Goal: Task Accomplishment & Management: Manage account settings

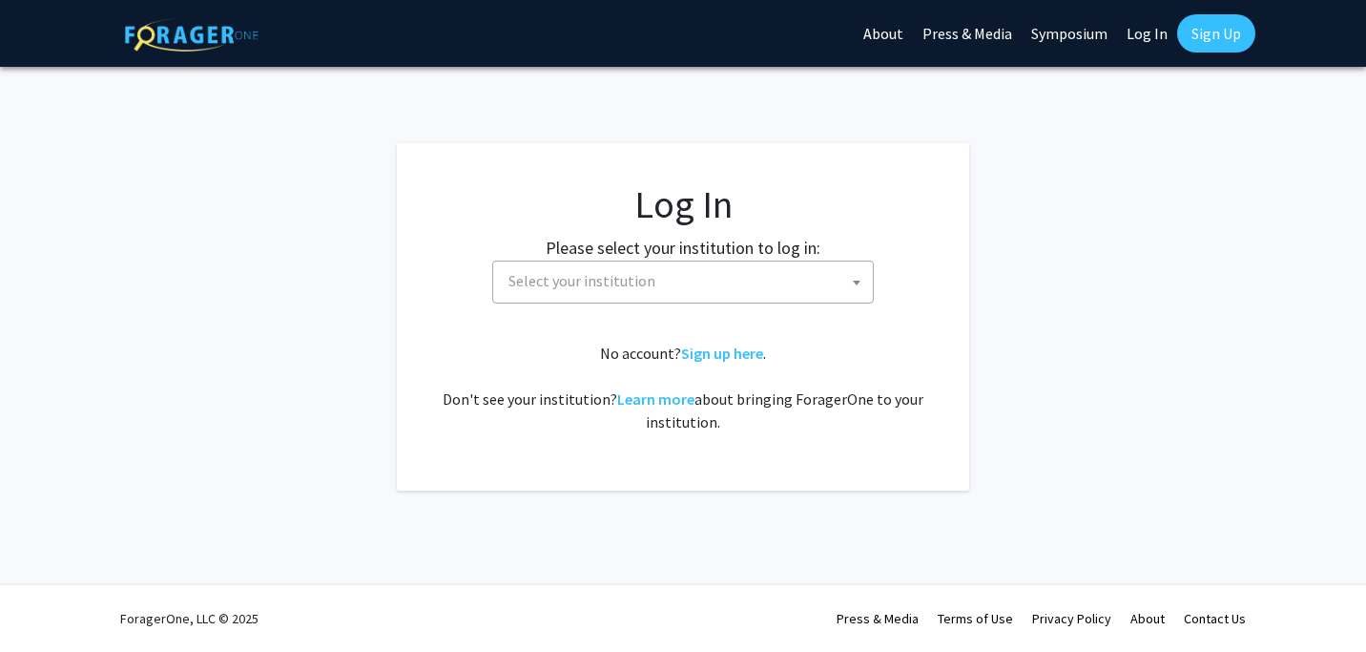
select select
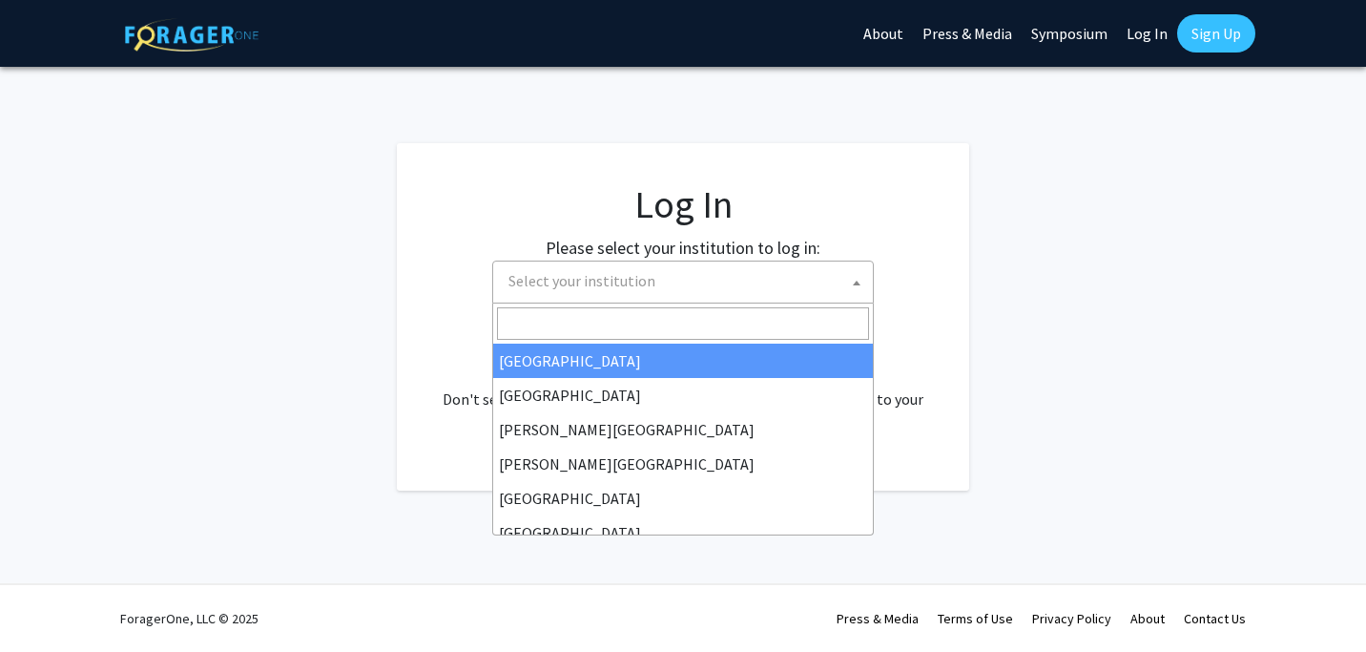
click at [821, 291] on span "Select your institution" at bounding box center [687, 280] width 372 height 39
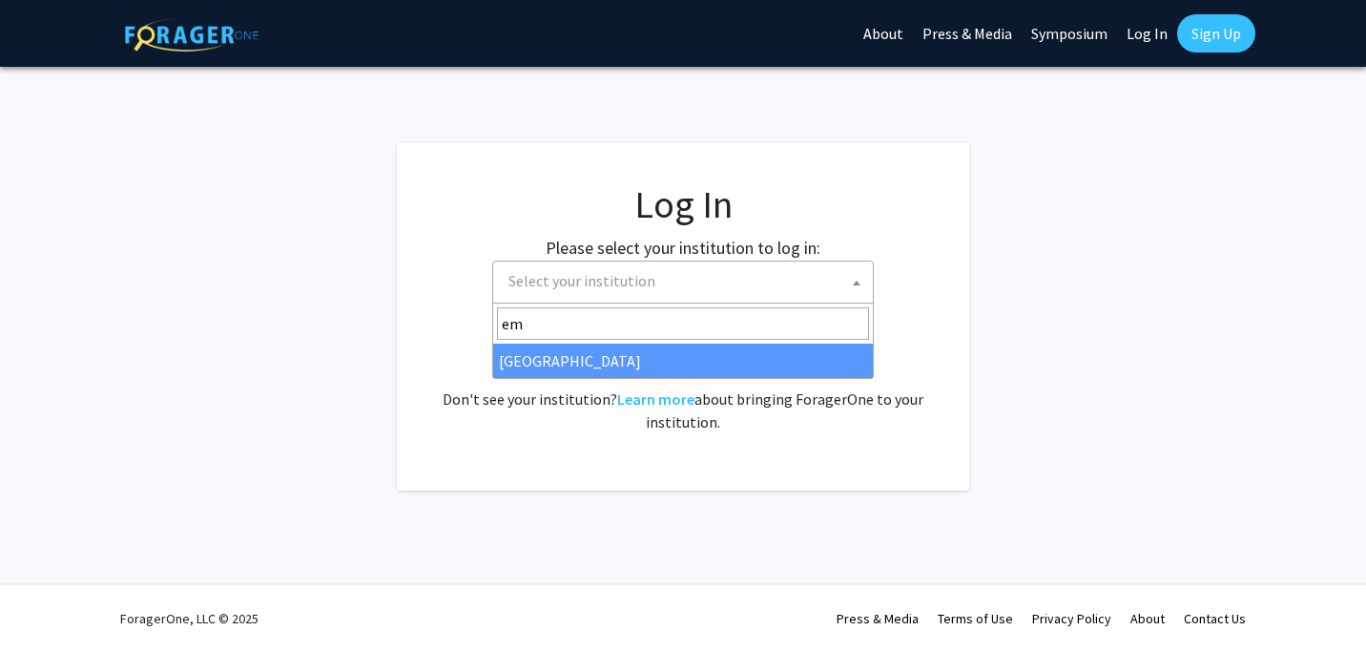
type input "em"
select select "12"
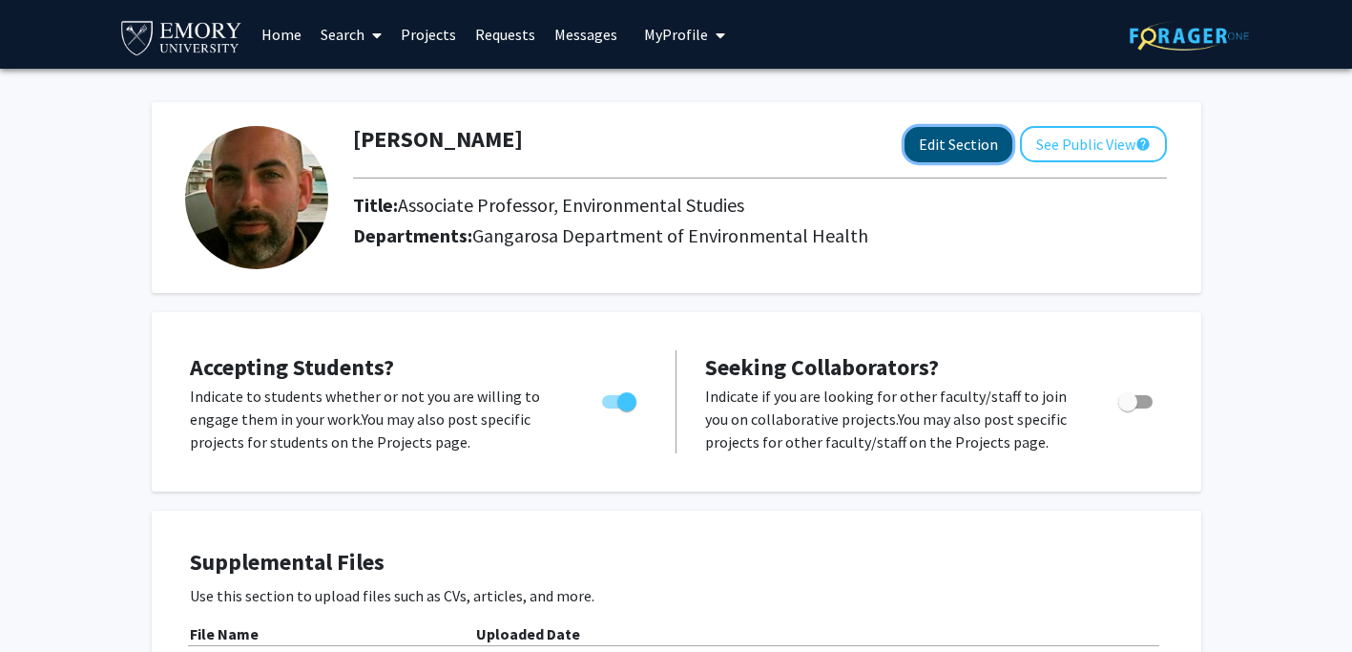
click at [957, 151] on button "Edit Section" at bounding box center [958, 144] width 108 height 35
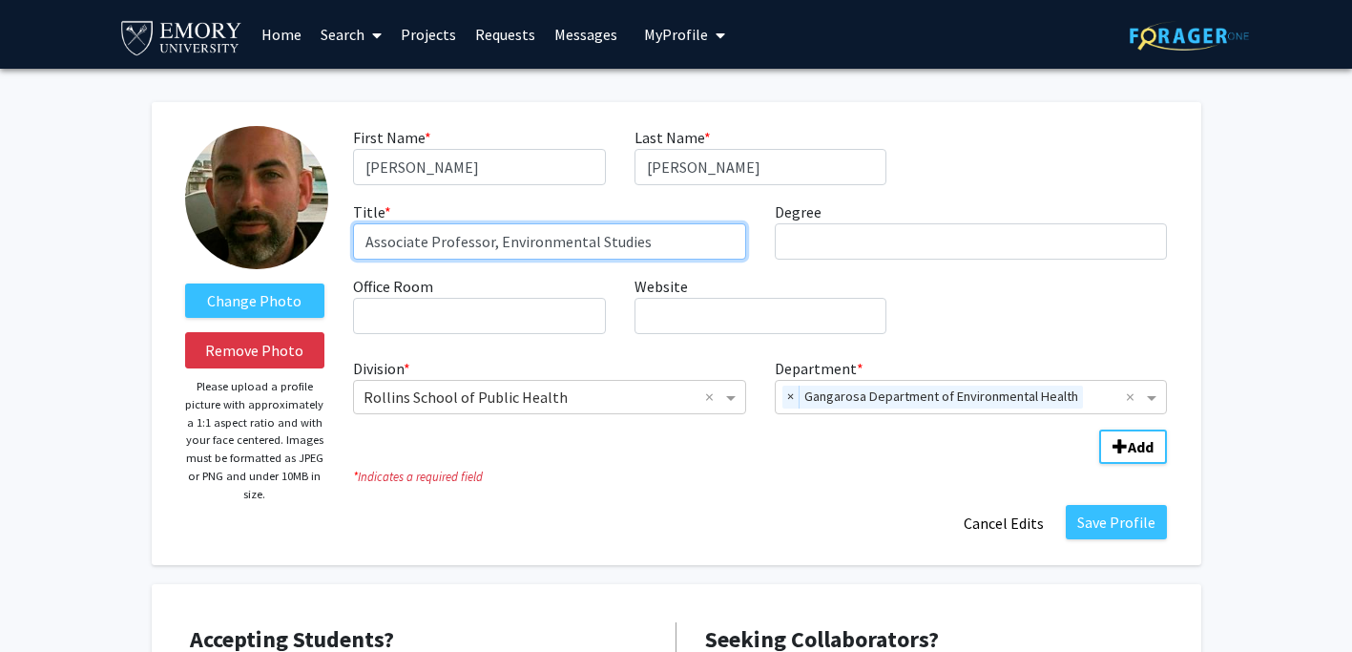
click at [433, 247] on input "Associate Professor, Environmental Studies" at bounding box center [549, 241] width 393 height 36
click at [653, 247] on input "Professor & Chair, Environmental Studies" at bounding box center [549, 241] width 393 height 36
type input "Professor & Chair, Environmental Sciences"
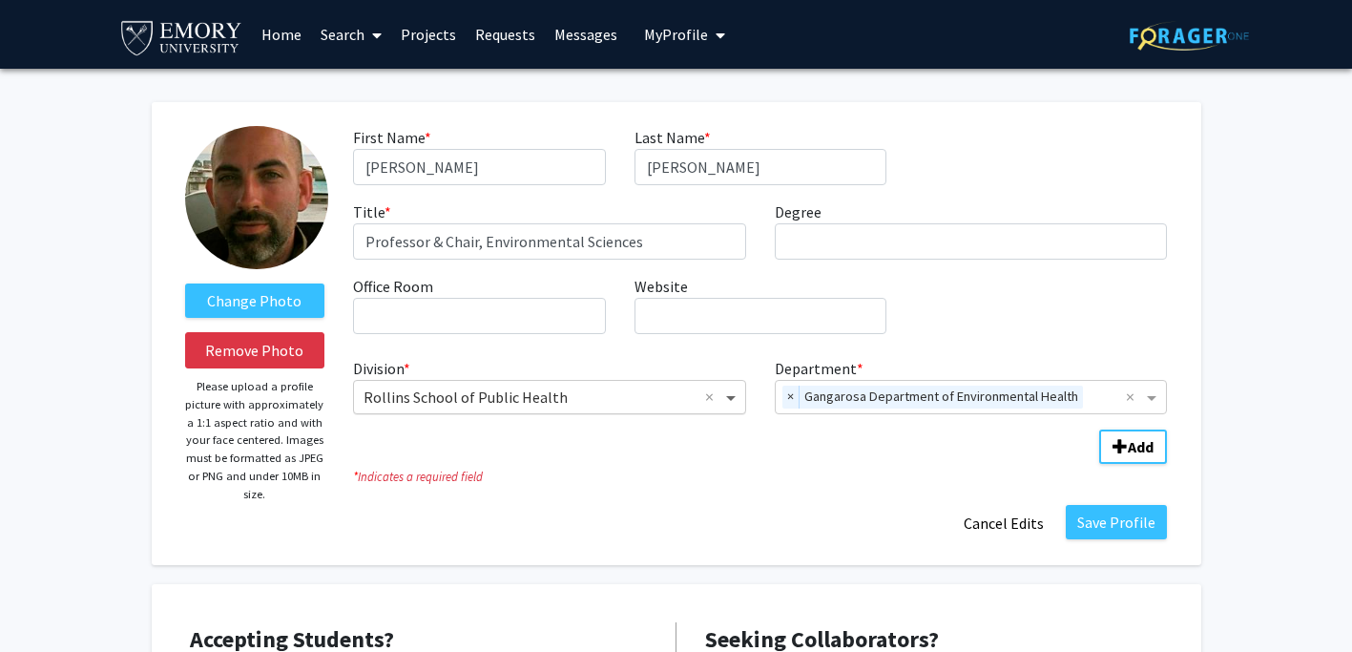
click at [731, 395] on span "Division" at bounding box center [733, 396] width 24 height 23
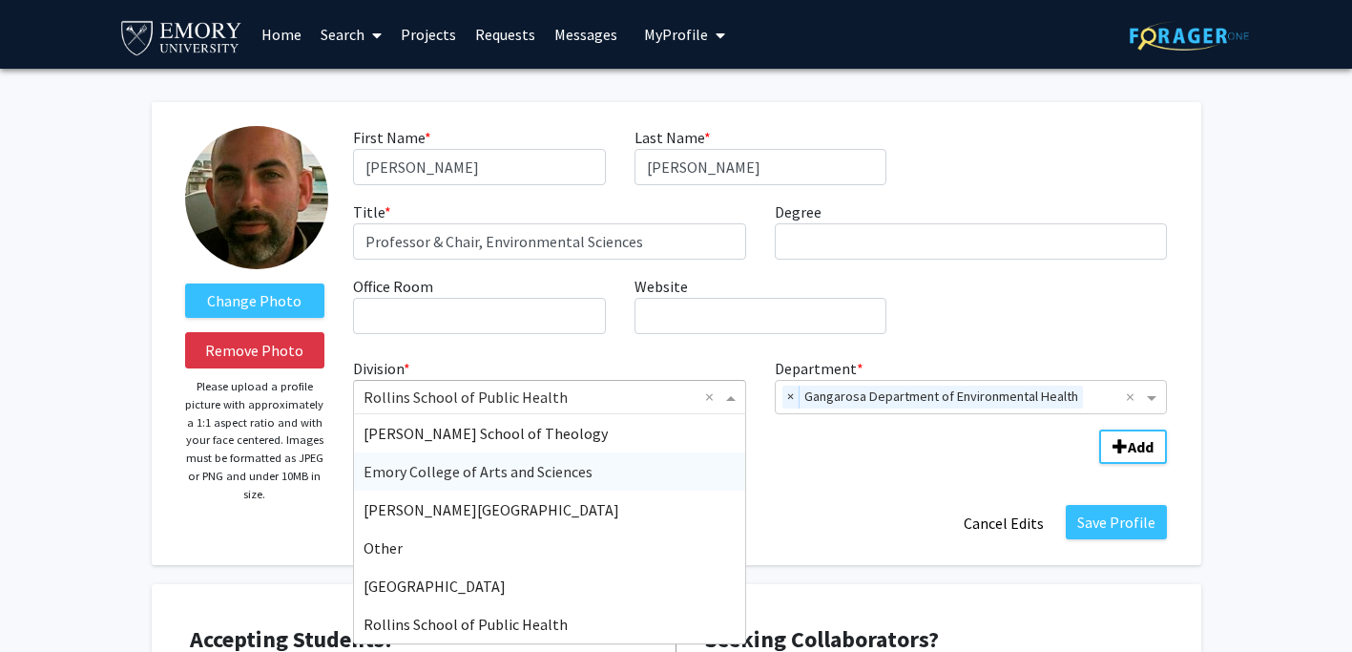
click at [690, 478] on div "Emory College of Arts and Sciences" at bounding box center [549, 471] width 391 height 38
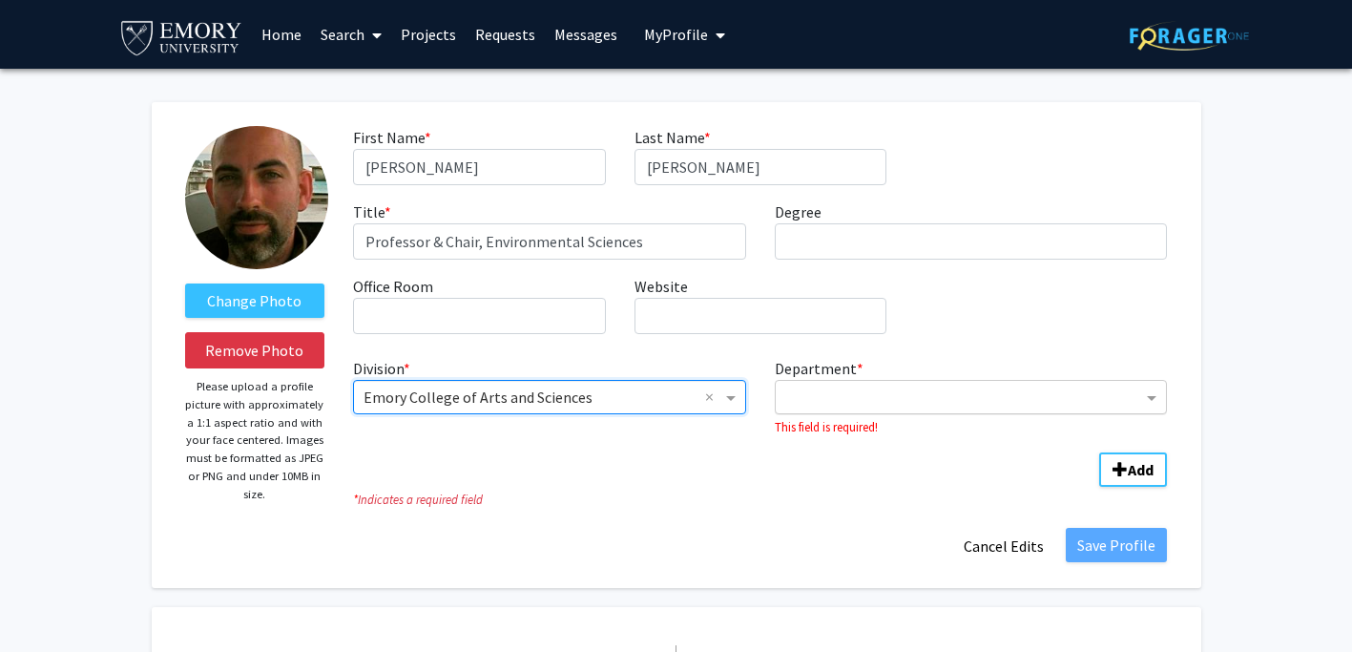
click at [915, 391] on input "Department" at bounding box center [964, 397] width 358 height 23
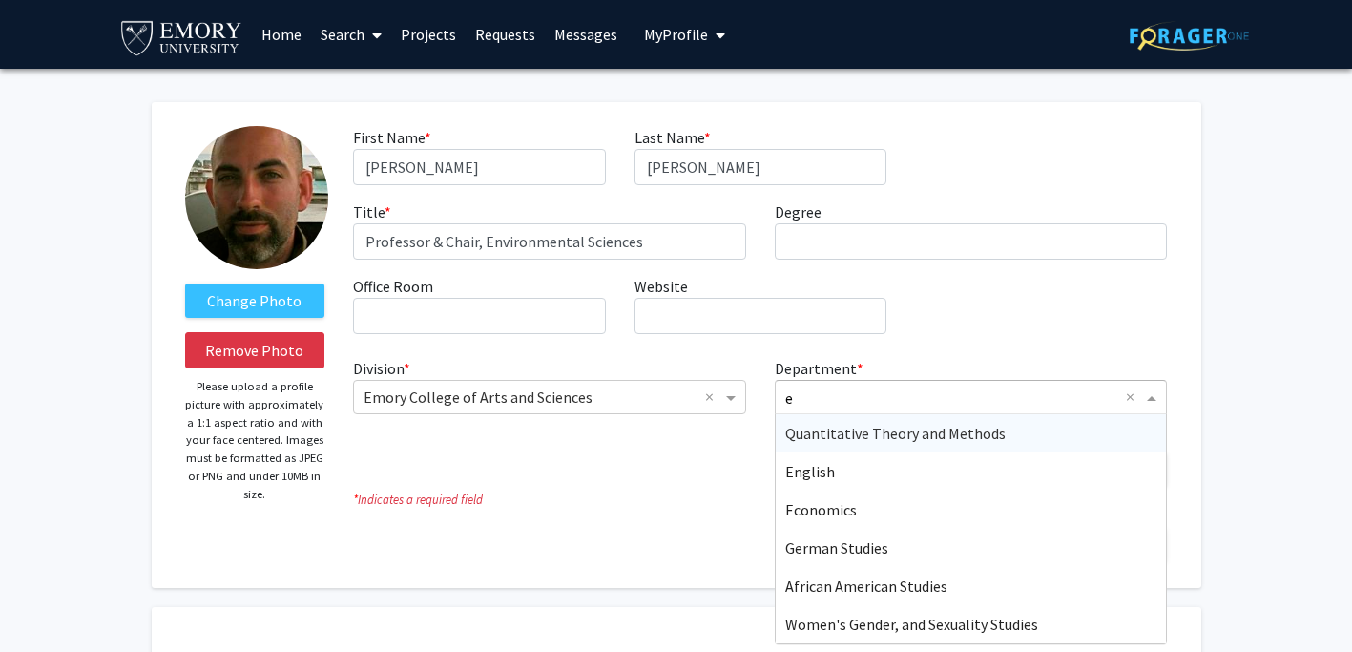
type input "en"
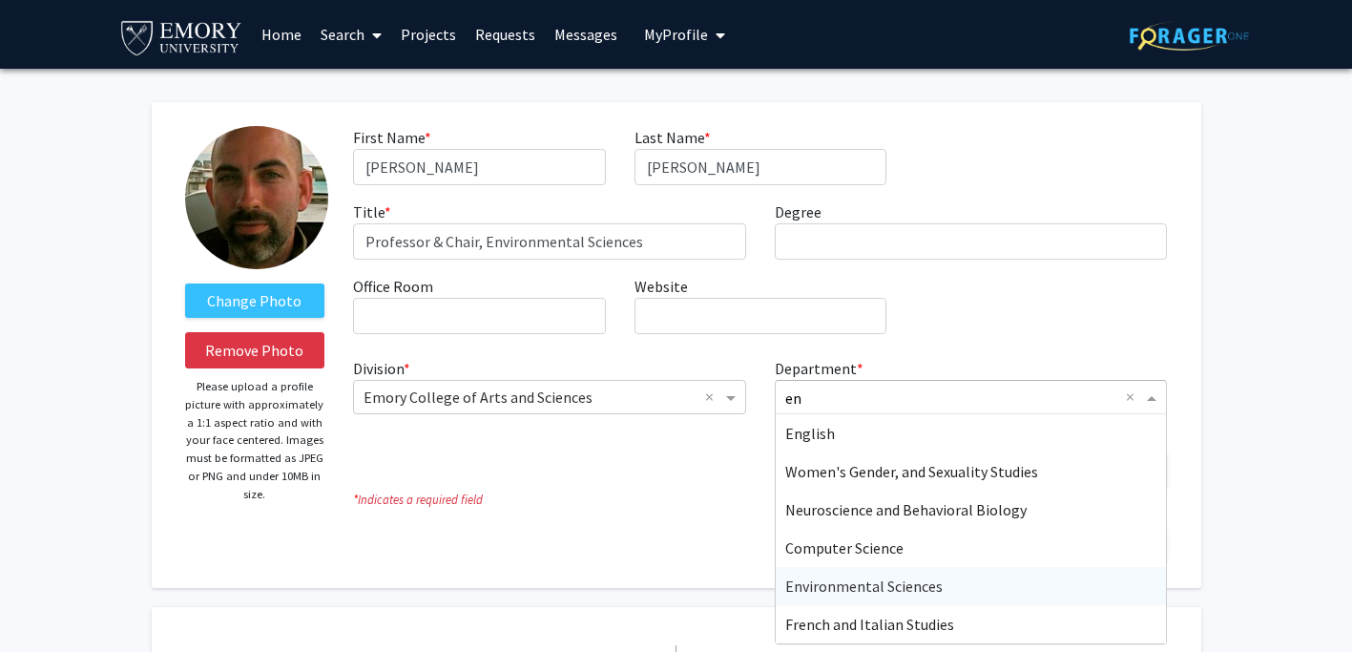
click at [918, 582] on span "Environmental Sciences" at bounding box center [863, 585] width 157 height 19
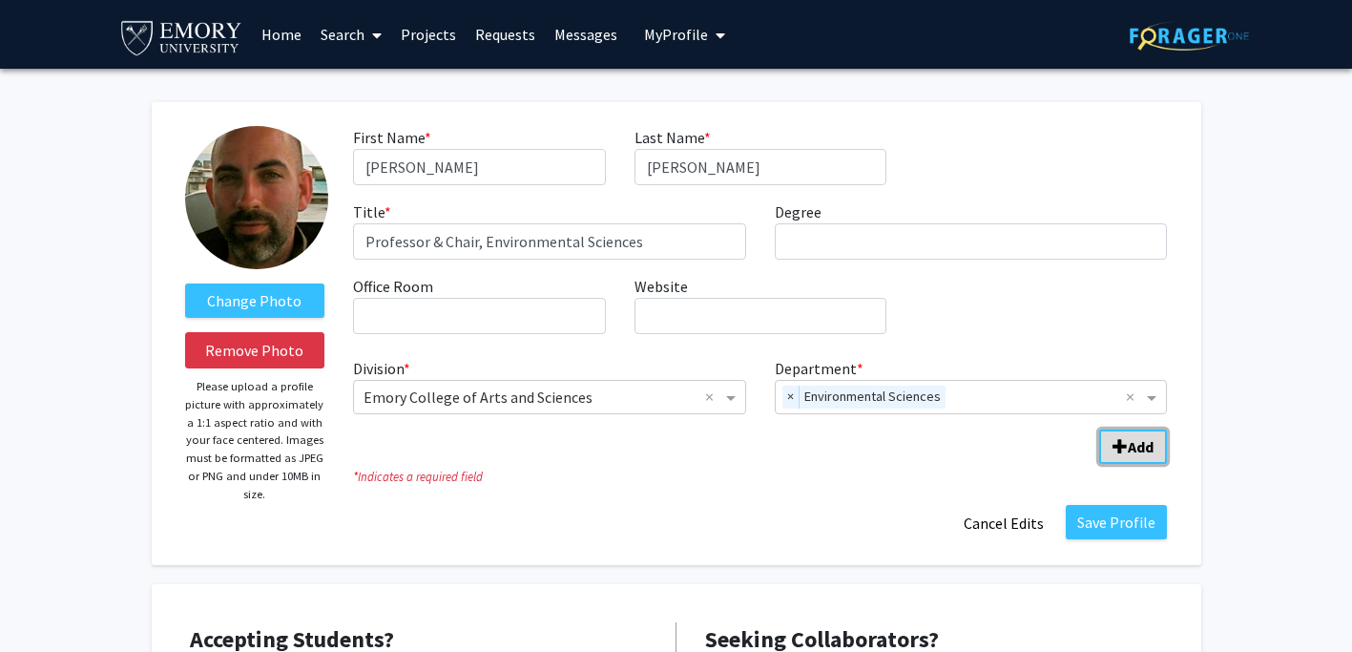
click at [1146, 440] on b "Add" at bounding box center [1141, 446] width 26 height 19
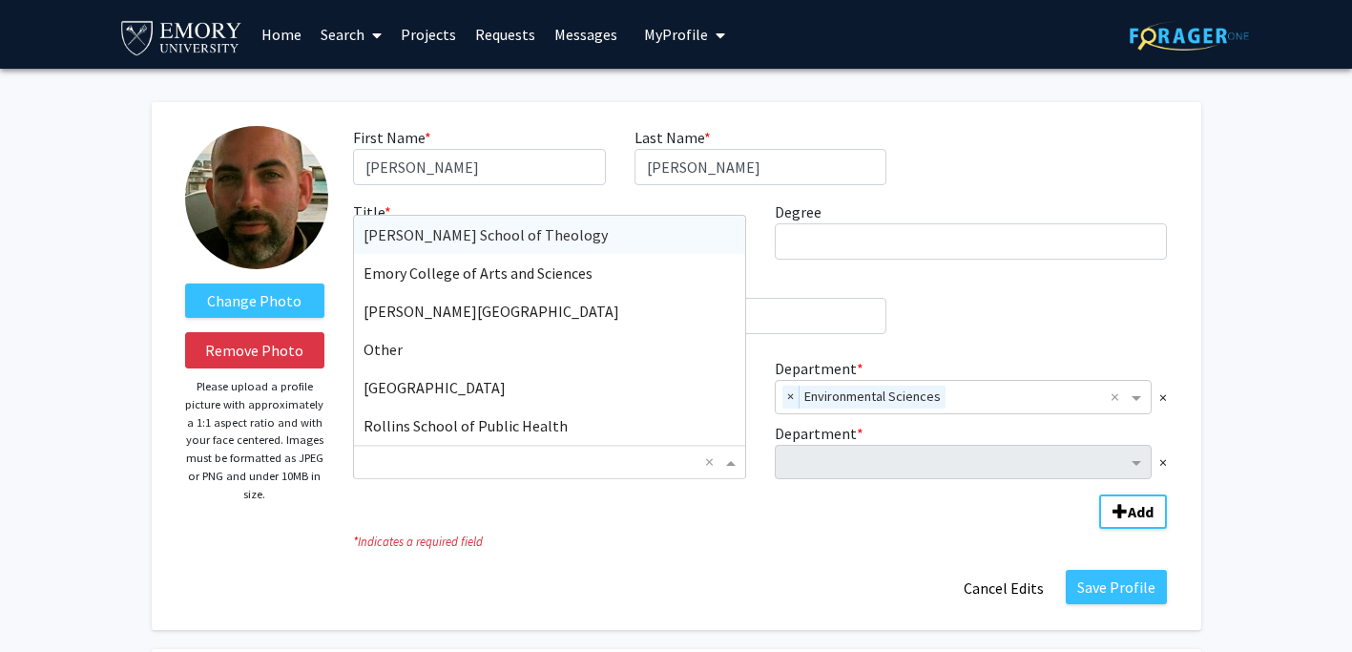
click at [672, 466] on input "Division" at bounding box center [530, 461] width 334 height 23
click at [653, 431] on div "Rollins School of Public Health" at bounding box center [549, 425] width 391 height 38
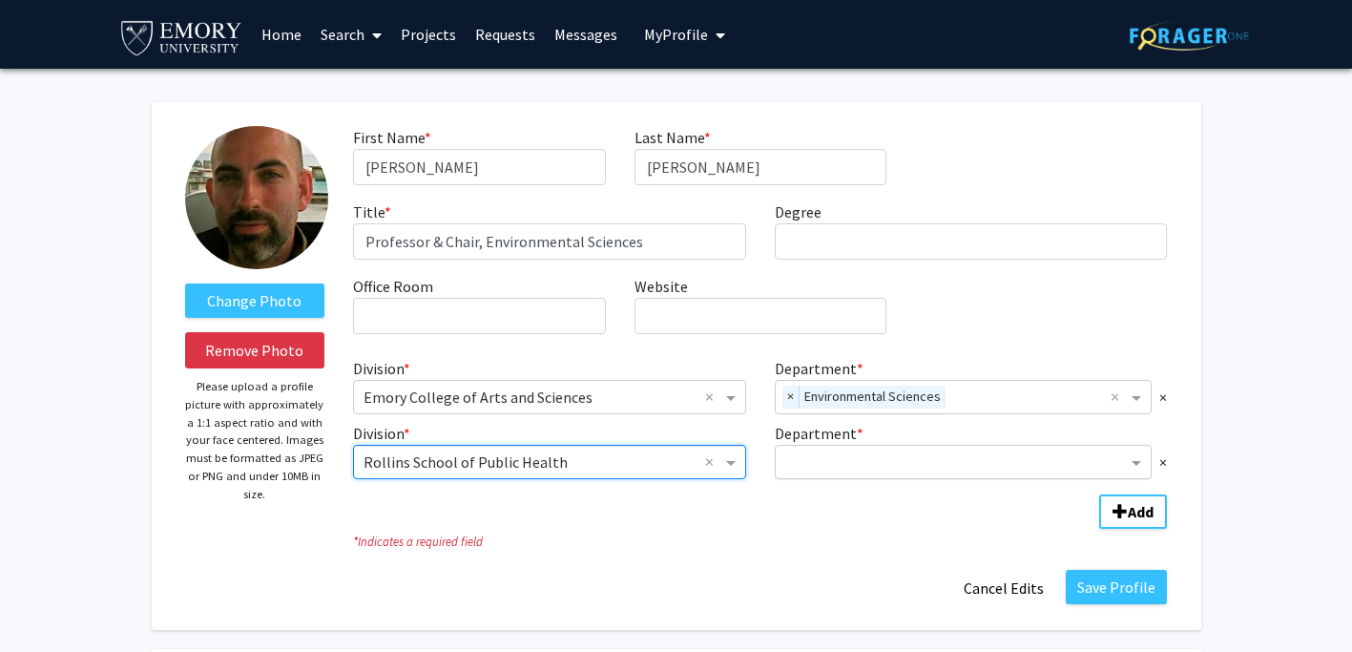
click at [852, 469] on input "Department" at bounding box center [956, 462] width 342 height 23
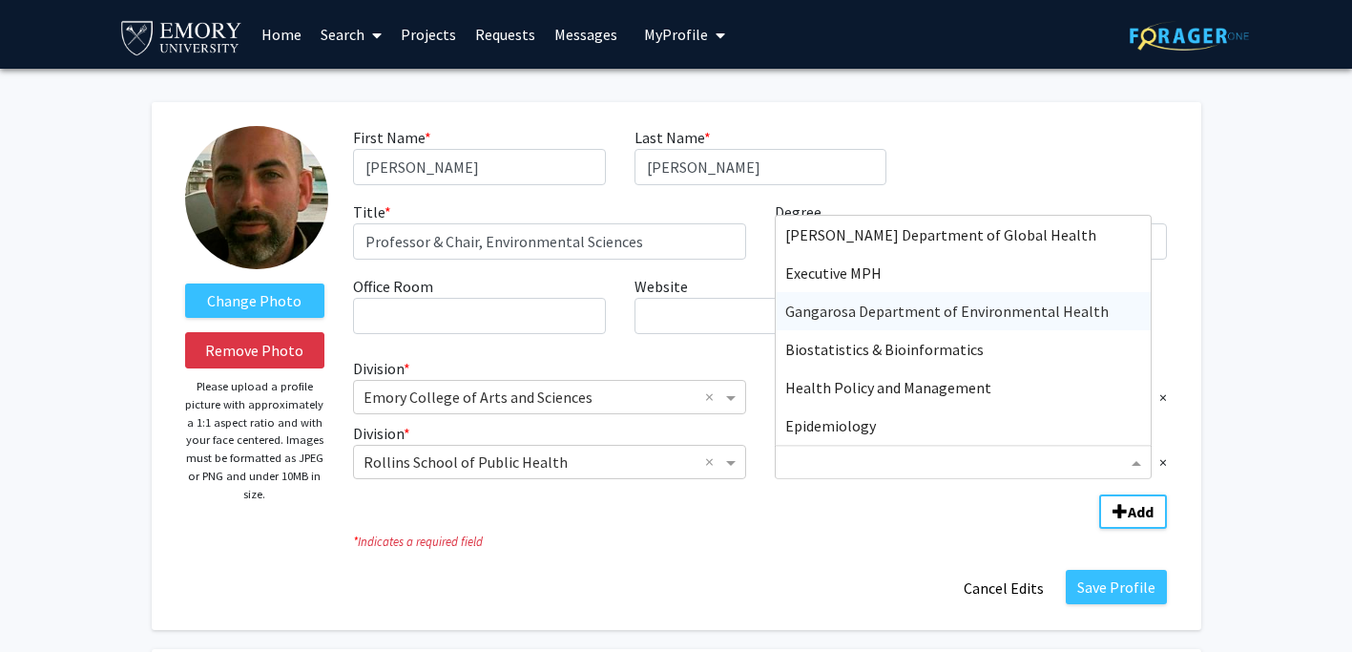
click at [901, 311] on span "Gangarosa Department of Environmental Health" at bounding box center [946, 310] width 323 height 19
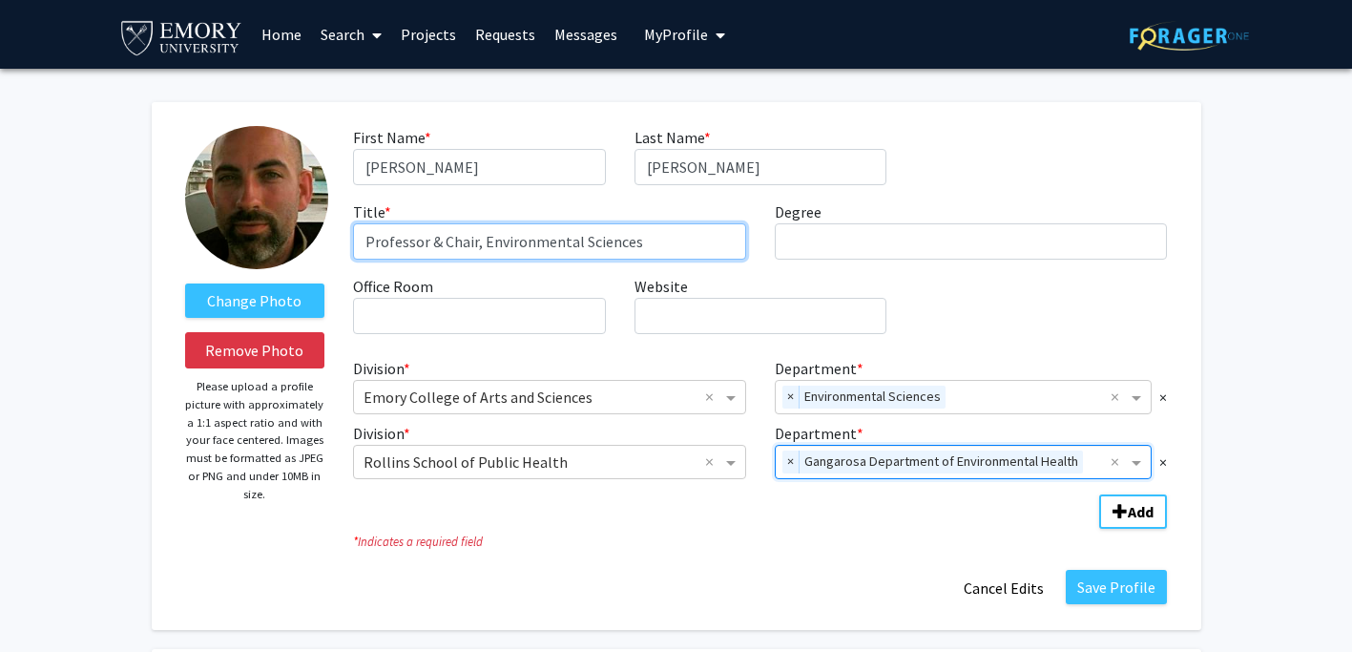
click at [682, 243] on input "Professor & Chair, Environmental Sciences" at bounding box center [549, 241] width 393 height 36
click at [665, 243] on input "Professor & Chair, Environmental Sciences" at bounding box center [549, 241] width 393 height 36
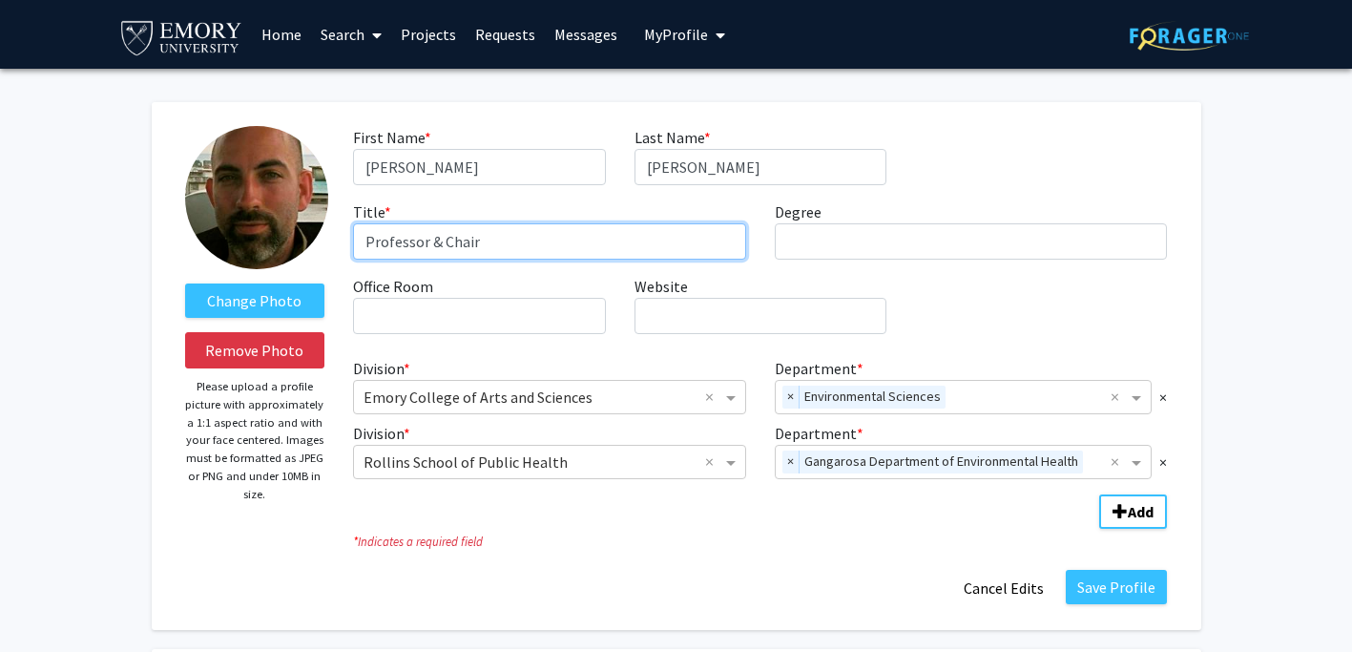
type input "Professor & Chair"
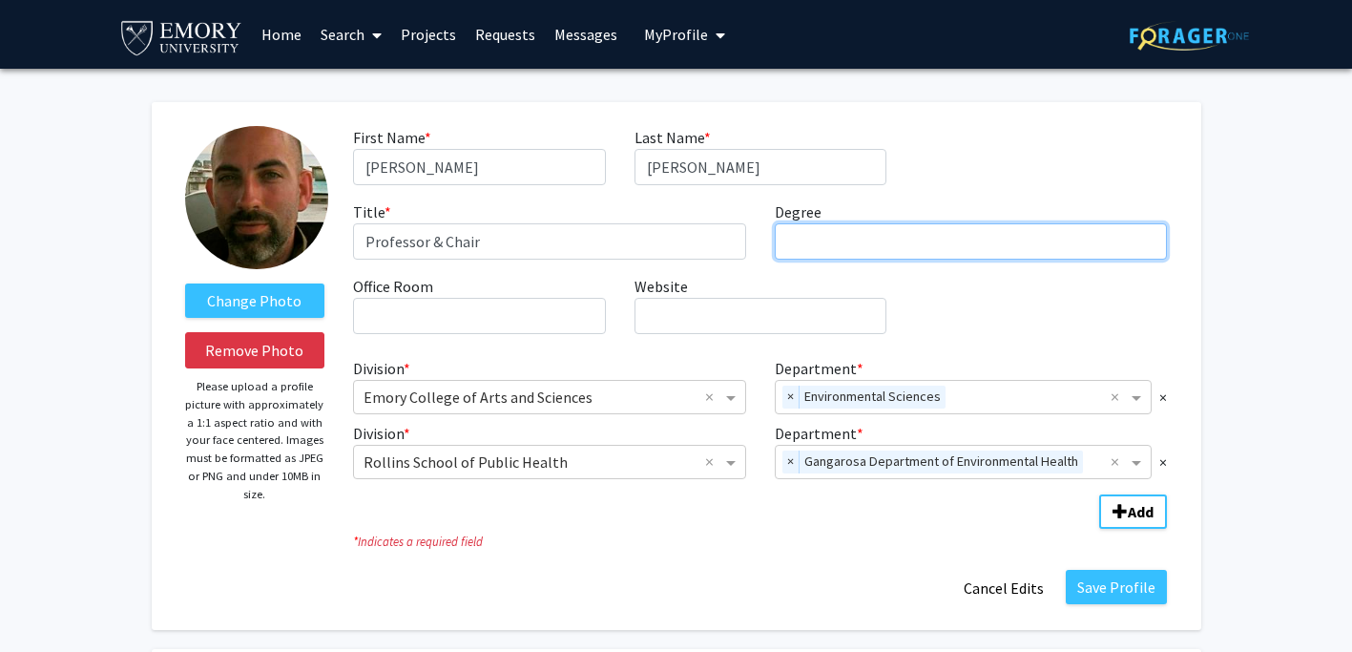
click at [891, 240] on input "Degree required" at bounding box center [971, 241] width 393 height 36
type input "PhD"
click at [911, 292] on div "First Name * required [PERSON_NAME] Last Name * required [PERSON_NAME] Title * …" at bounding box center [760, 237] width 842 height 223
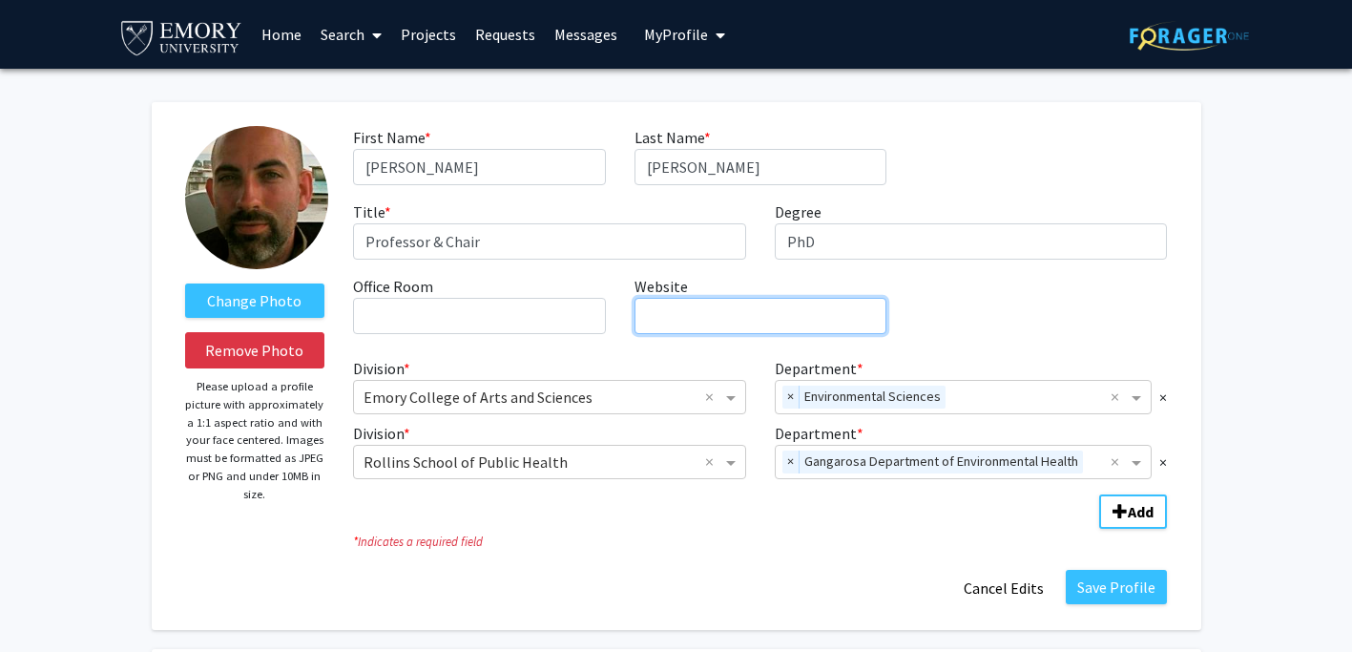
click at [815, 323] on input "Website required" at bounding box center [760, 316] width 252 height 36
paste input "[URL][DOMAIN_NAME][PERSON_NAME]"
type input "[URL][DOMAIN_NAME][PERSON_NAME]"
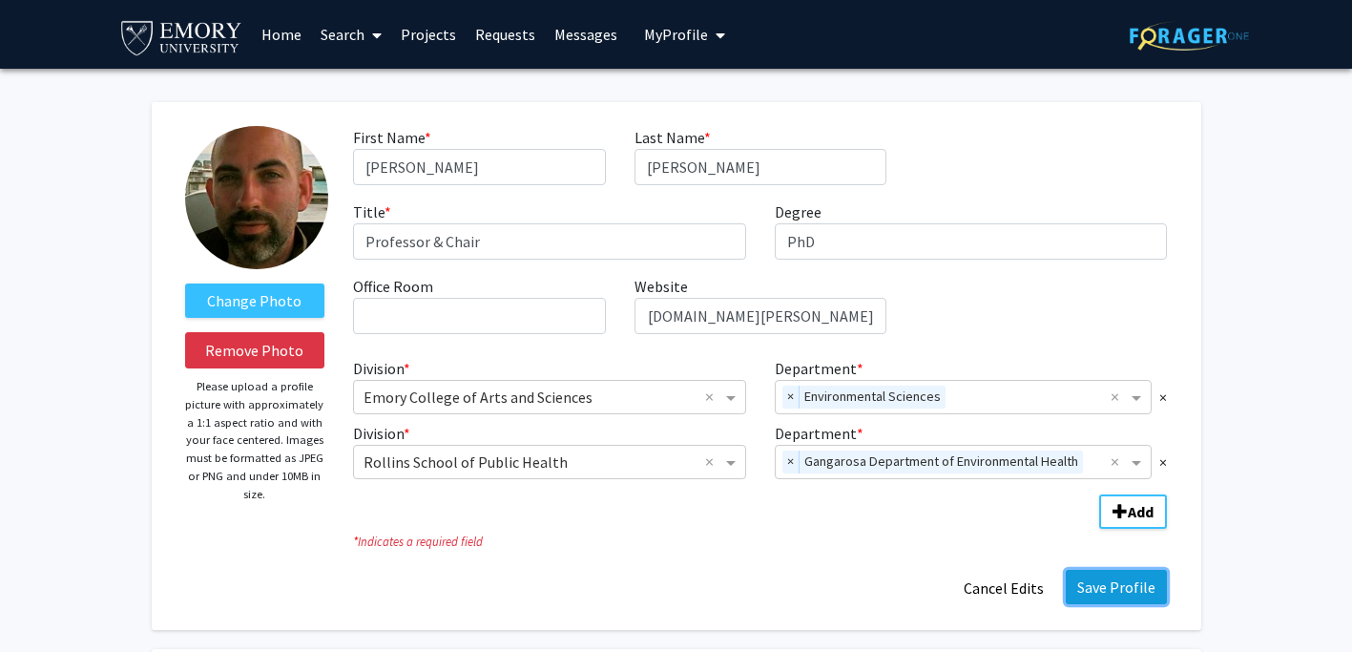
scroll to position [0, 0]
click at [1156, 579] on button "Save Profile" at bounding box center [1116, 587] width 101 height 34
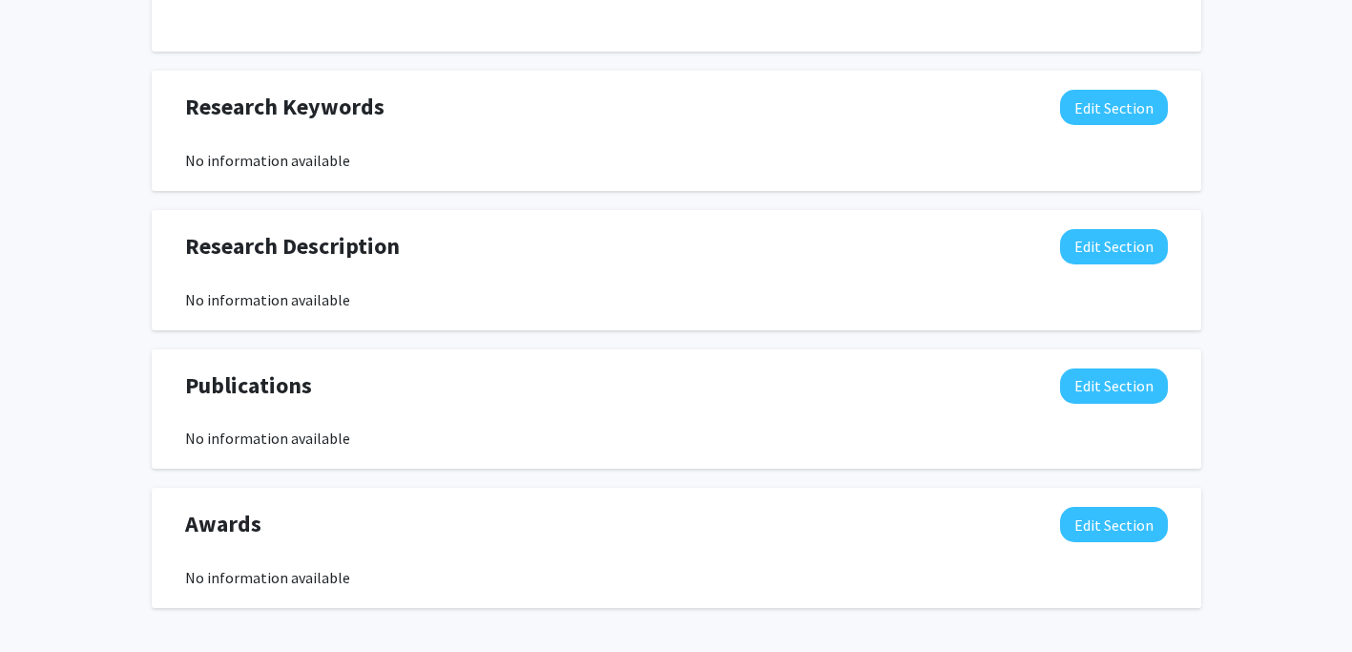
scroll to position [962, 0]
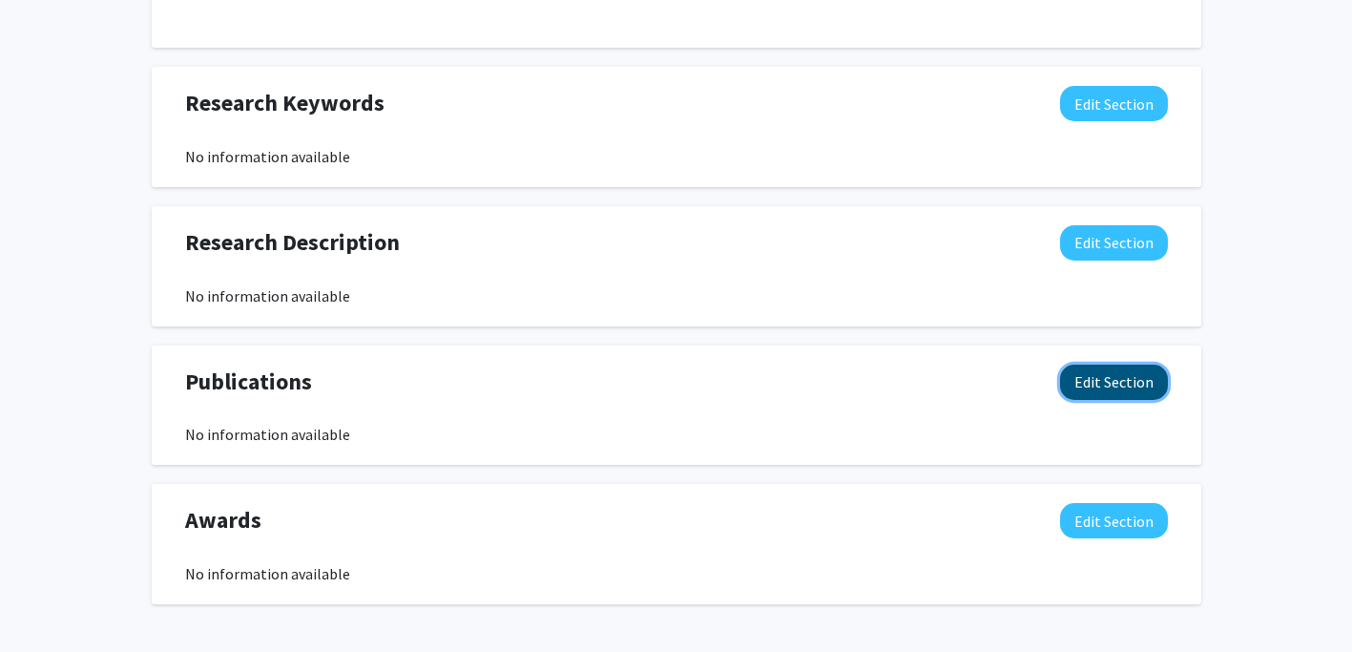
click at [1070, 378] on button "Edit Section" at bounding box center [1114, 381] width 108 height 35
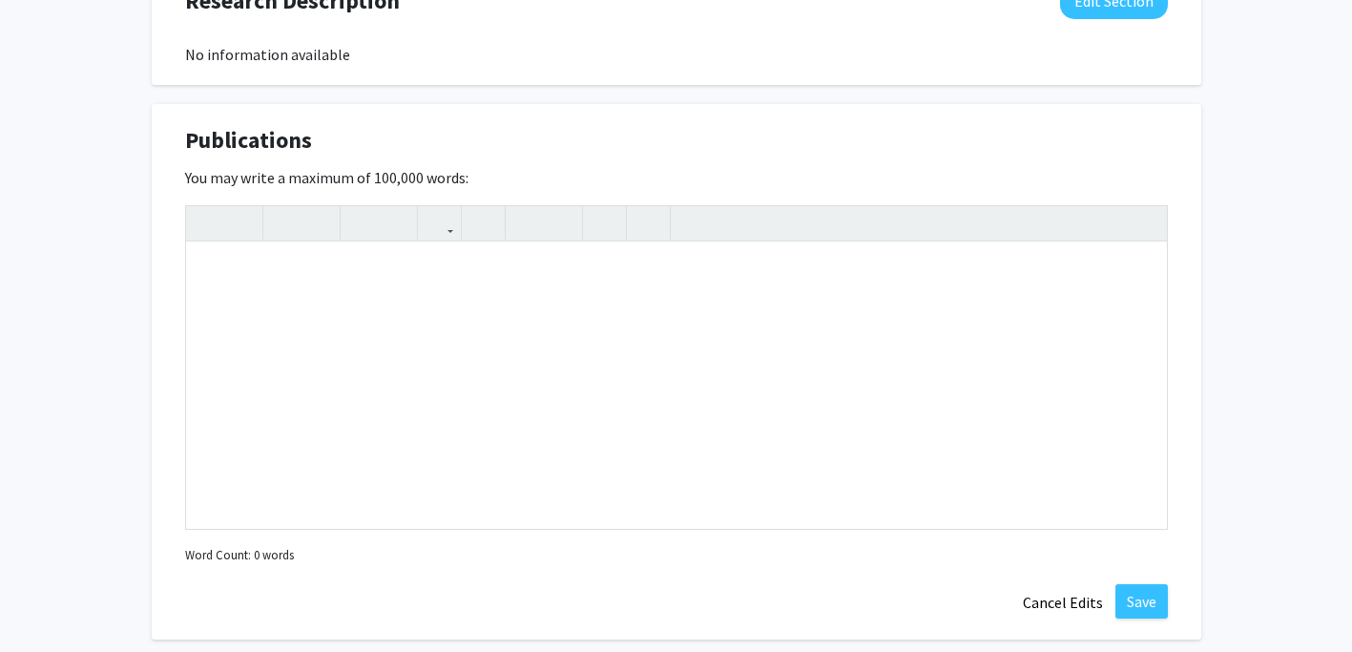
scroll to position [1209, 0]
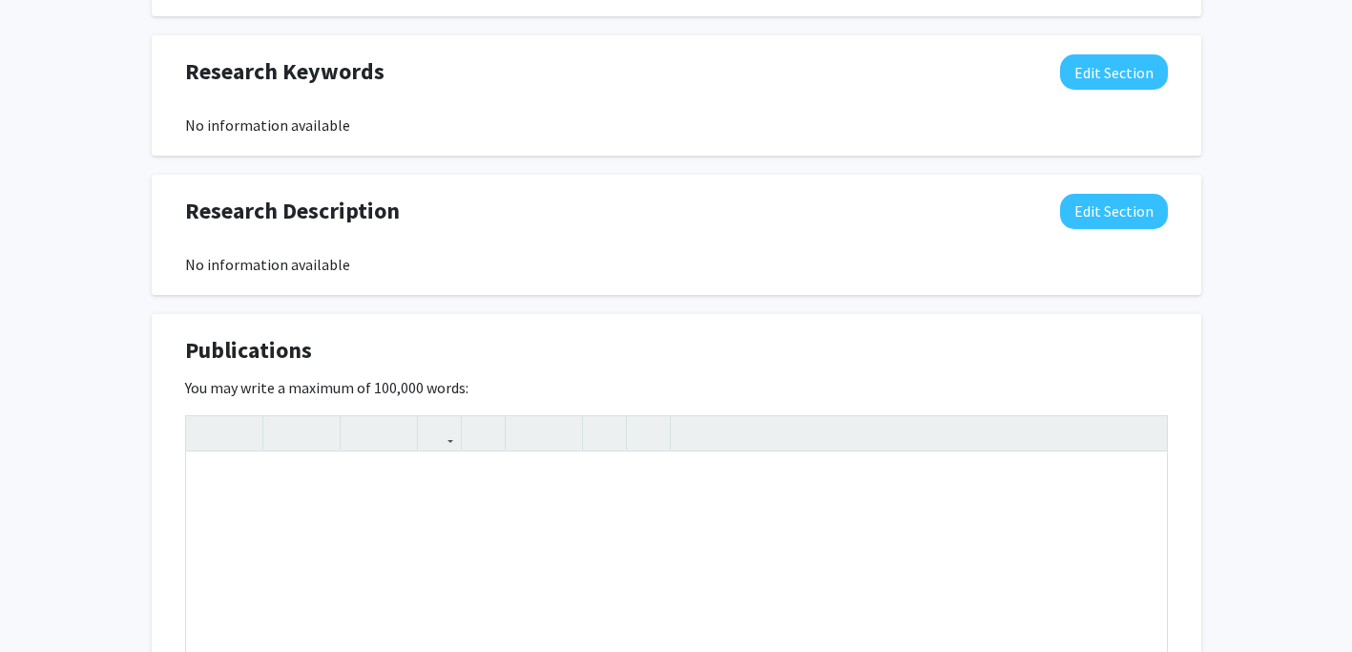
scroll to position [795, 0]
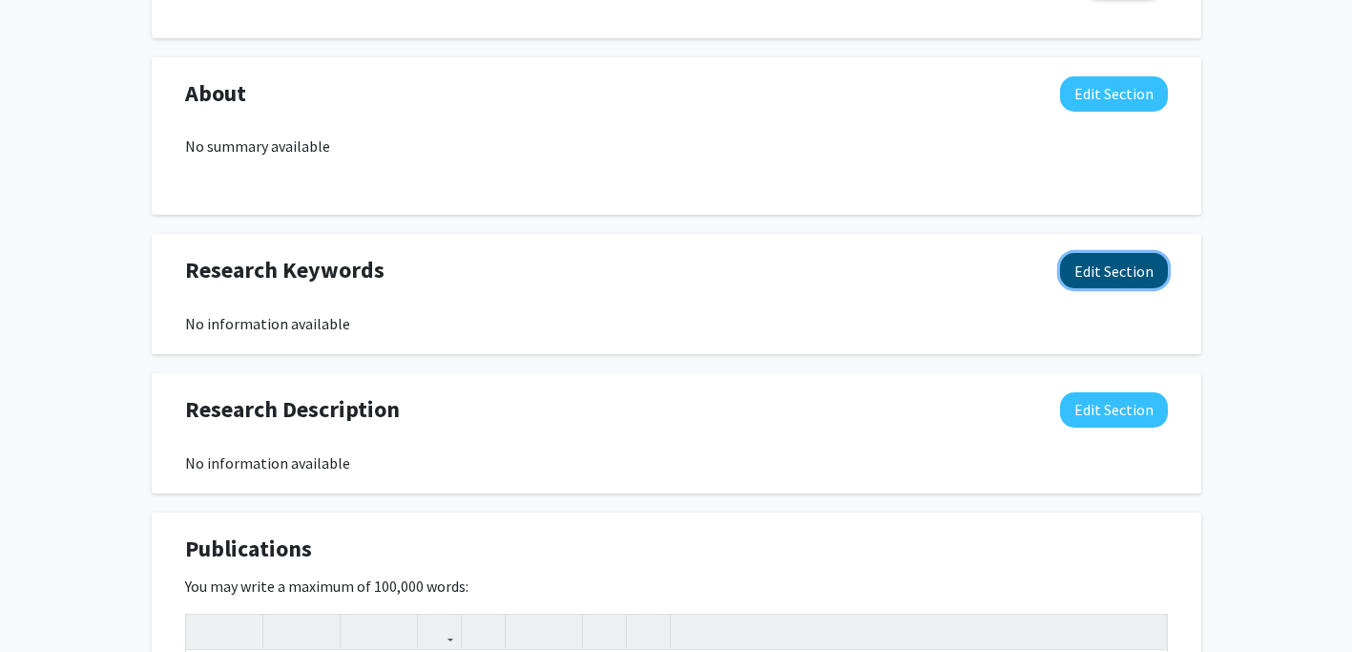
click at [1067, 279] on button "Edit Section" at bounding box center [1114, 270] width 108 height 35
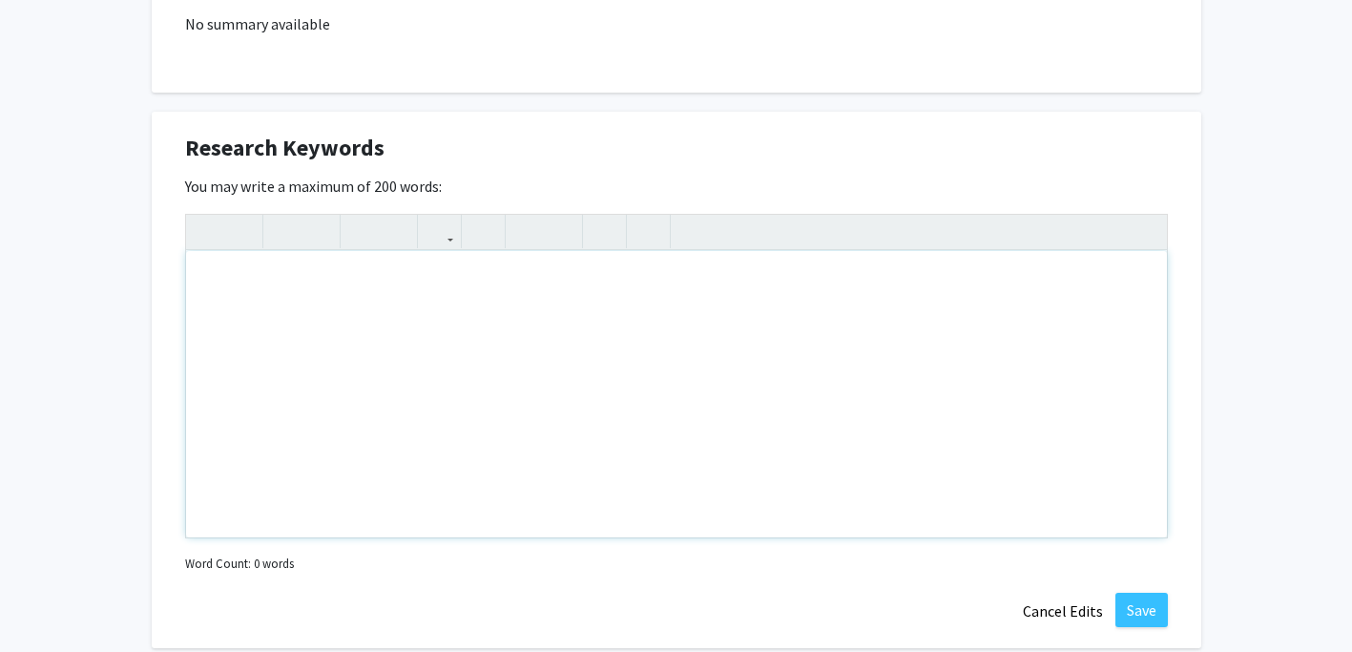
scroll to position [919, 0]
click at [937, 384] on div "Note to users with screen readers: Please deactivate our accessibility plugin f…" at bounding box center [676, 392] width 981 height 286
click at [202, 280] on div "One Health, Planetary Health" at bounding box center [676, 392] width 981 height 286
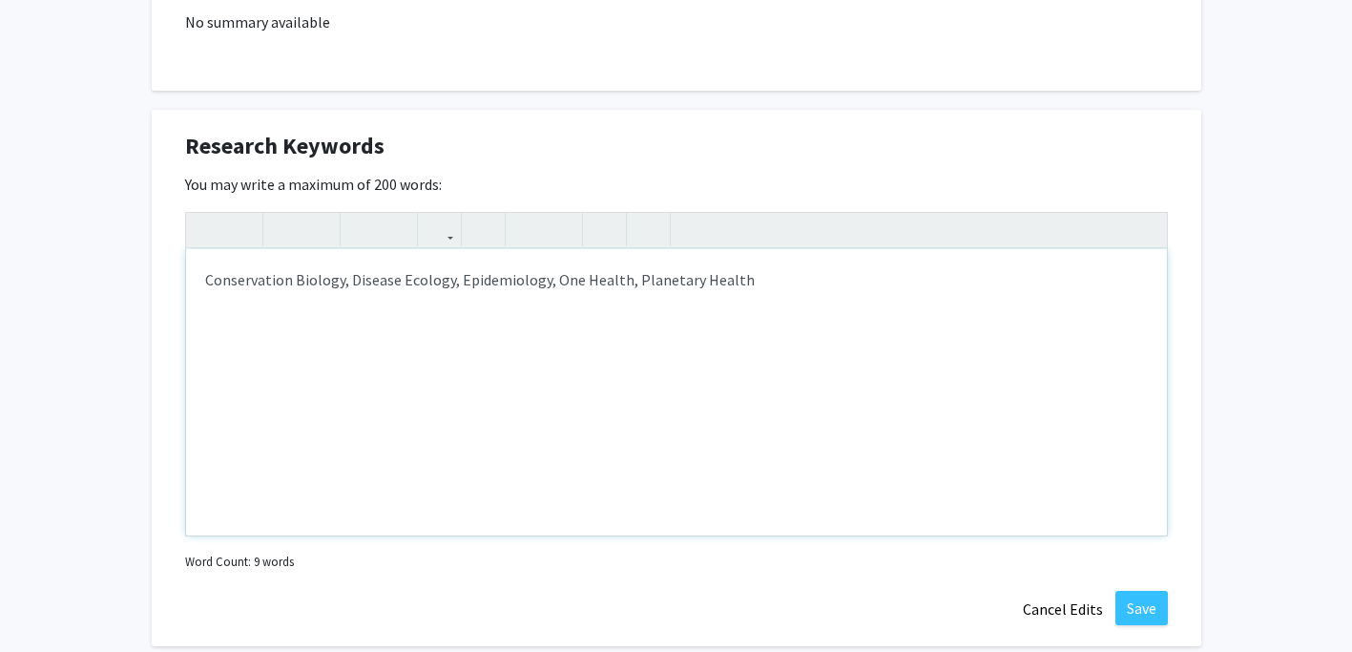
click at [753, 282] on div "Conservation Biology, Disease Ecology, Epidemiology, One Health, Planetary Heal…" at bounding box center [676, 392] width 981 height 286
type textarea "Conservation Biology, Disease Ecology, Epidemiology, One Health, Planetary Heal…"
click at [1133, 599] on button "Save" at bounding box center [1141, 608] width 52 height 34
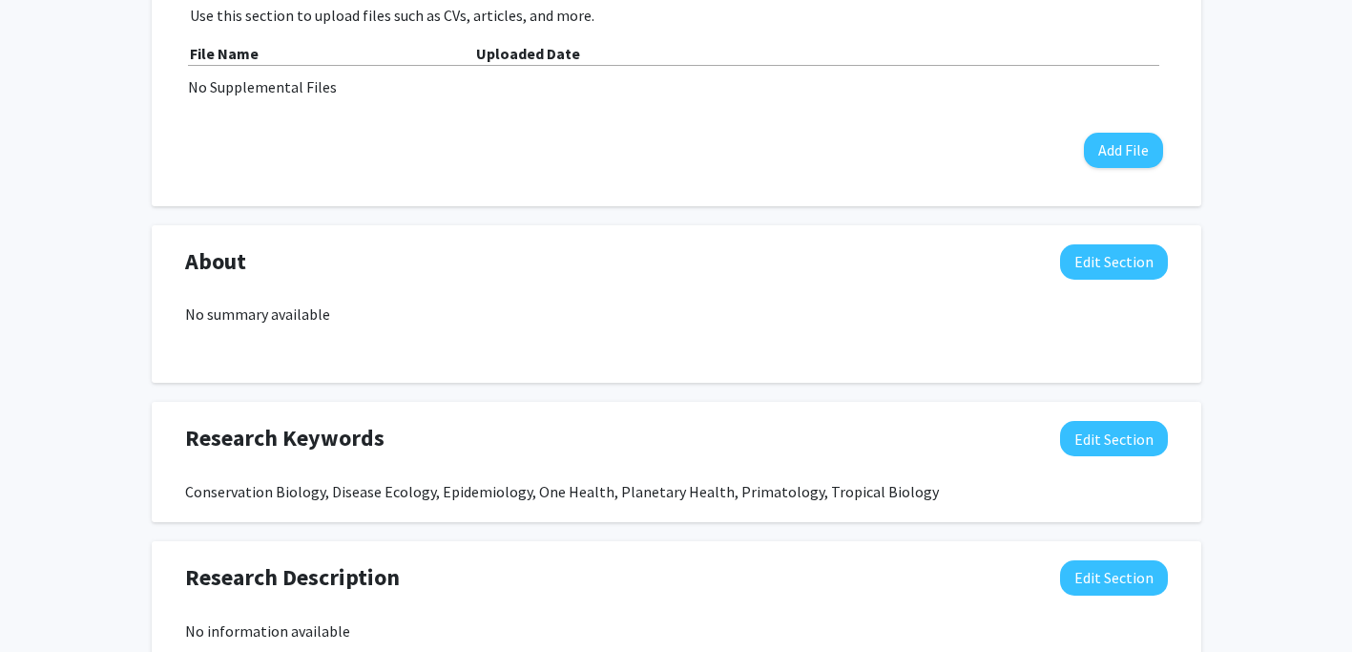
scroll to position [632, 0]
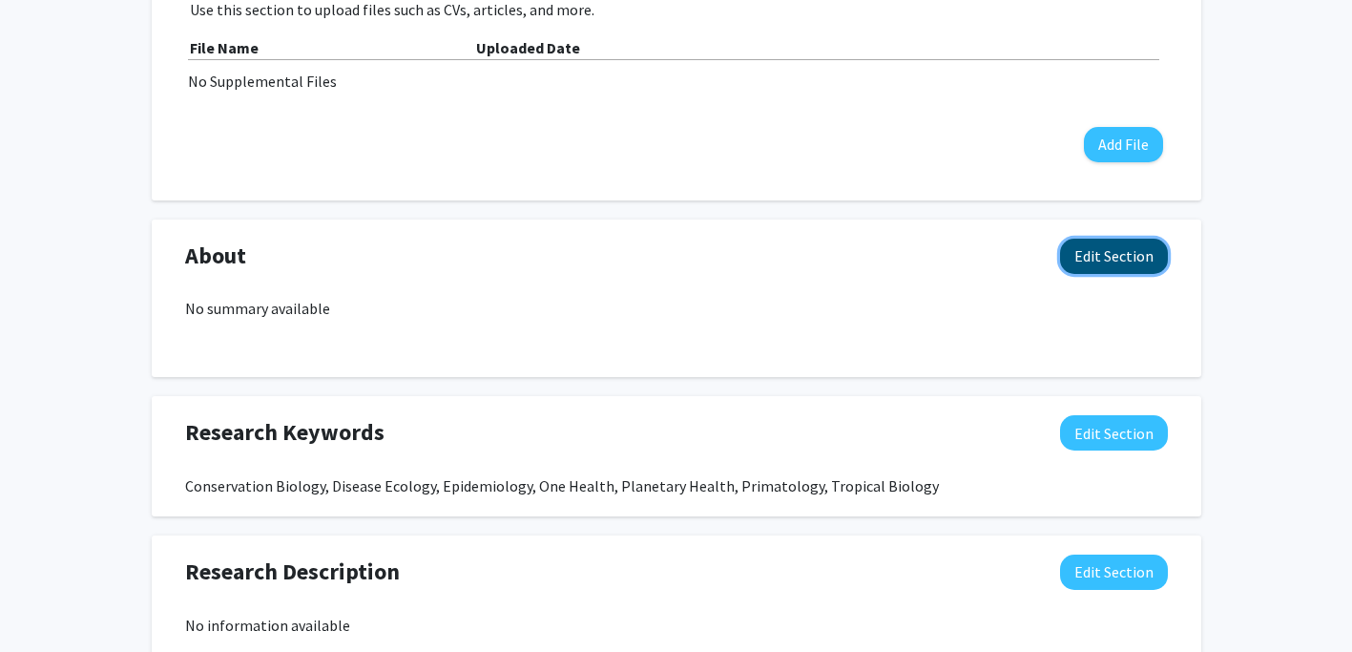
click at [1119, 259] on button "Edit Section" at bounding box center [1114, 255] width 108 height 35
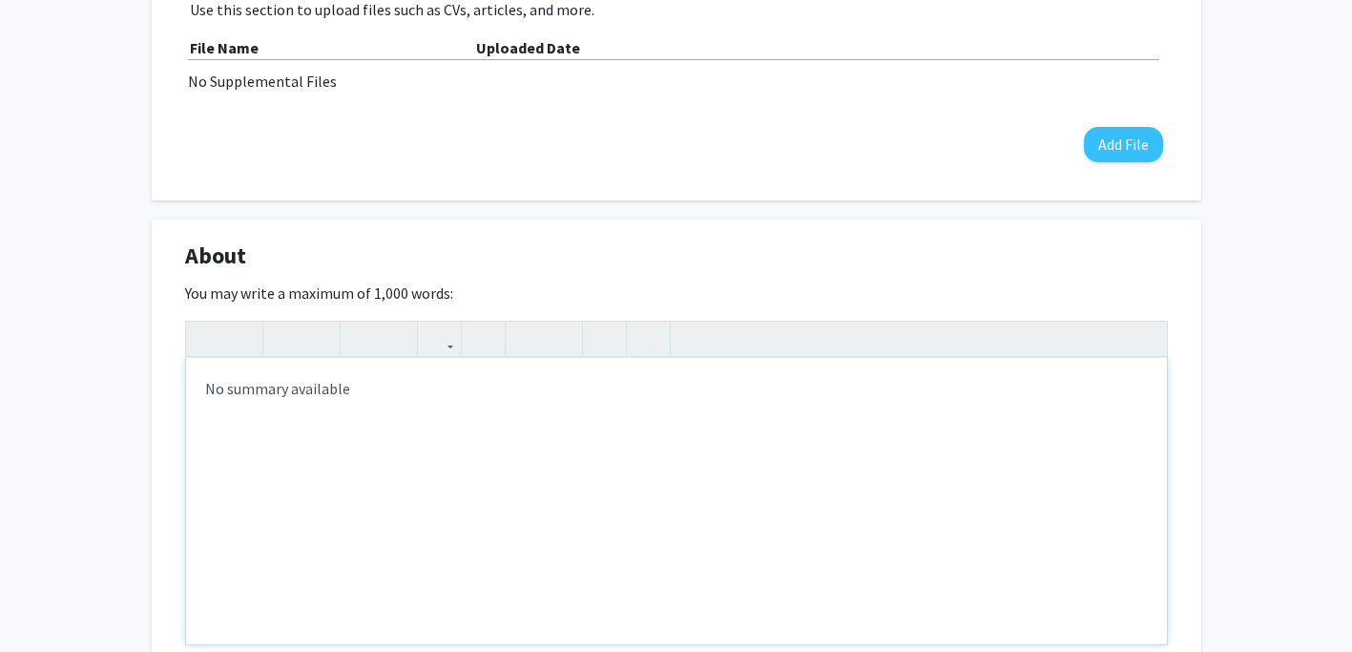
click at [508, 432] on div "No summary available" at bounding box center [676, 501] width 981 height 286
paste div "Note to users with screen readers: Please deactivate our accessibility plugin f…"
type textarea "<l>Ip dolorsi ametconseCt a elitsed doeiusmod tem incididuntut laboreetd, M ali…"
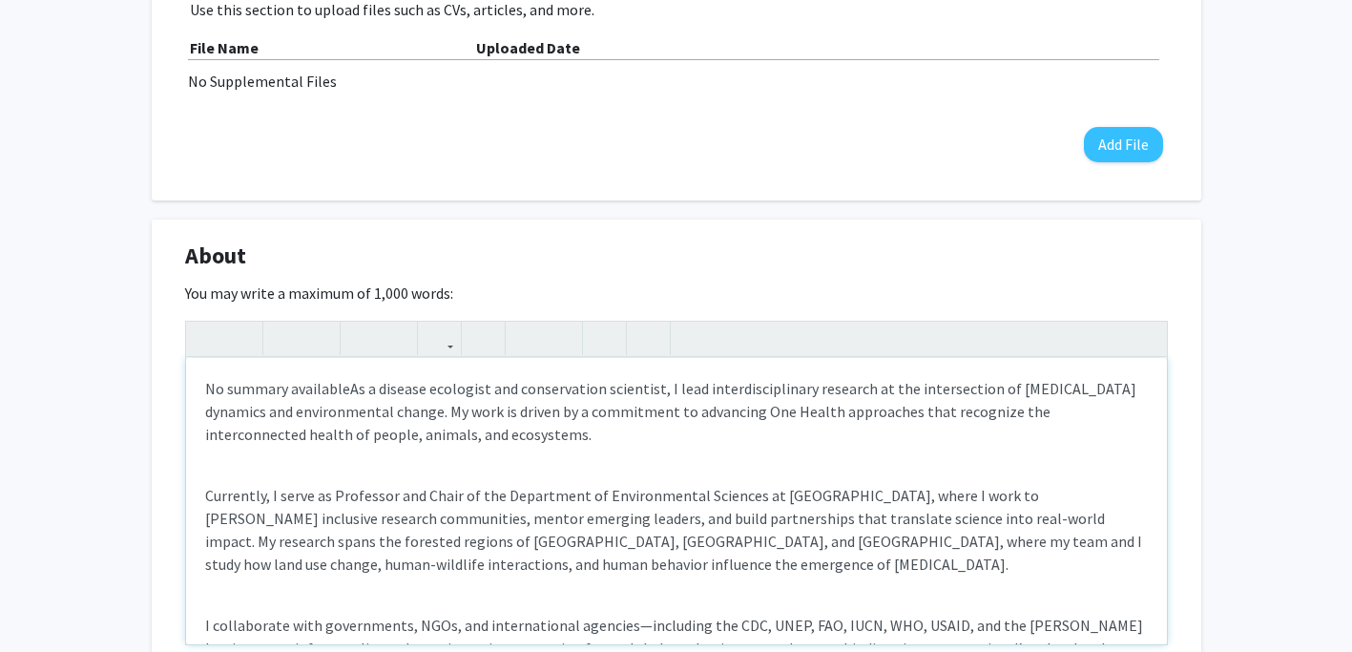
click at [346, 389] on p "No summary availableAs a disease ecologist and conservation scientist, I lead i…" at bounding box center [676, 411] width 943 height 69
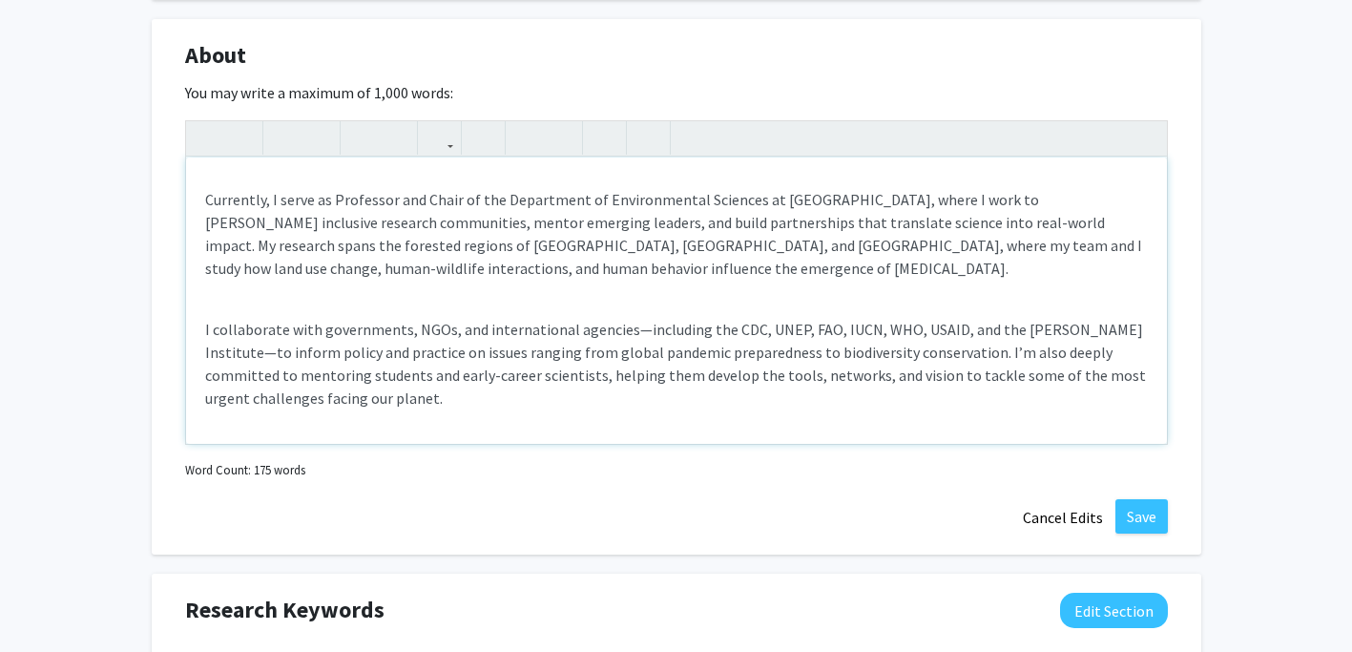
scroll to position [832, 0]
click at [1138, 517] on button "Save" at bounding box center [1141, 517] width 52 height 34
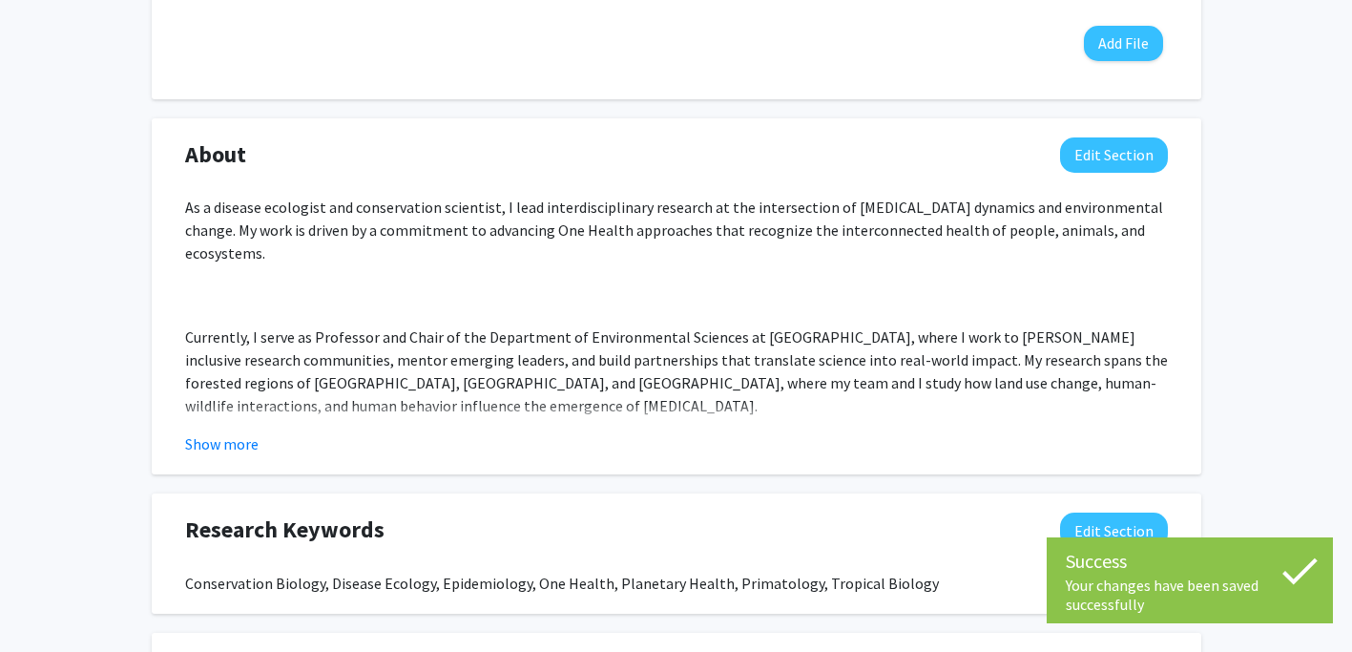
scroll to position [736, 0]
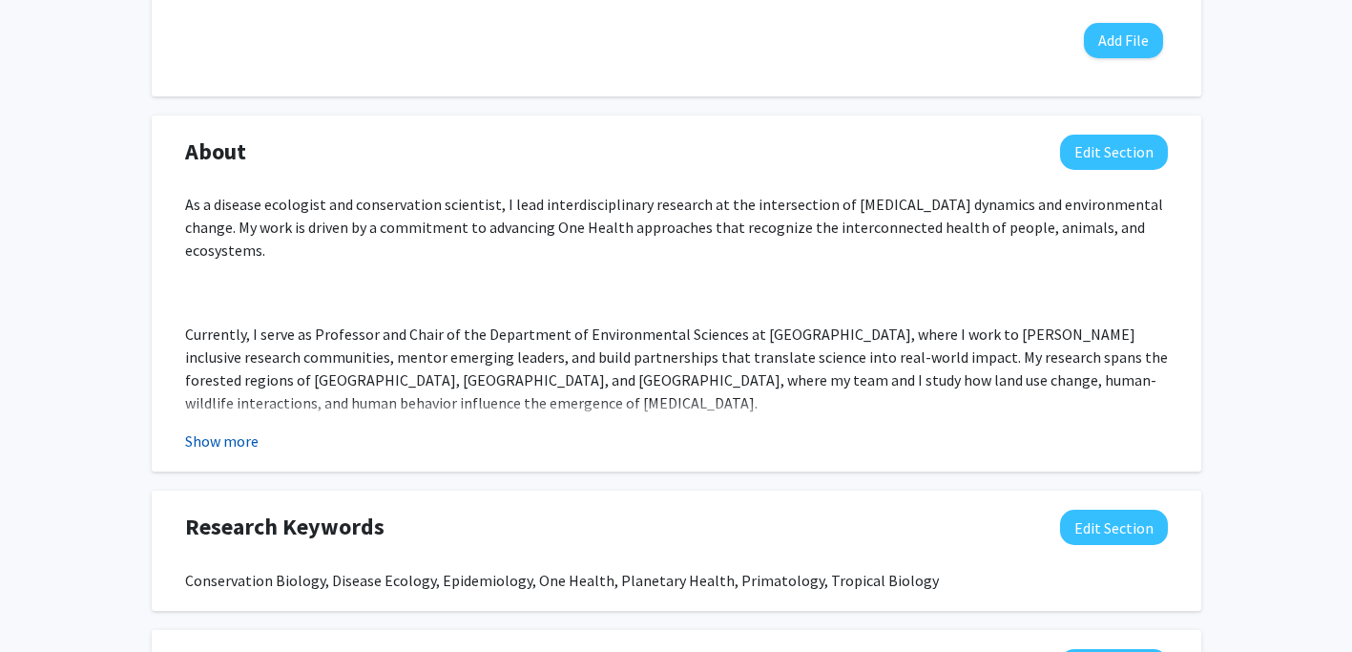
click at [245, 444] on button "Show more" at bounding box center [221, 440] width 73 height 23
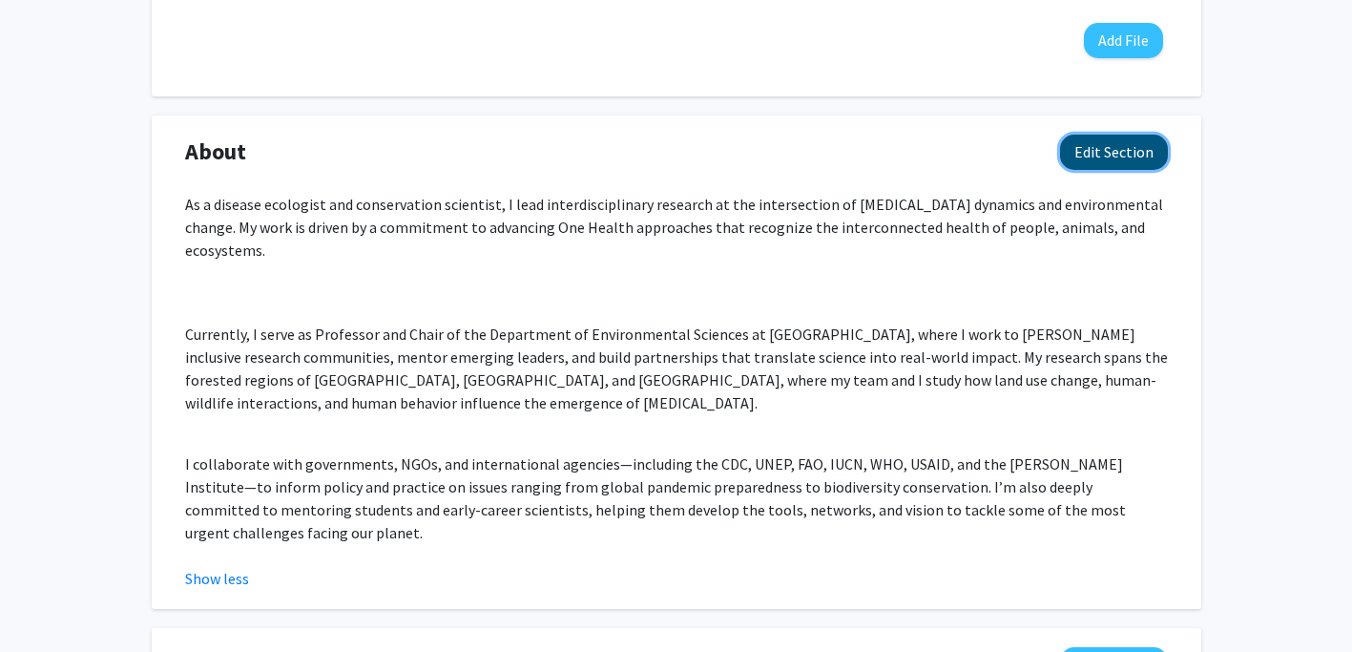
click at [1140, 146] on button "Edit Section" at bounding box center [1114, 152] width 108 height 35
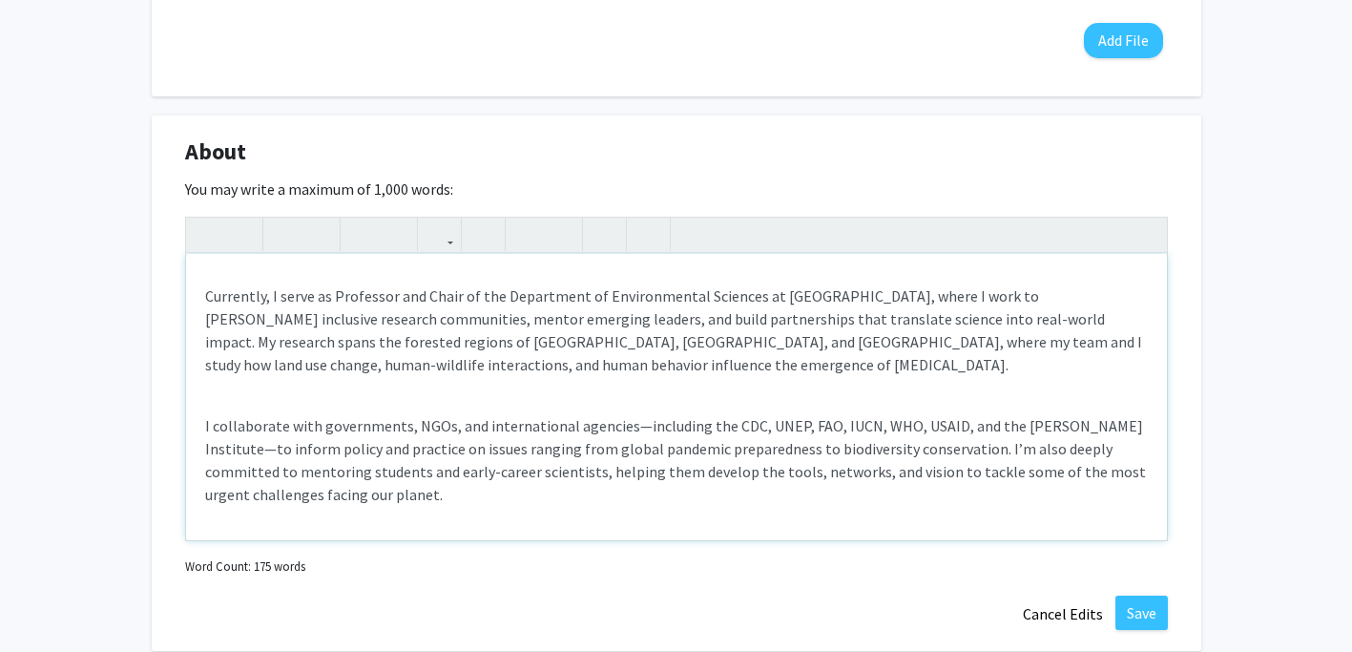
click at [540, 403] on div "As a disease ecologist and conservation scientist, I lead interdisciplinary res…" at bounding box center [676, 397] width 981 height 286
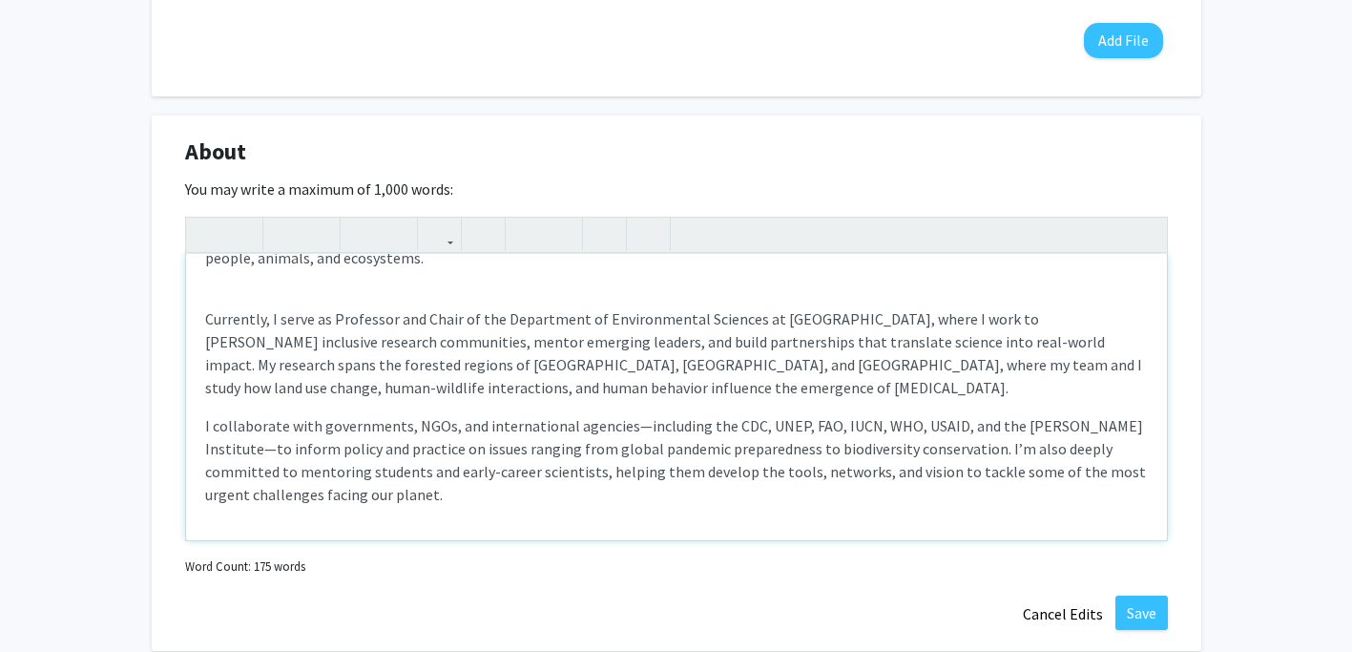
scroll to position [73, 0]
click at [542, 283] on div "As a disease ecologist and conservation scientist, I lead interdisciplinary res…" at bounding box center [676, 397] width 981 height 286
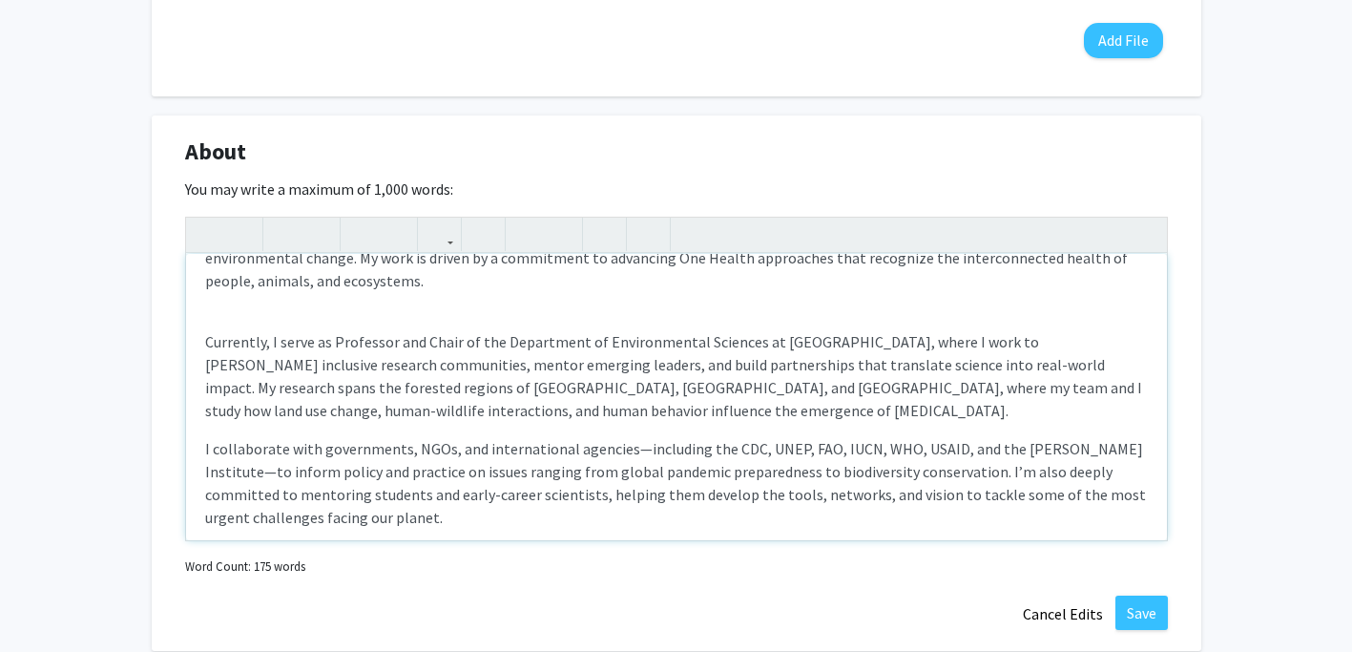
type textarea "<l>Ip d sitamet consectet adi elitseddoeiu temporinc, U labo etdoloremagnaaliq …"
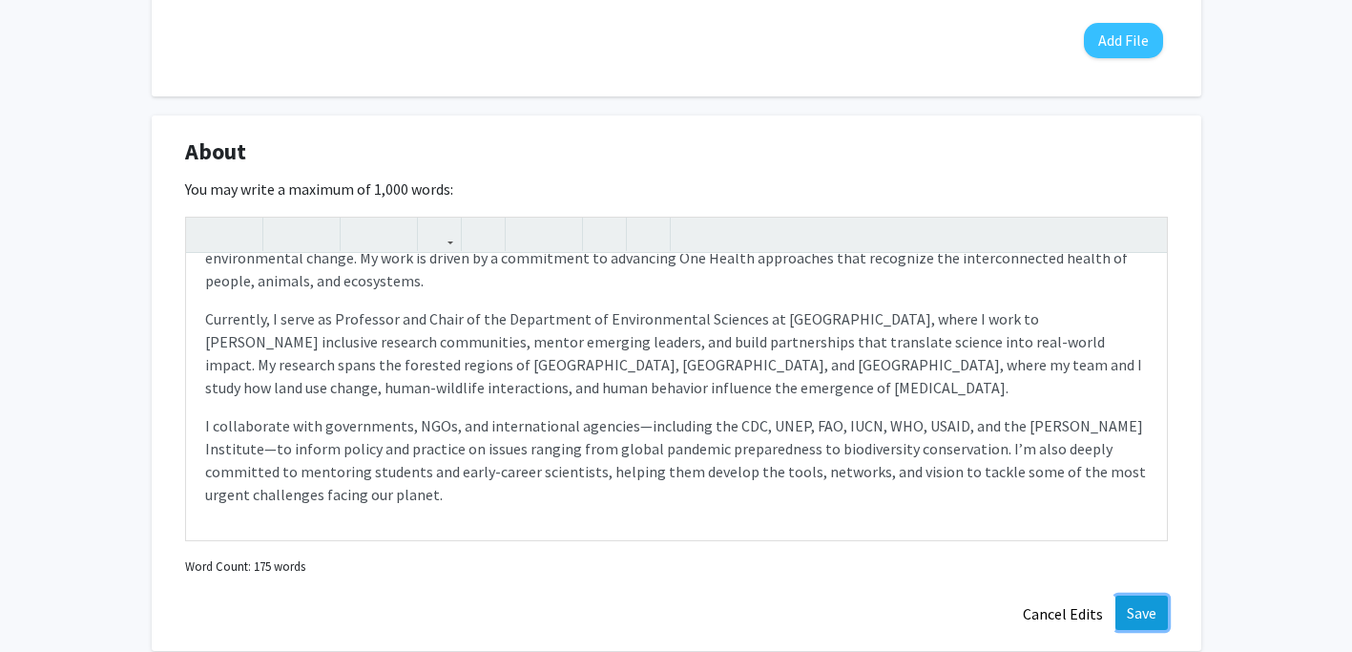
click at [1152, 613] on button "Save" at bounding box center [1141, 612] width 52 height 34
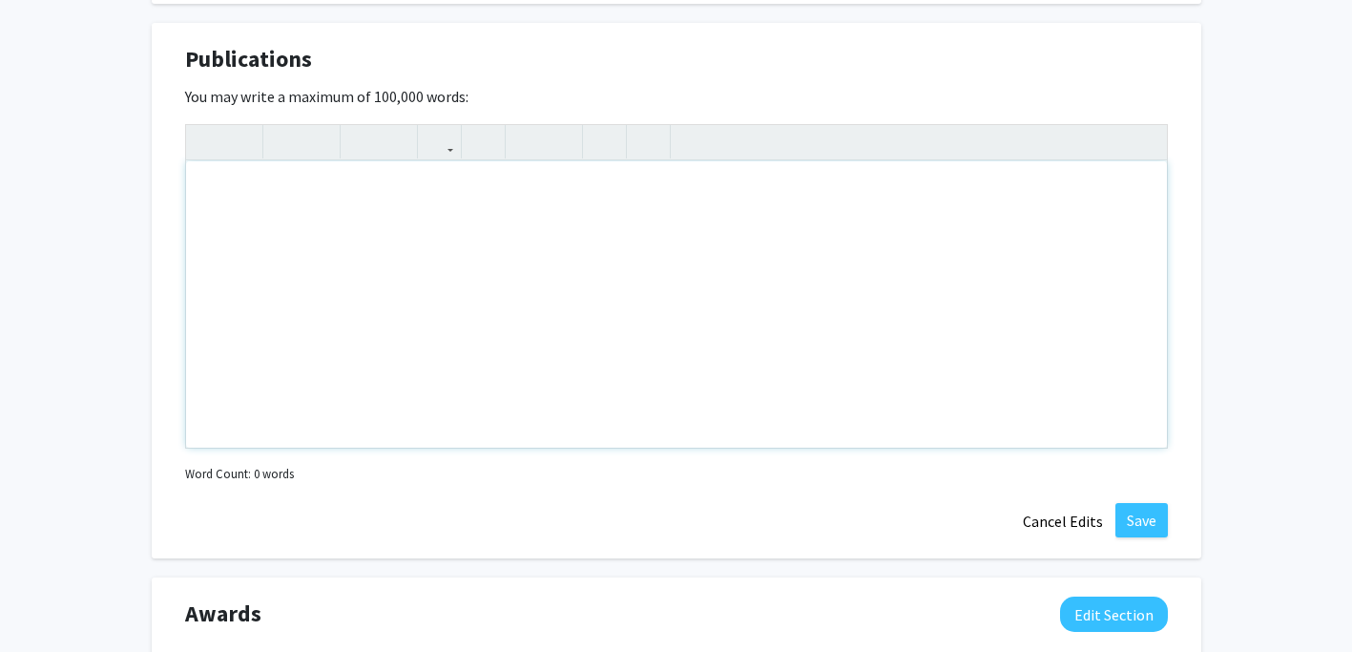
scroll to position [1648, 0]
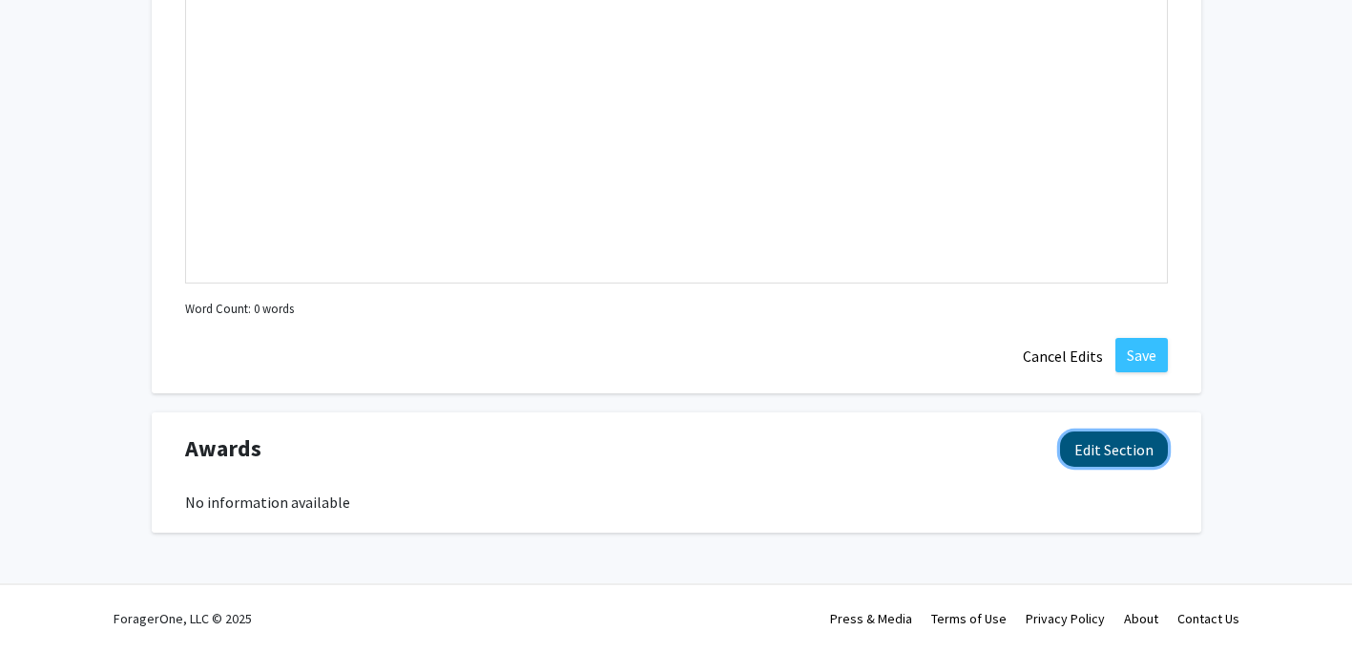
click at [1100, 433] on button "Edit Section" at bounding box center [1114, 448] width 108 height 35
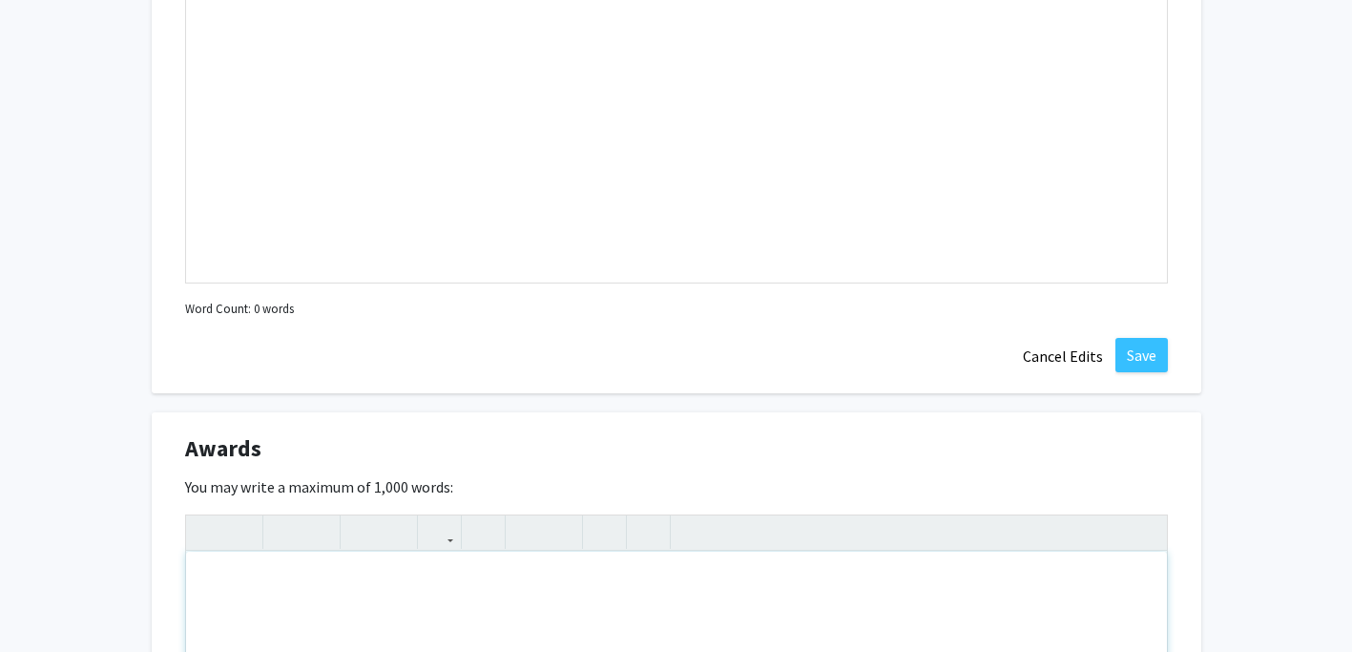
paste div "Note to users with screen readers: Please deactivate our accessibility plugin f…"
type textarea "<l>5900 Ipsumd Sitamet, Consec Adipis Elits do Eiusmodtemporin Utlaboree do Mag…"
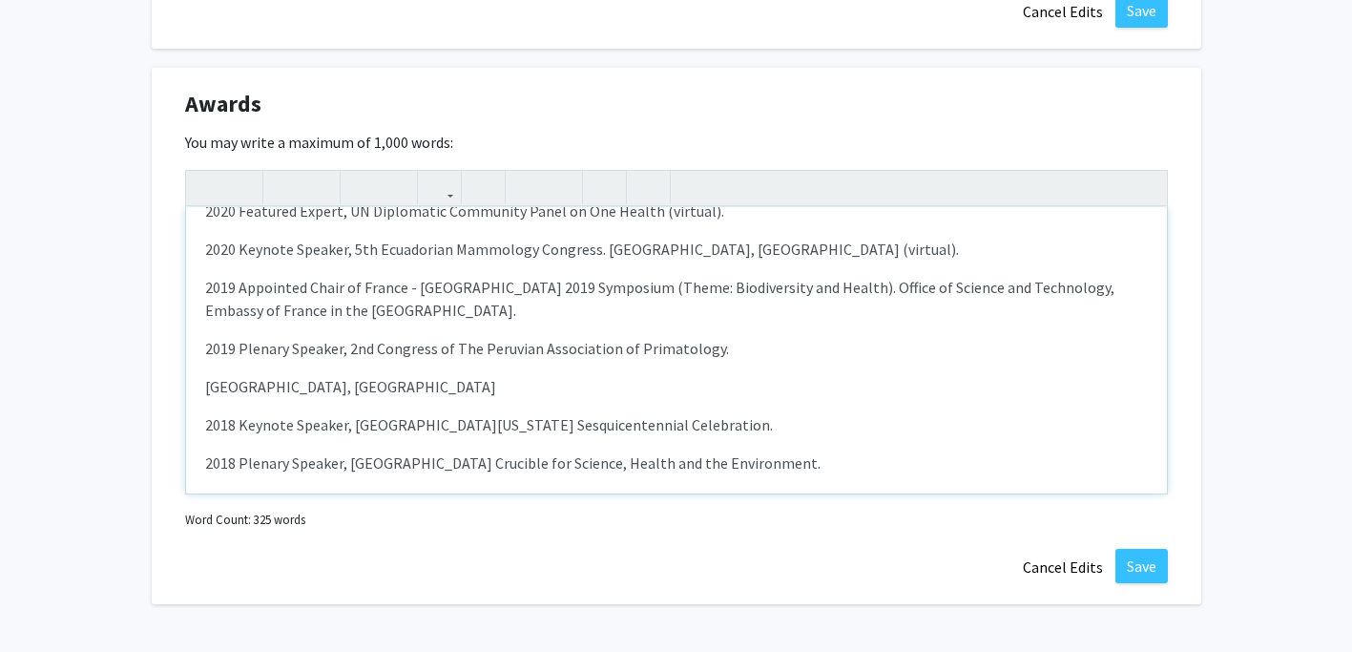
scroll to position [720, 0]
click at [206, 376] on p "[GEOGRAPHIC_DATA], [GEOGRAPHIC_DATA]" at bounding box center [676, 387] width 943 height 23
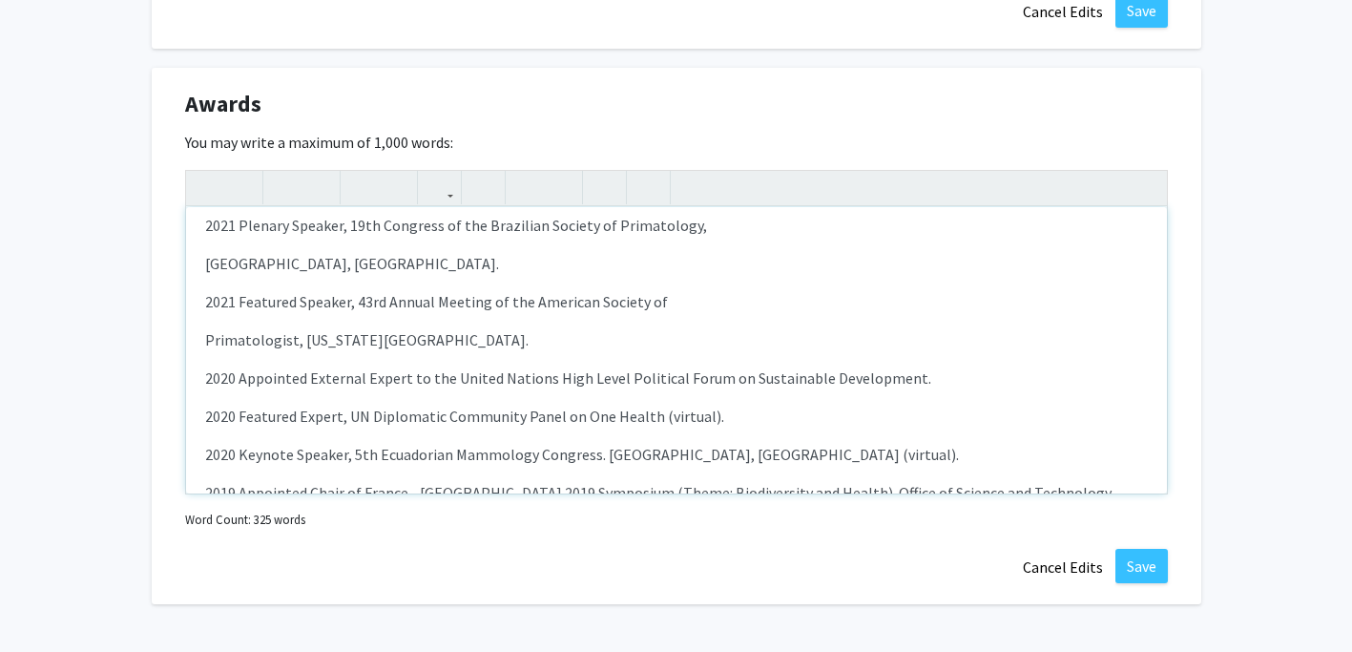
scroll to position [514, 0]
click at [331, 330] on p "Primatologist, [US_STATE][GEOGRAPHIC_DATA]." at bounding box center [676, 341] width 943 height 23
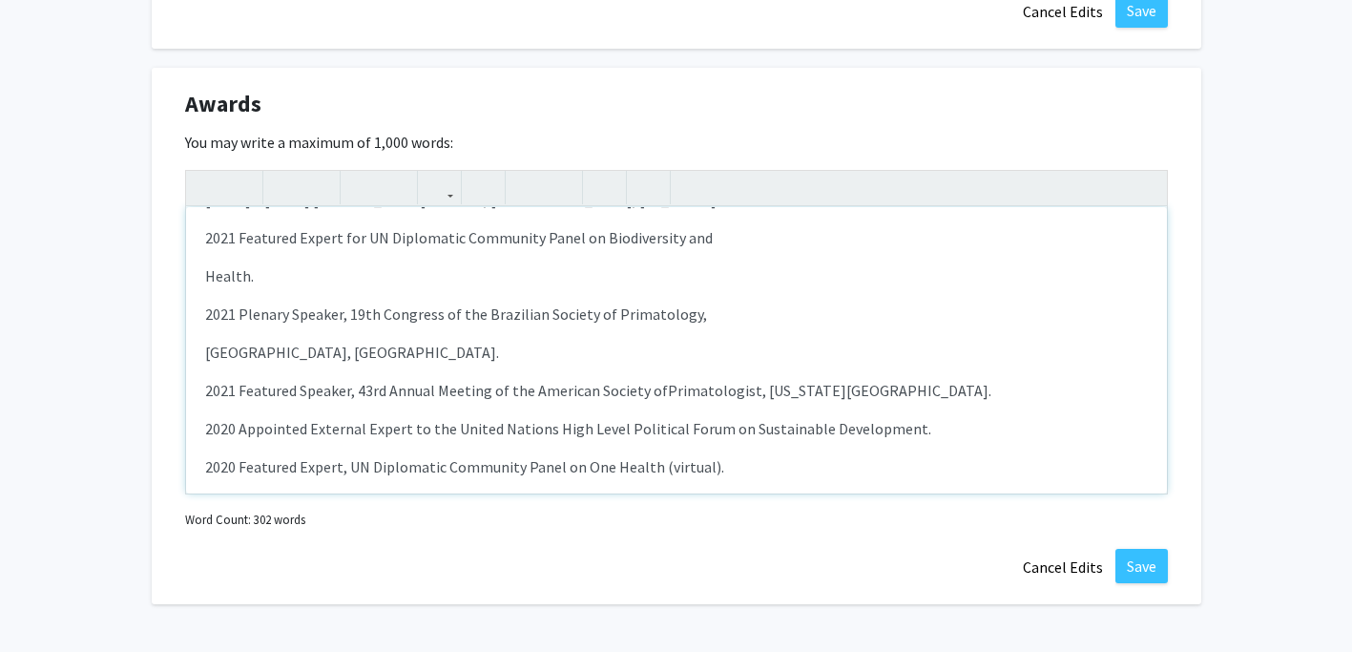
scroll to position [424, 0]
click at [340, 344] on p "[GEOGRAPHIC_DATA], [GEOGRAPHIC_DATA]." at bounding box center [676, 355] width 943 height 23
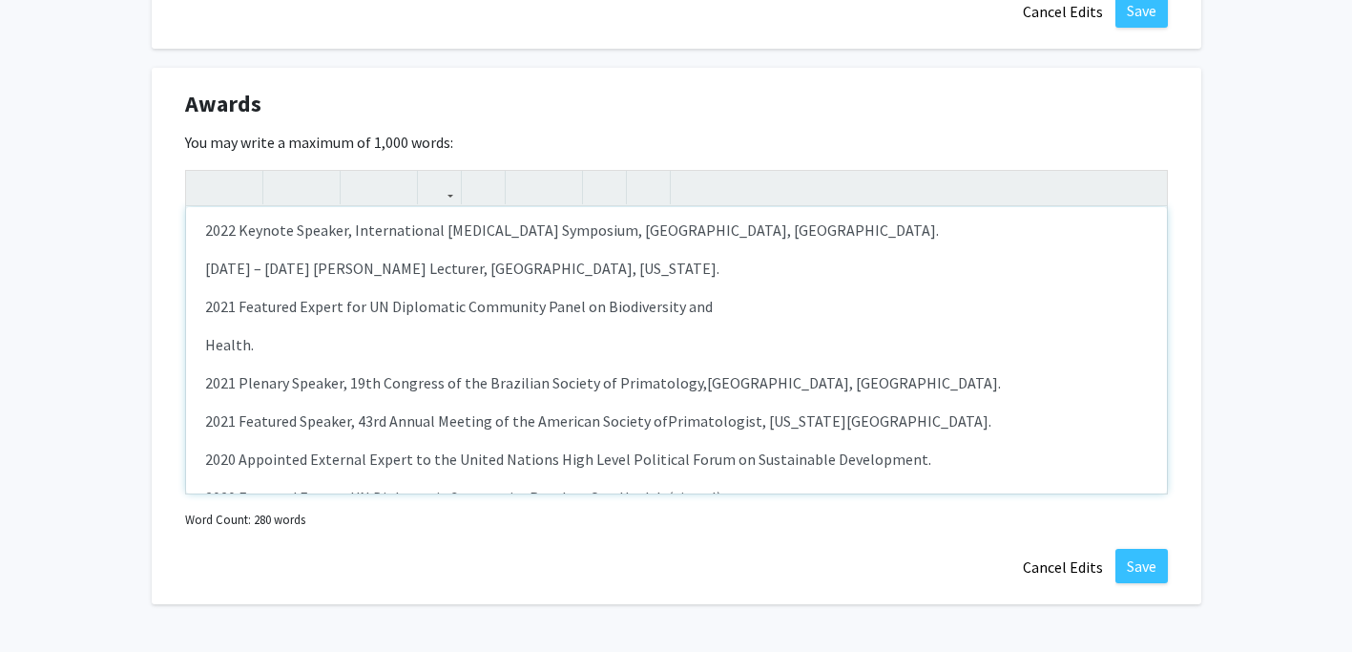
scroll to position [352, 0]
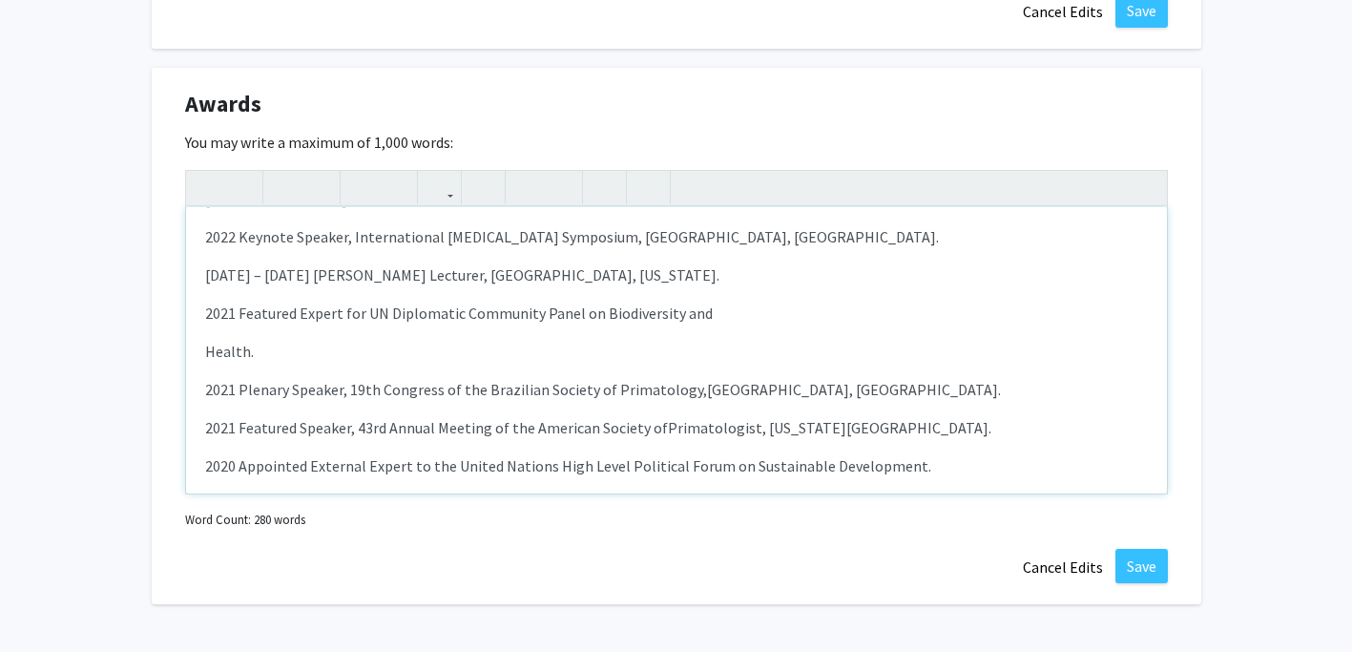
click at [342, 340] on p "Health." at bounding box center [676, 351] width 943 height 23
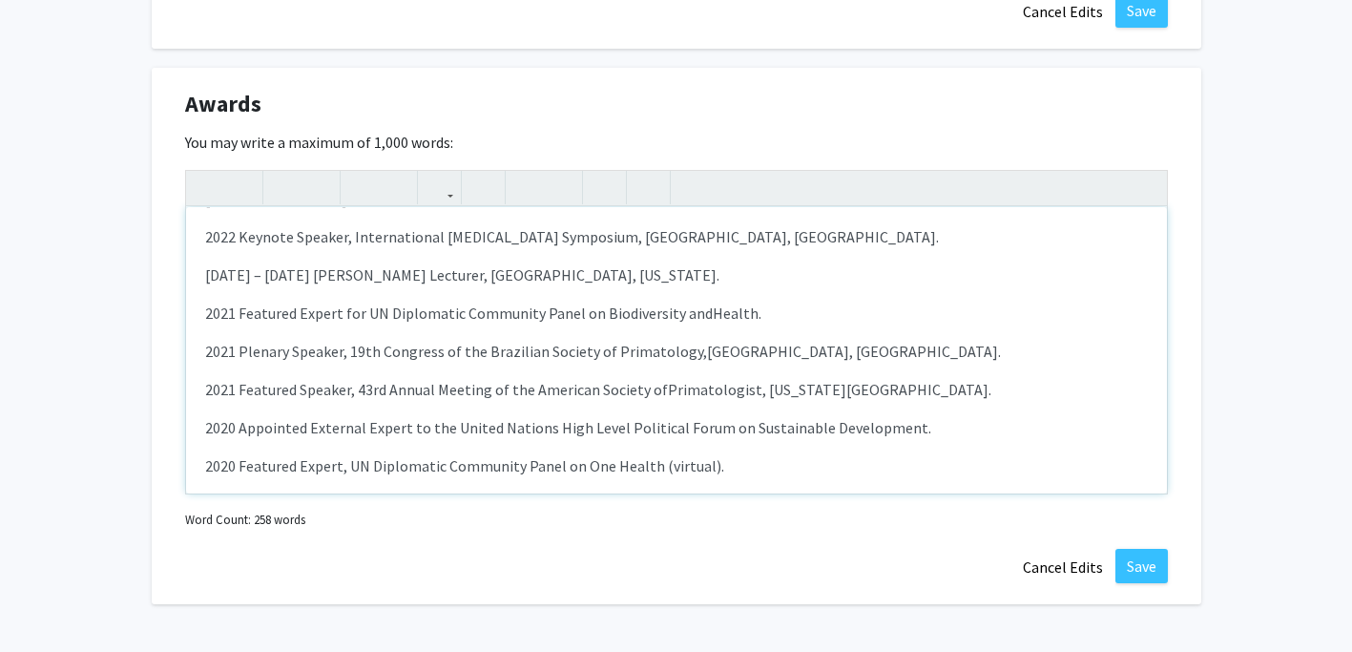
type textarea "<l>5900 Ipsumd Sitamet, Consec Adipis Elits do Eiusmodtemporin Utlaboree do Mag…"
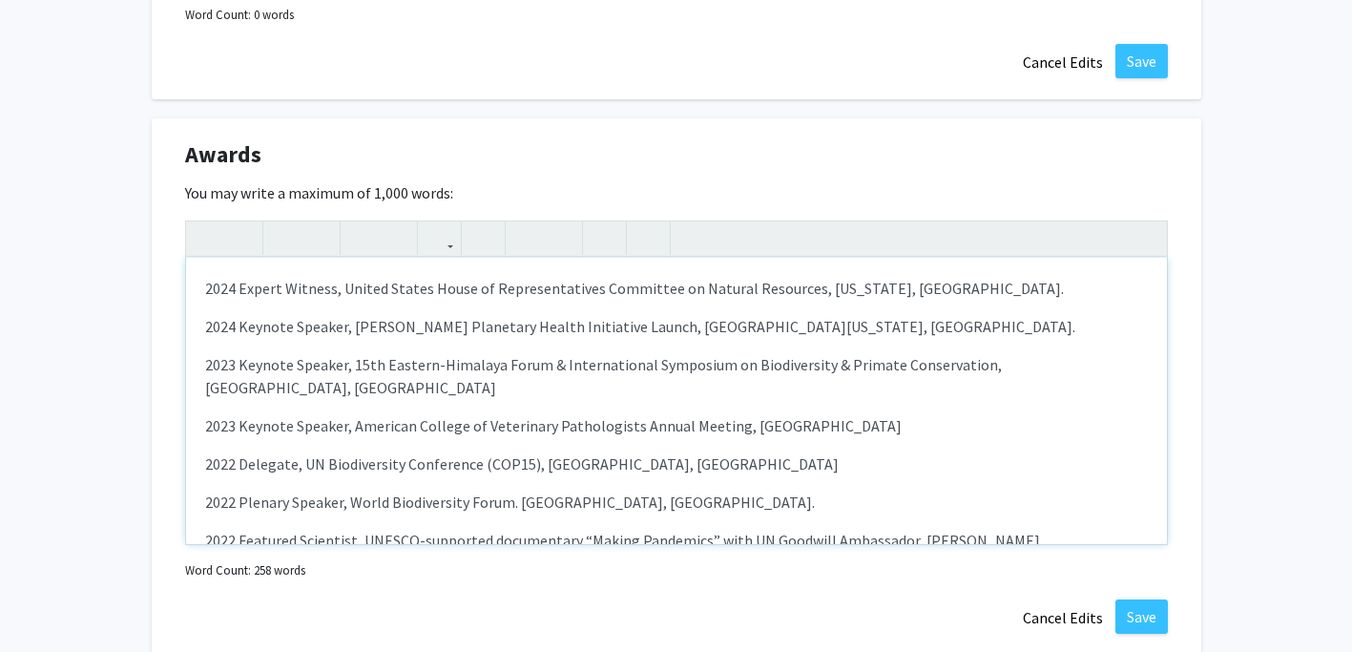
scroll to position [1939, 0]
click at [1129, 613] on button "Save" at bounding box center [1141, 618] width 52 height 34
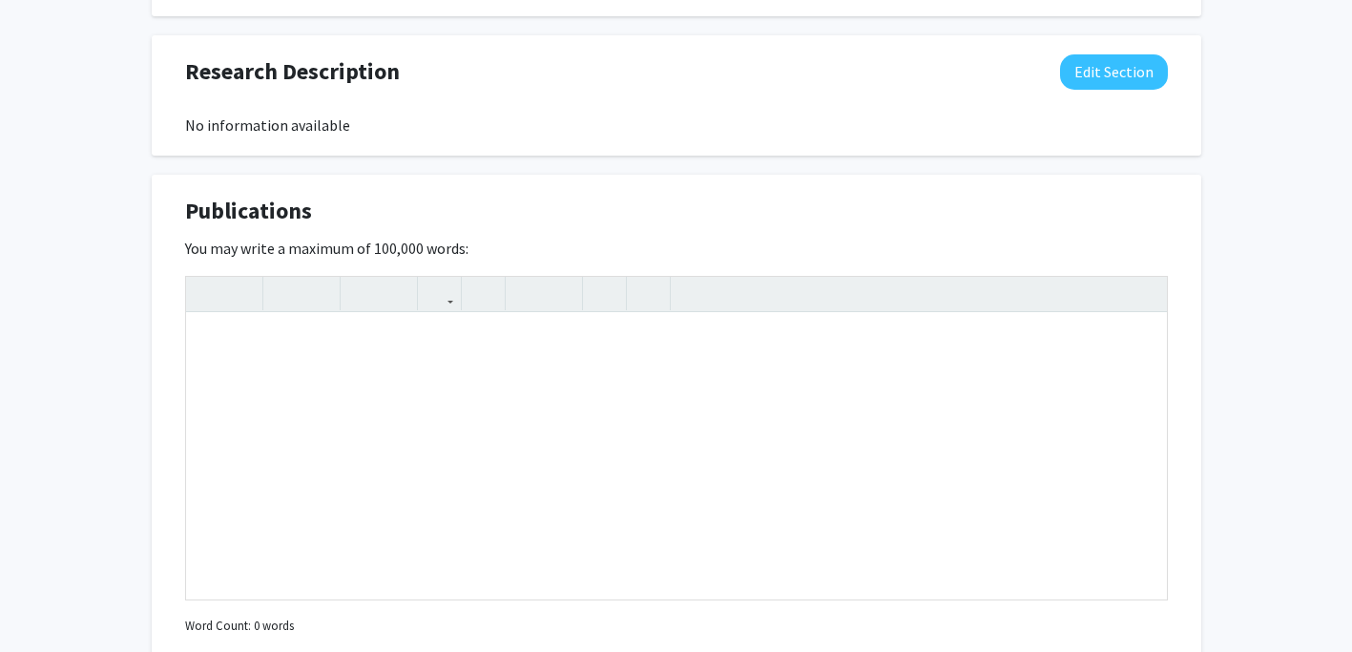
scroll to position [1328, 0]
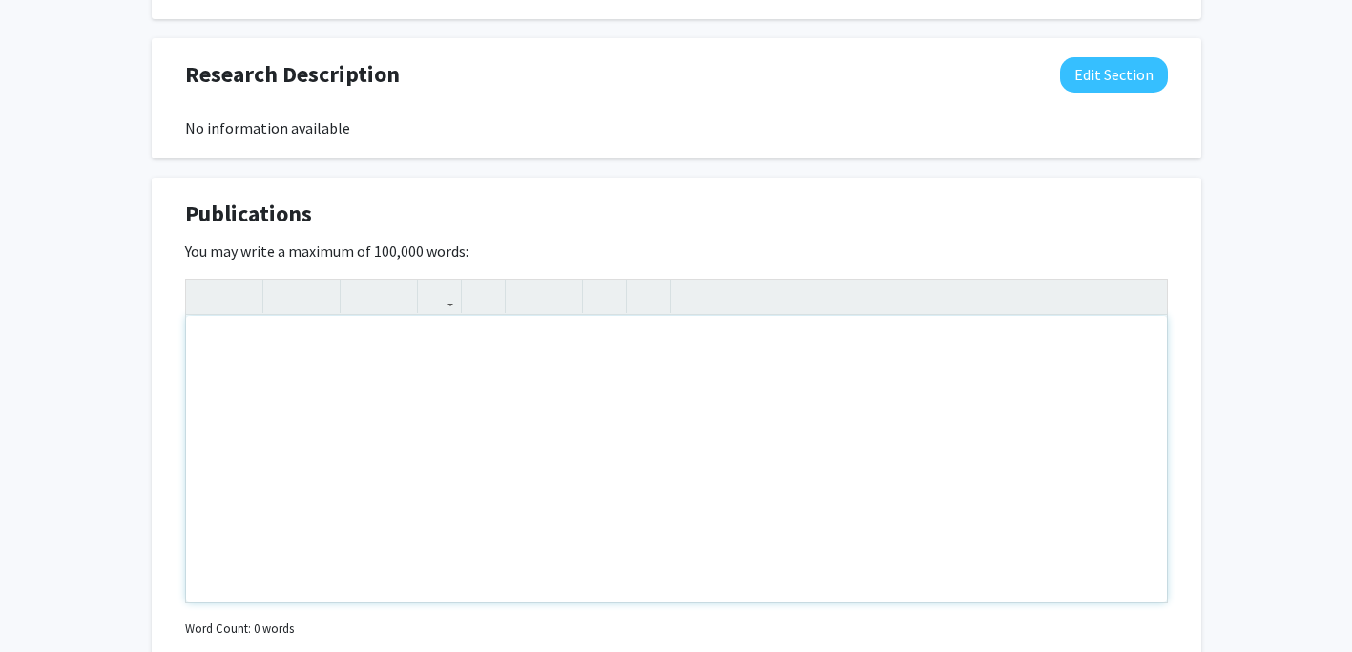
click at [502, 373] on div "Note to users with screen readers: Please deactivate our accessibility plugin f…" at bounding box center [676, 459] width 981 height 286
paste div "Note to users with screen readers: Please deactivate our accessibility plugin f…"
type textarea "<p>[URL][DOMAIN_NAME]</p>"
type textarea "<p>[URL][DOMAIN_NAME];</p>"
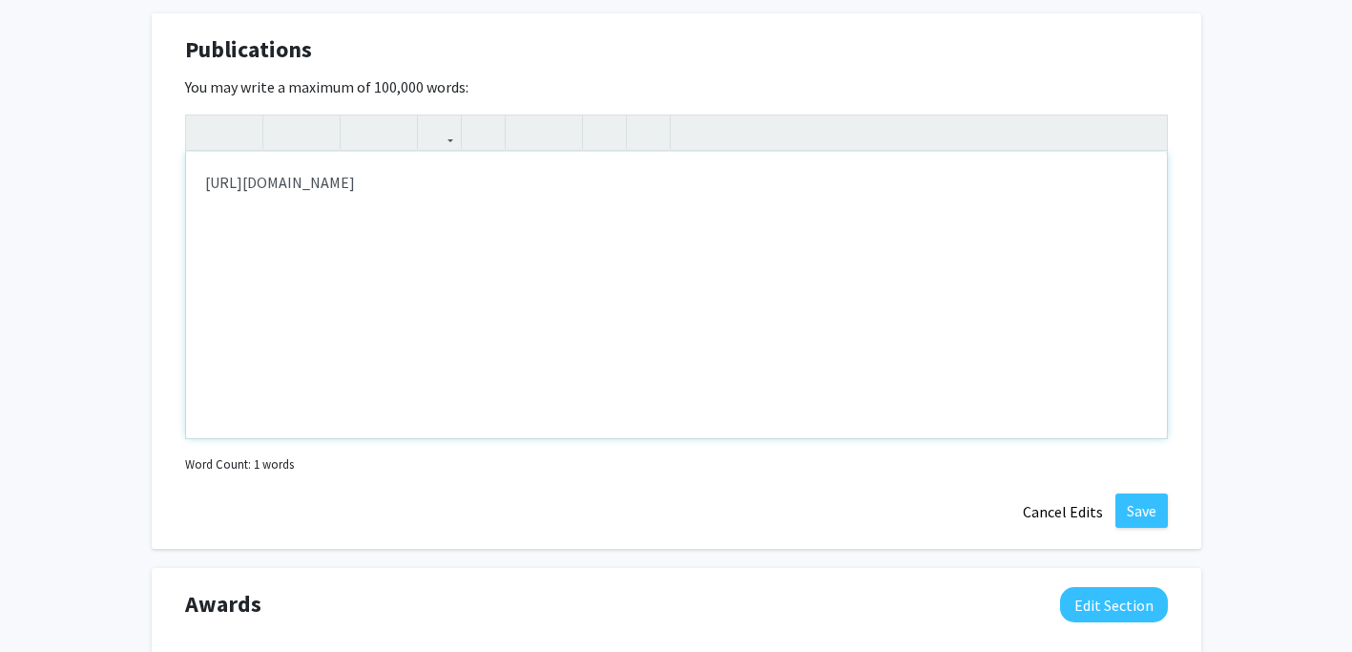
scroll to position [1500, 0]
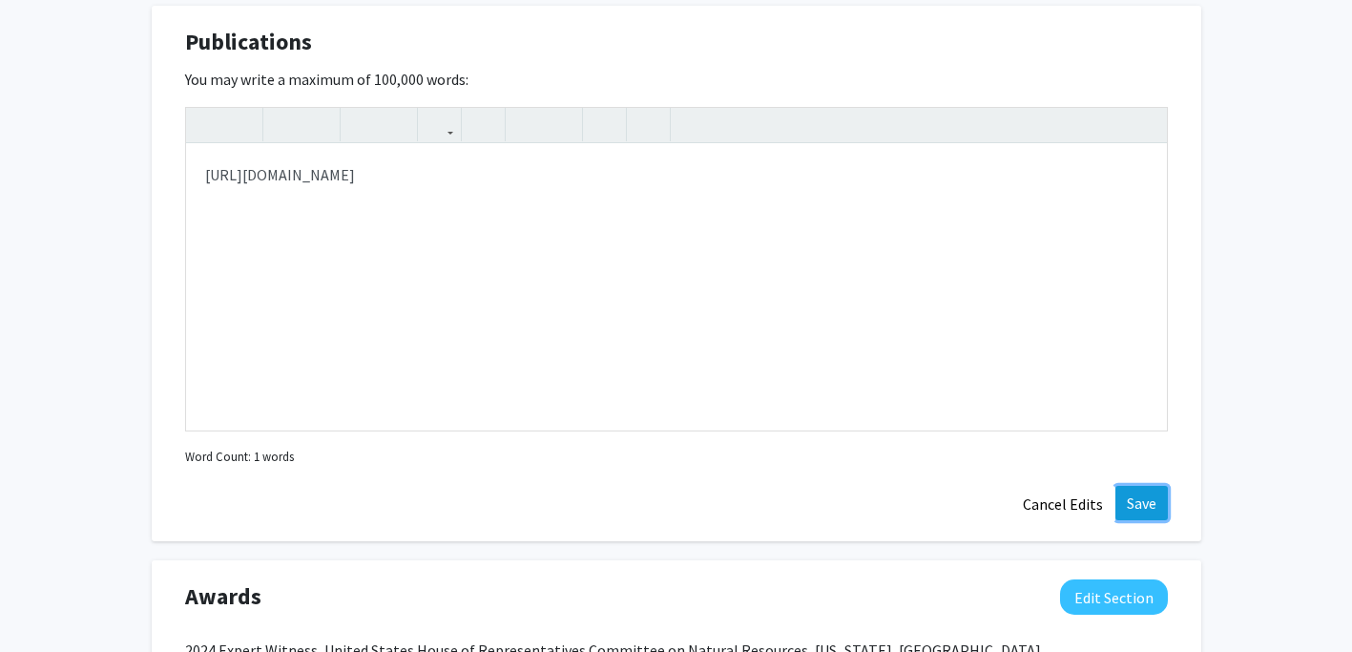
click at [1146, 499] on button "Save" at bounding box center [1141, 503] width 52 height 34
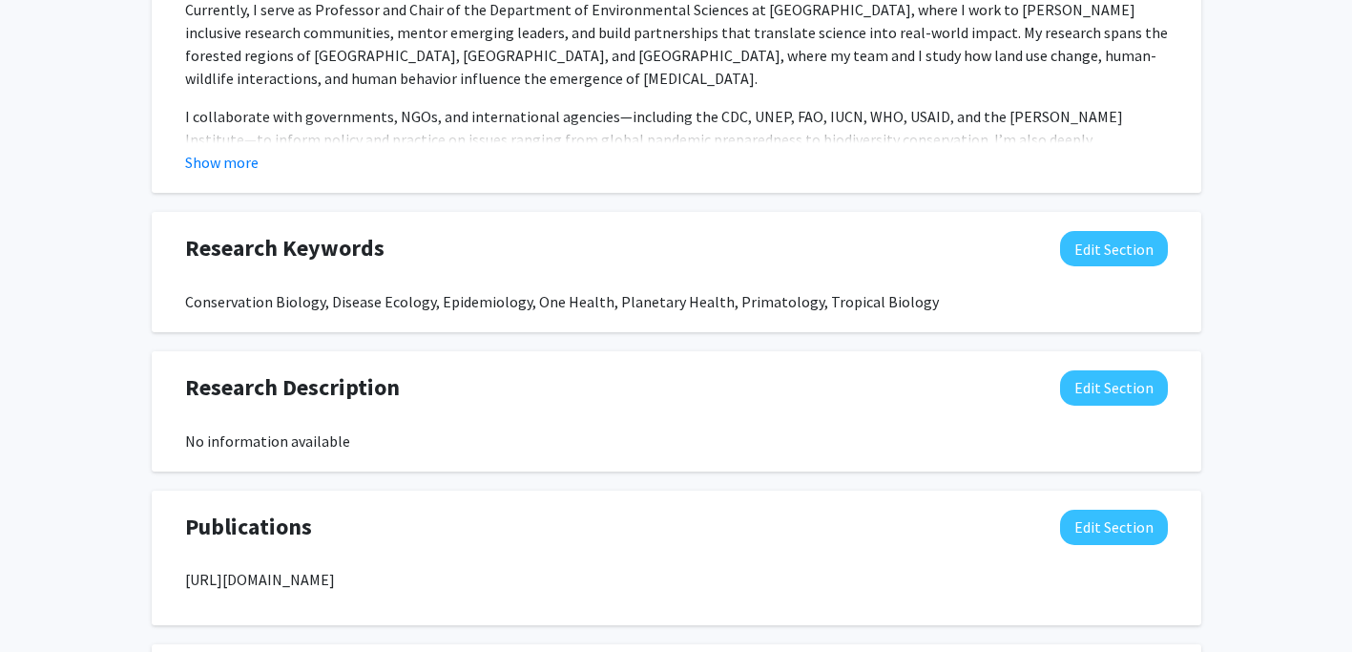
scroll to position [1033, 0]
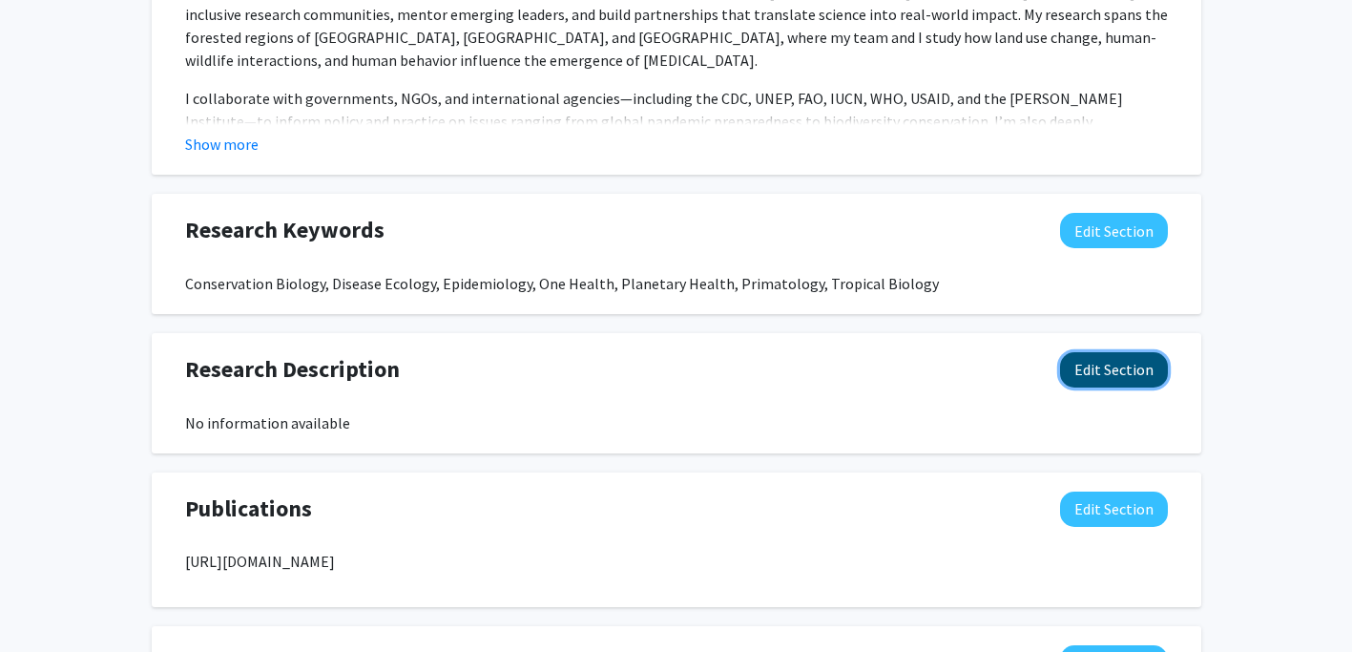
click at [1100, 376] on button "Edit Section" at bounding box center [1114, 369] width 108 height 35
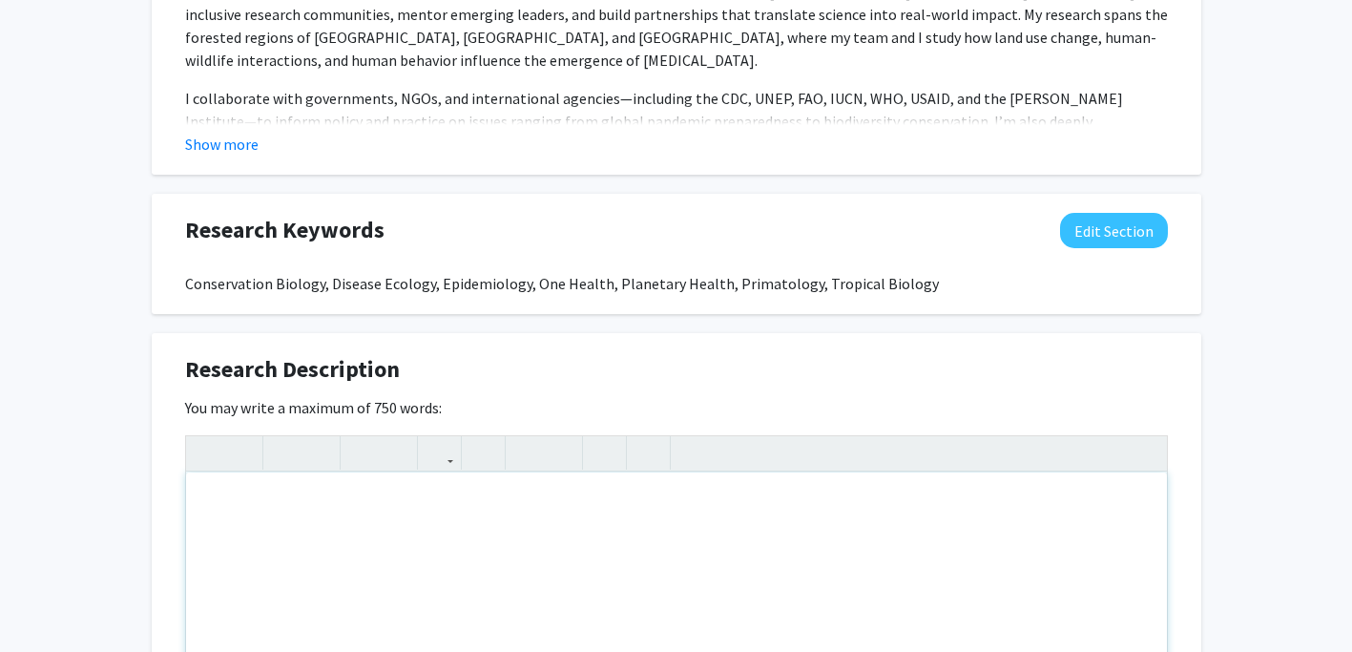
click at [710, 505] on div "Note to users with screen readers: Please deactivate our accessibility plugin f…" at bounding box center [676, 615] width 981 height 286
paste div "Note to users with screen readers: Please deactivate our accessibility plugin f…"
type textarea "<br><p>Saving Species, Preventing Pandemics.</p><p>Pathogen emergence is dispro…"
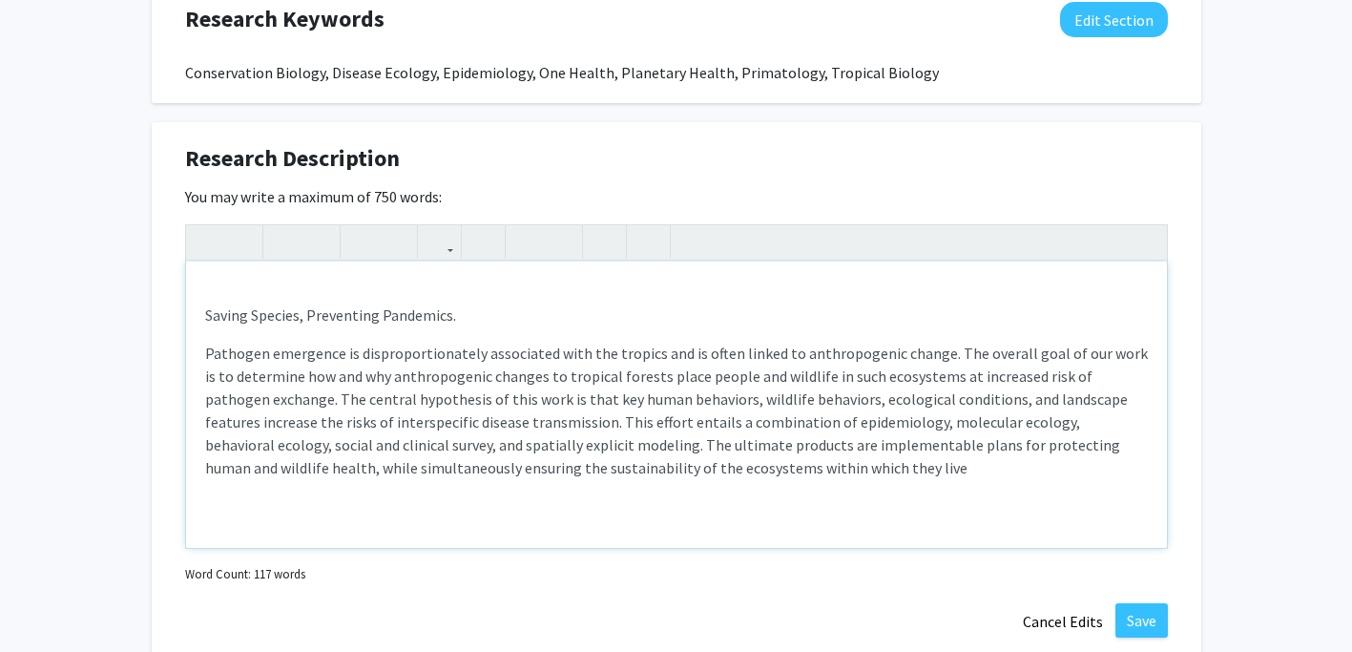
scroll to position [1247, 0]
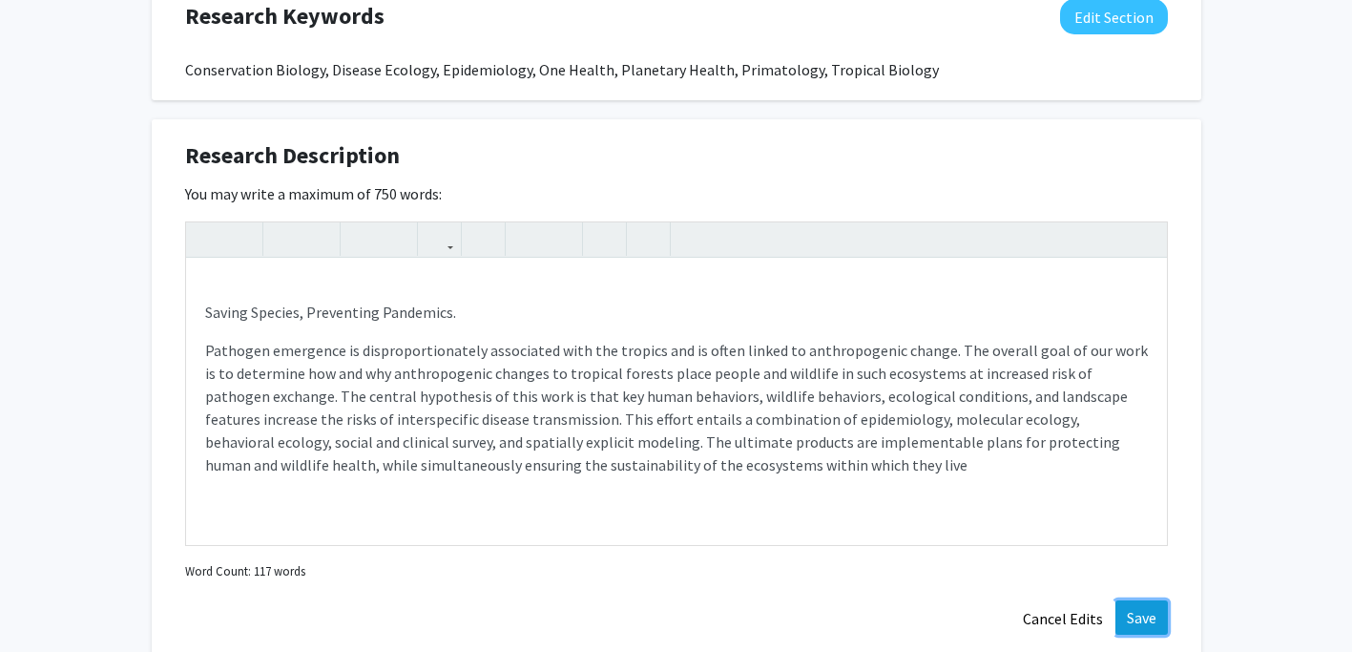
click at [1146, 617] on button "Save" at bounding box center [1141, 617] width 52 height 34
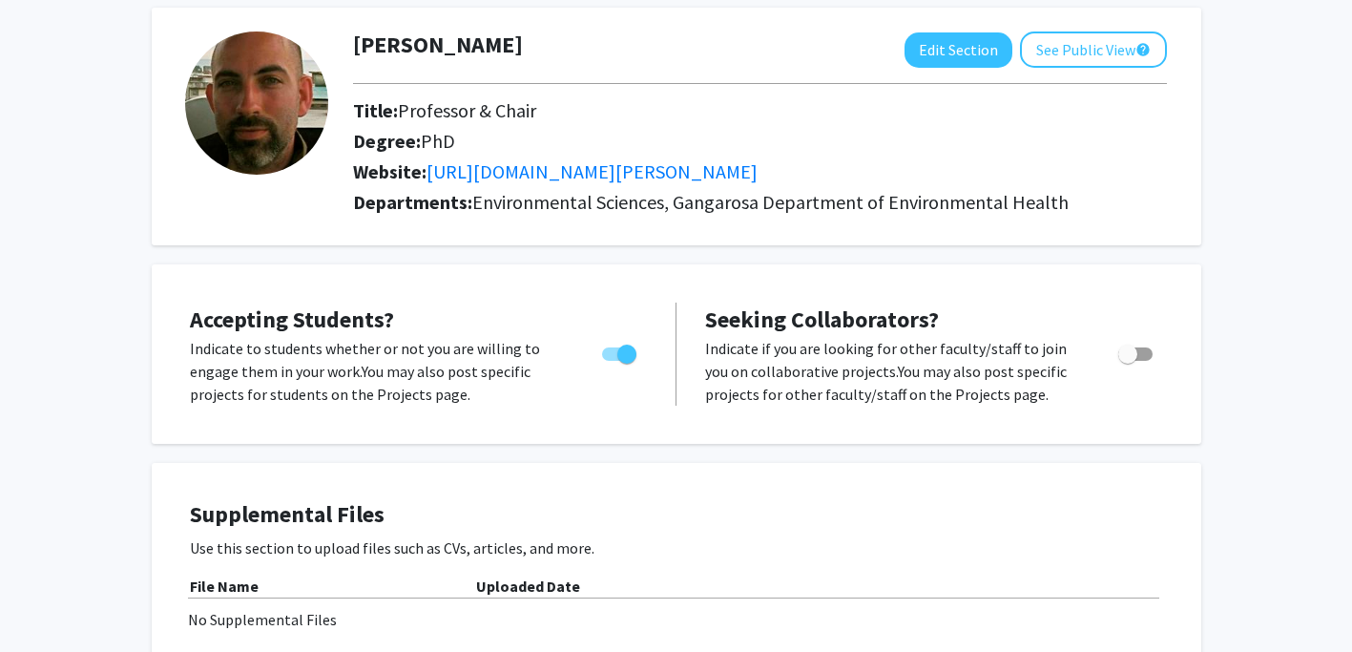
scroll to position [0, 0]
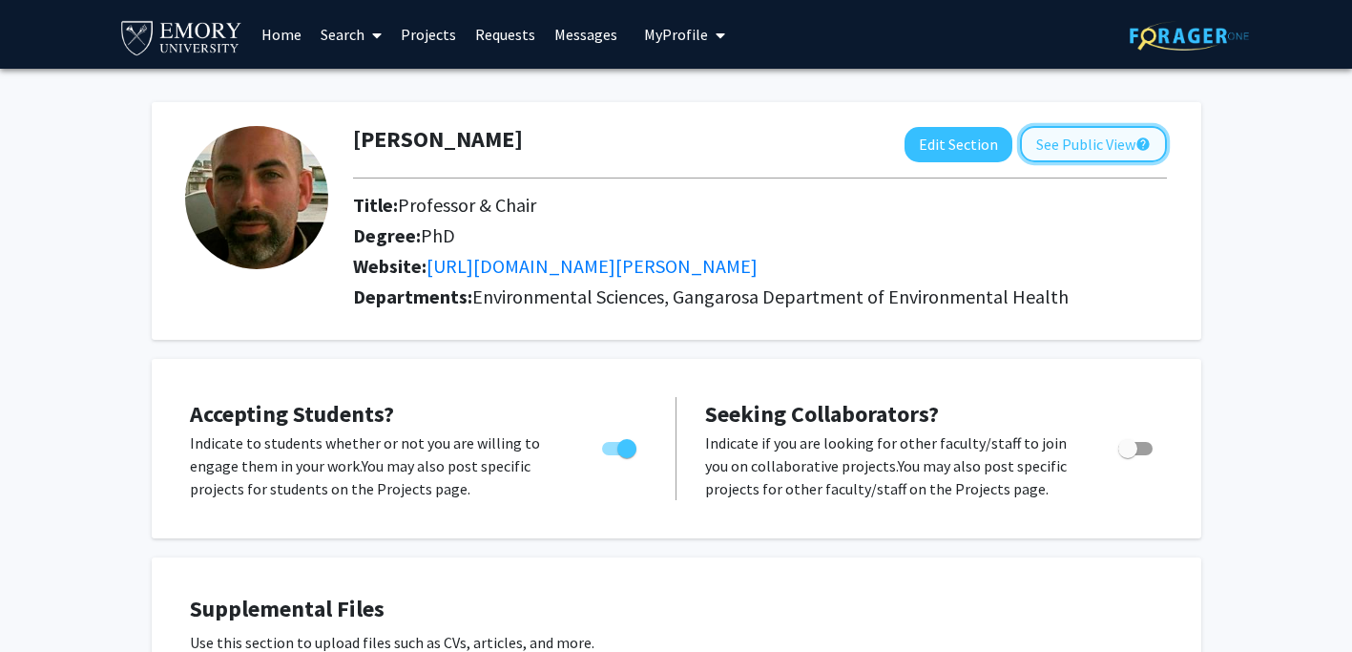
click at [1109, 151] on button "See Public View help" at bounding box center [1093, 144] width 147 height 36
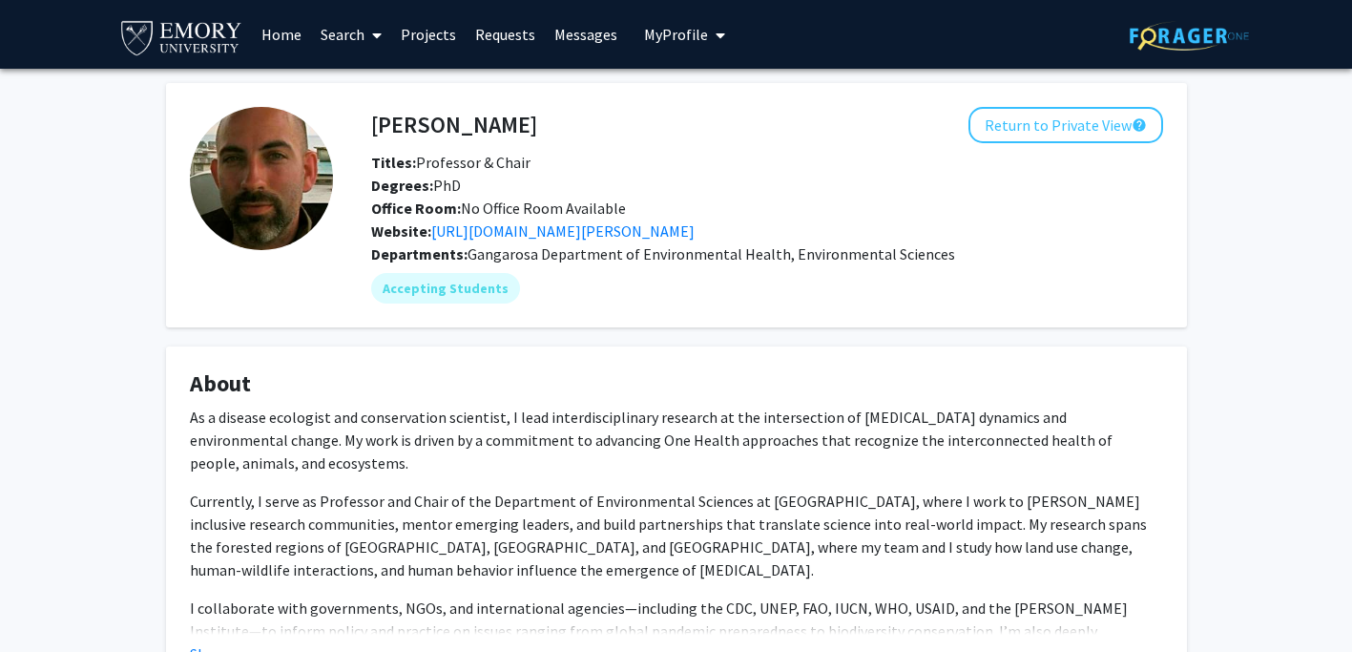
click at [424, 32] on link "Projects" at bounding box center [428, 34] width 74 height 67
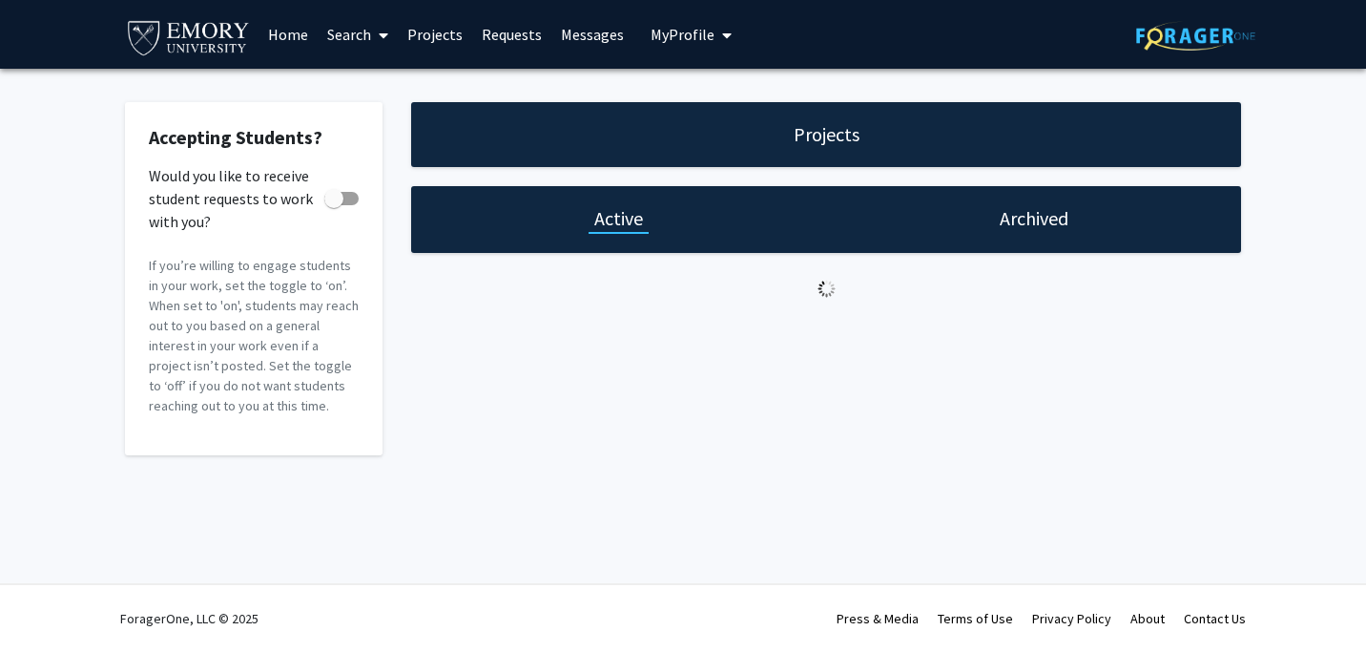
checkbox input "true"
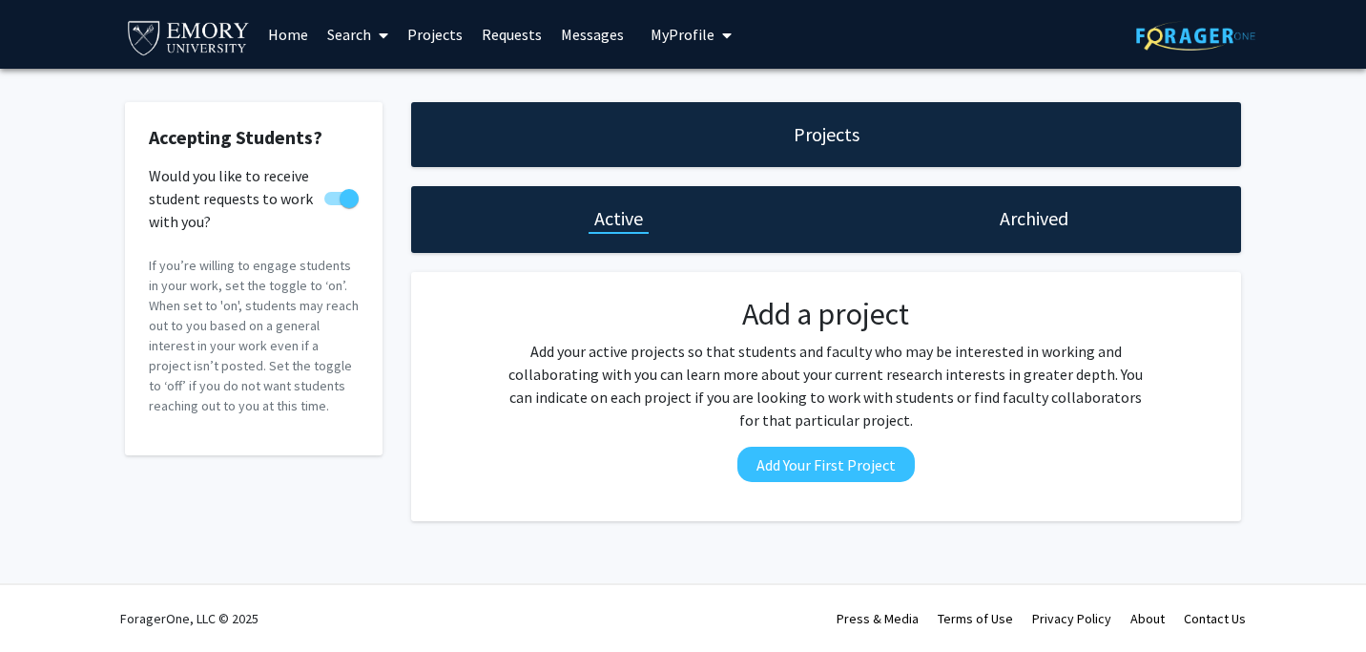
click at [511, 28] on link "Requests" at bounding box center [511, 34] width 79 height 67
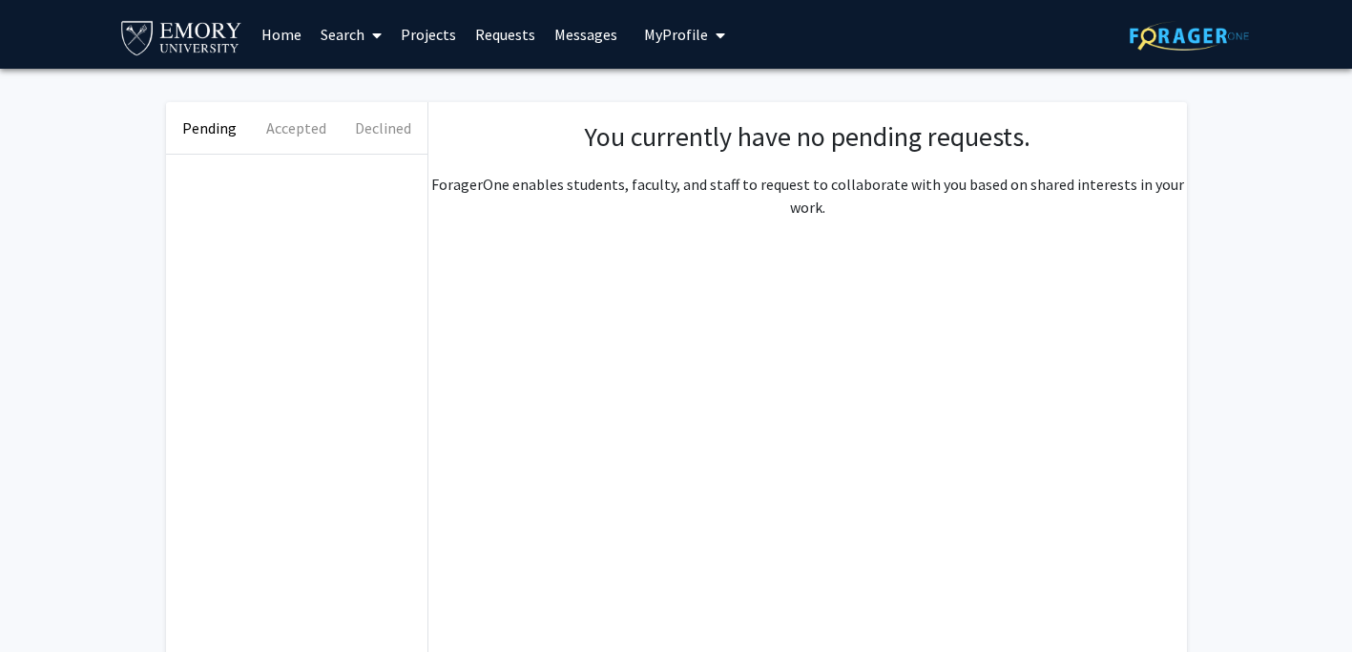
click at [591, 38] on link "Messages" at bounding box center [586, 34] width 82 height 67
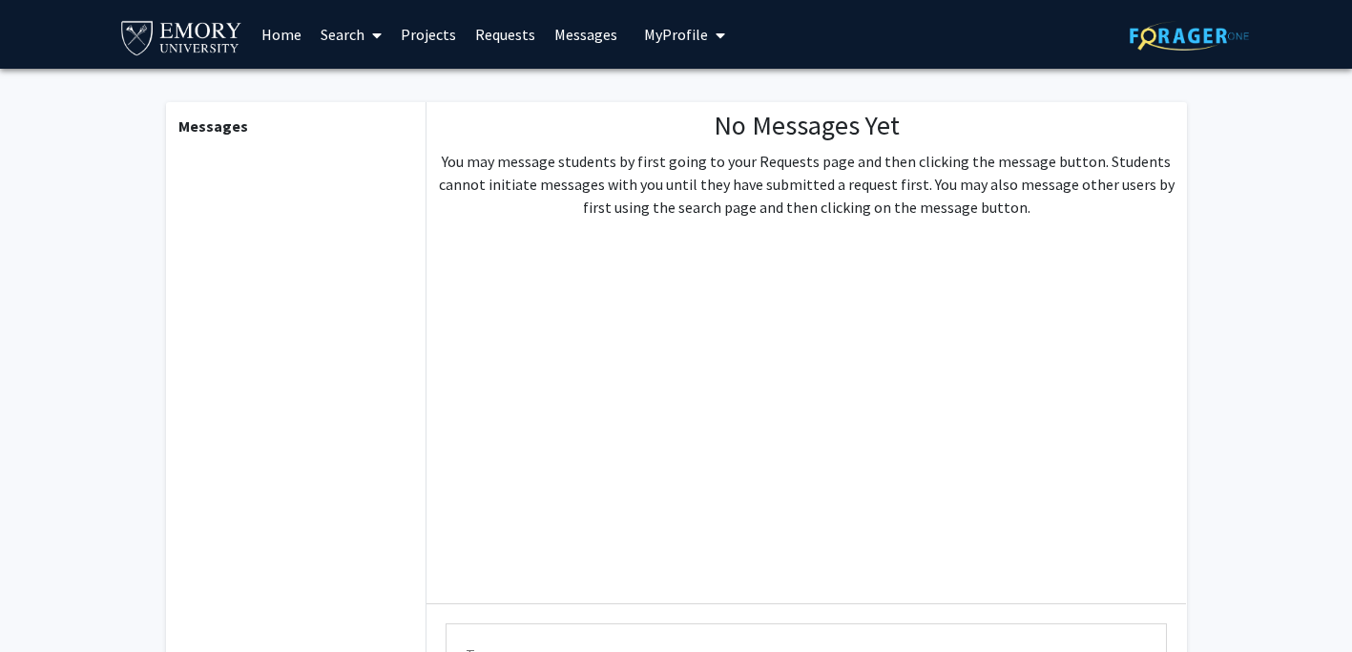
click at [715, 34] on icon "My profile dropdown to access profile and logout" at bounding box center [720, 35] width 10 height 15
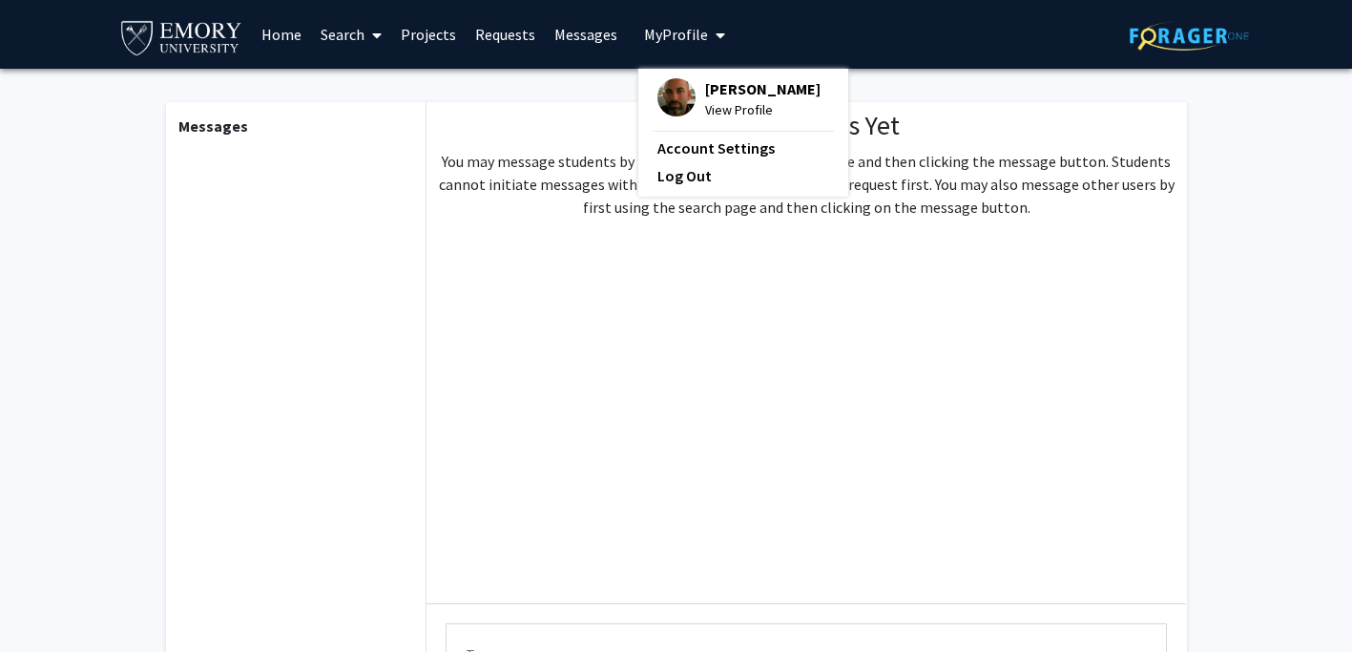
click at [349, 26] on link "Search" at bounding box center [351, 34] width 80 height 67
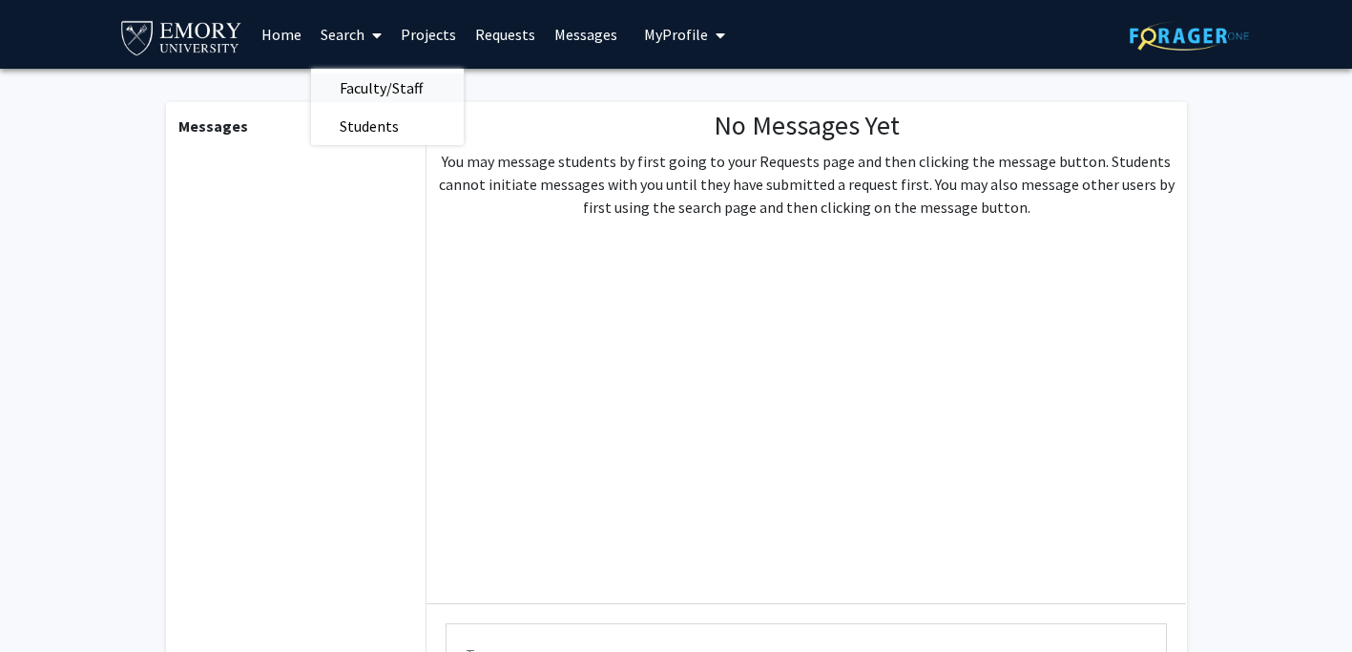
click at [360, 91] on span "Faculty/Staff" at bounding box center [381, 88] width 140 height 38
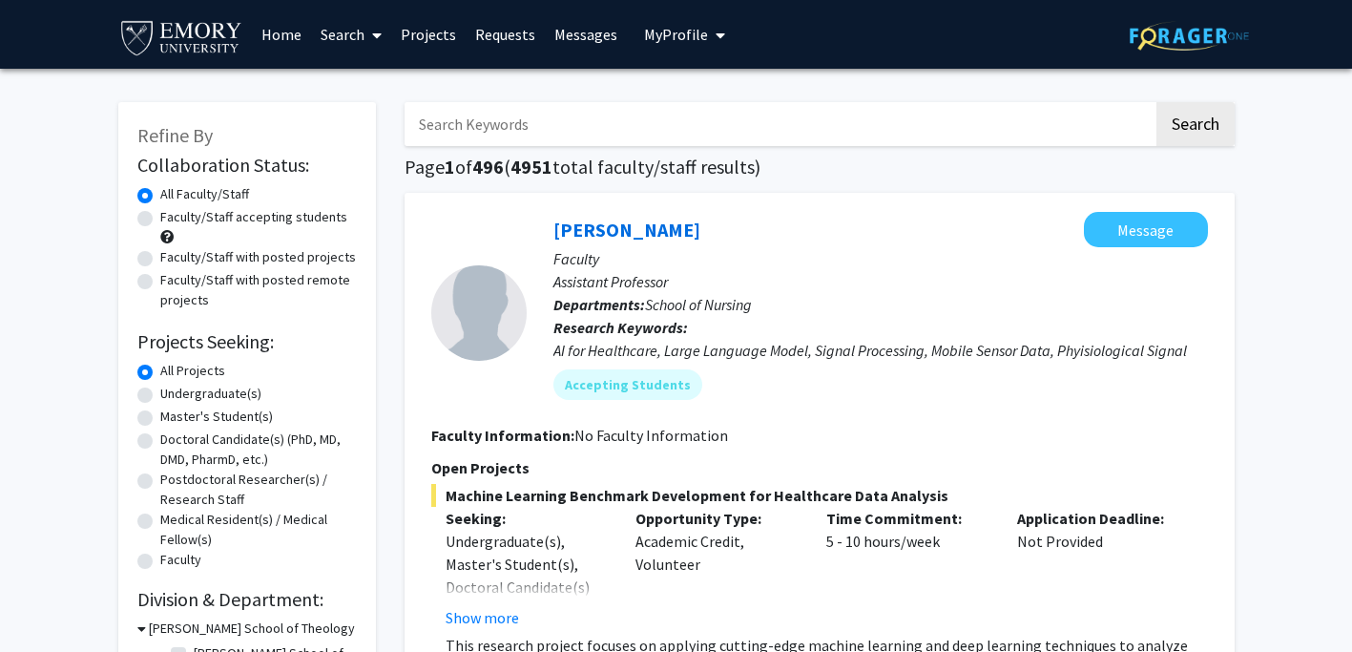
click at [160, 258] on label "Faculty/Staff with posted projects" at bounding box center [258, 257] width 196 height 20
click at [160, 258] on input "Faculty/Staff with posted projects" at bounding box center [166, 253] width 12 height 12
radio input "true"
click at [160, 197] on label "All Faculty/Staff" at bounding box center [204, 194] width 89 height 20
click at [160, 197] on input "All Faculty/Staff" at bounding box center [166, 190] width 12 height 12
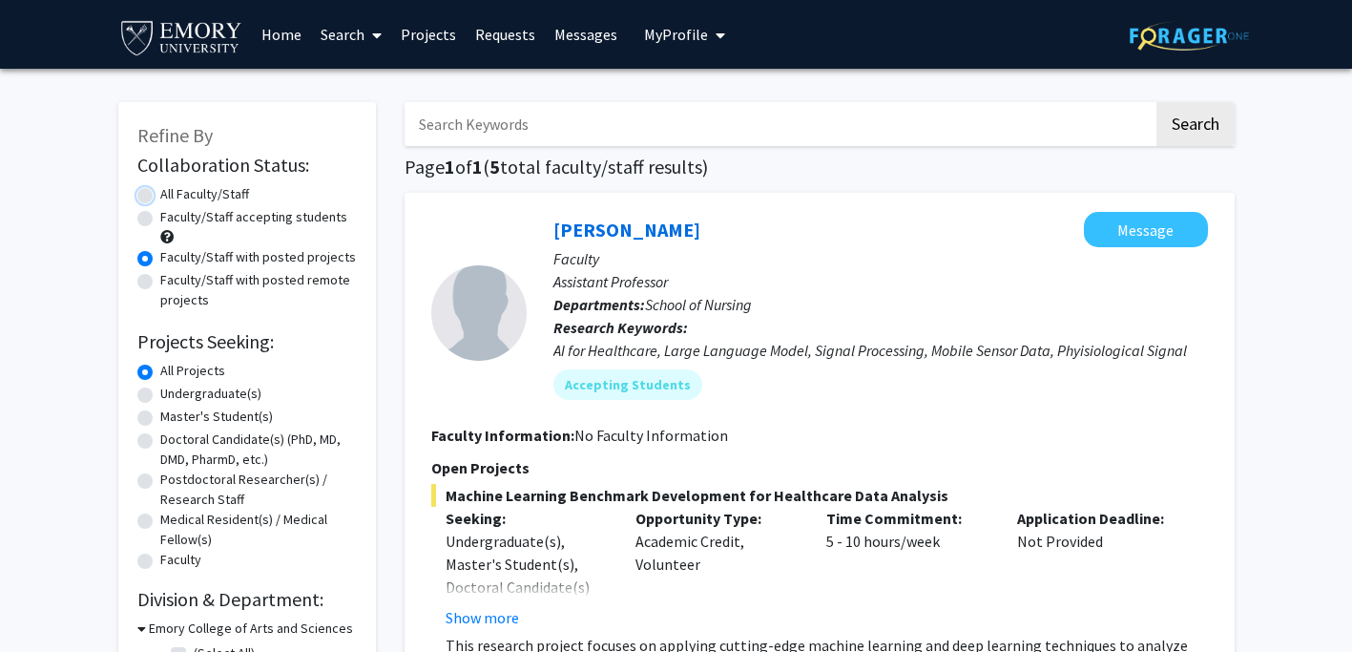
radio input "true"
click at [541, 127] on input "Search Keywords" at bounding box center [778, 124] width 749 height 44
click at [1156, 102] on button "Search" at bounding box center [1195, 124] width 78 height 44
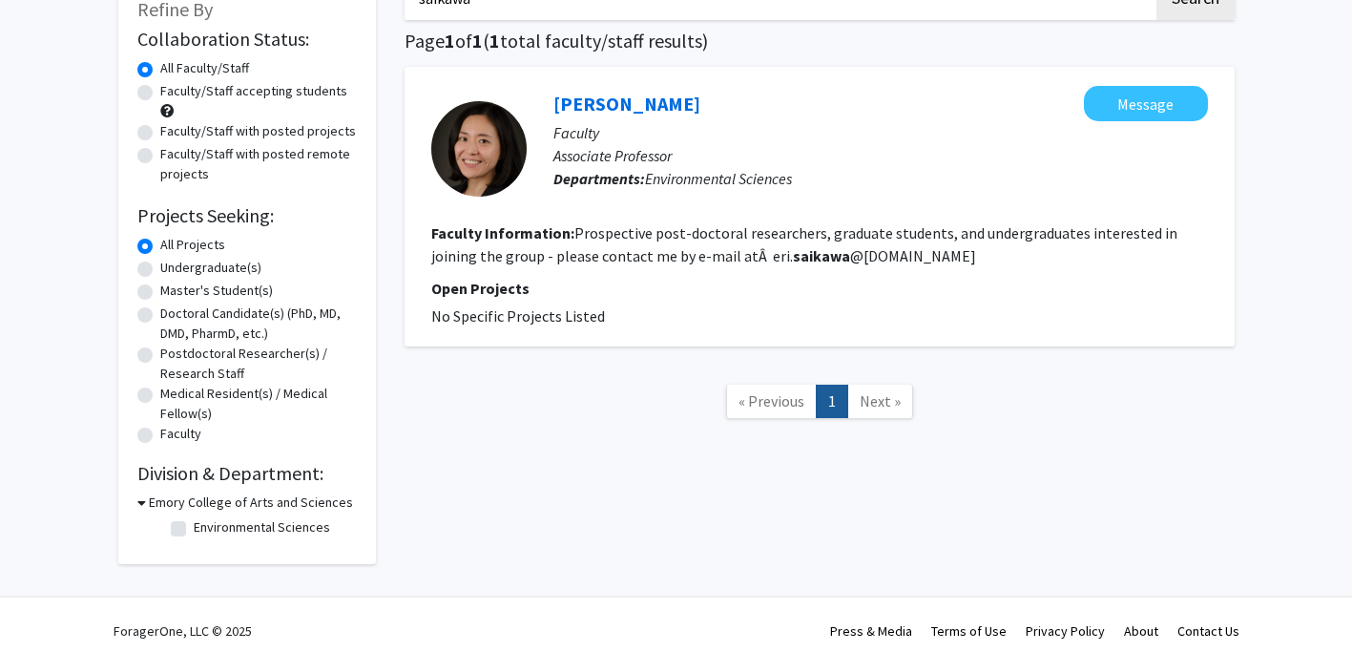
scroll to position [130, 0]
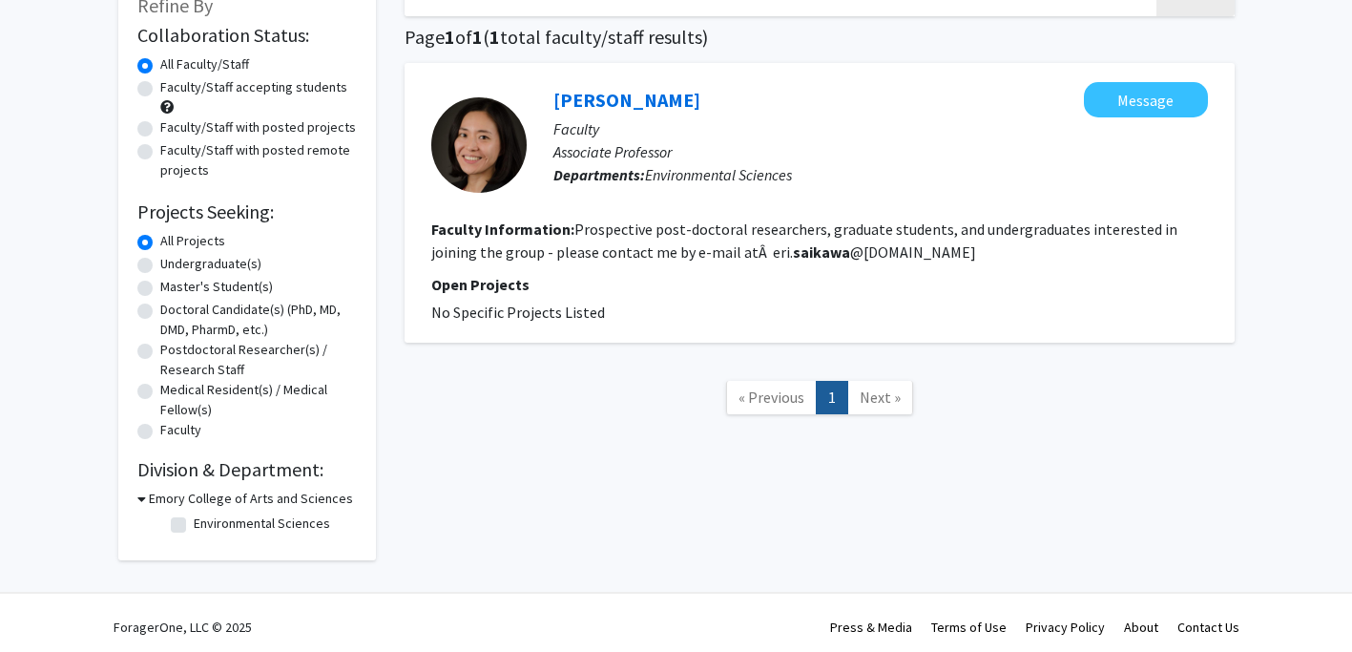
click at [197, 495] on h3 "Emory College of Arts and Sciences" at bounding box center [251, 498] width 204 height 20
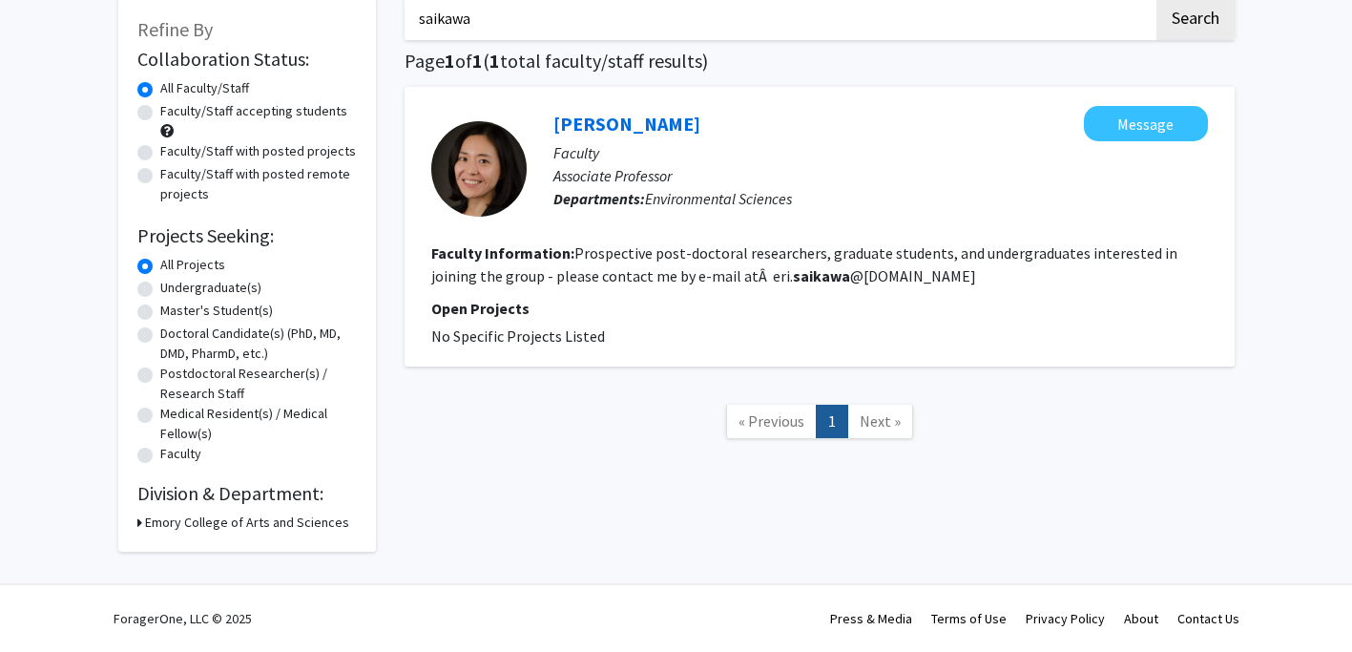
scroll to position [0, 0]
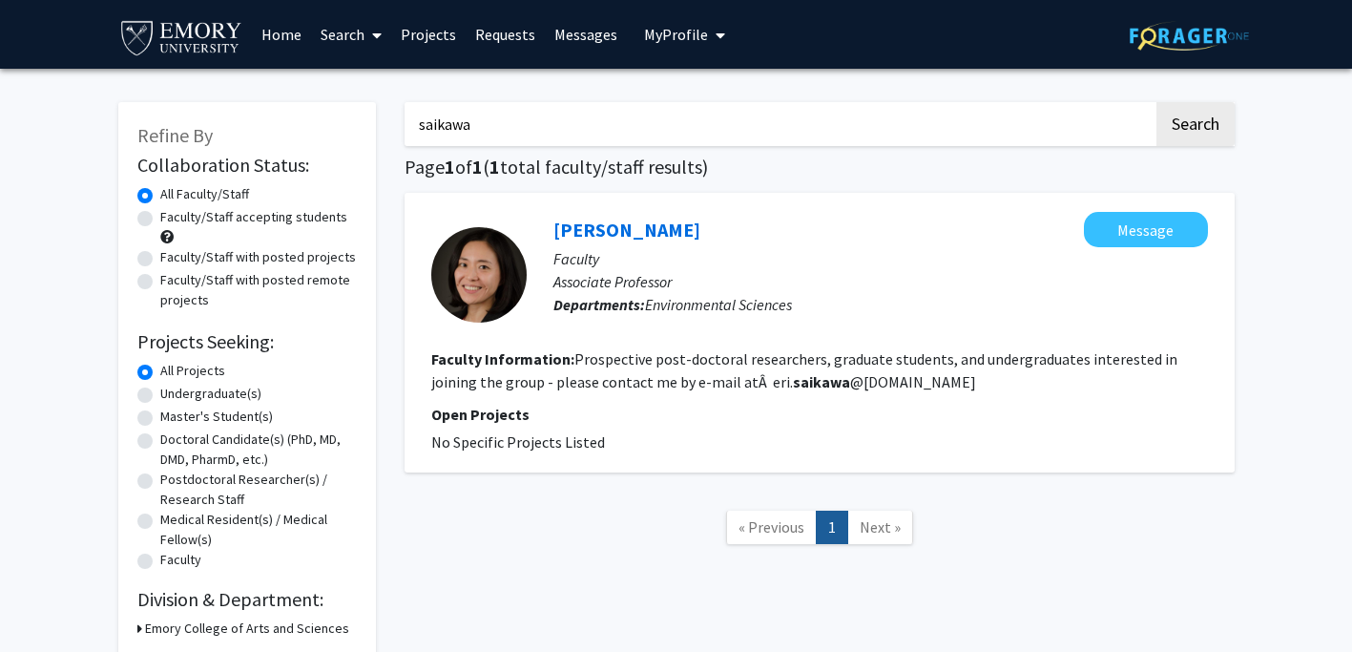
drag, startPoint x: 482, startPoint y: 119, endPoint x: 383, endPoint y: 115, distance: 98.3
click at [383, 115] on div "Refine By Collaboration Status: Collaboration Status All Faculty/Staff Collabor…" at bounding box center [676, 370] width 1145 height 574
click at [1156, 102] on button "Search" at bounding box center [1195, 124] width 78 height 44
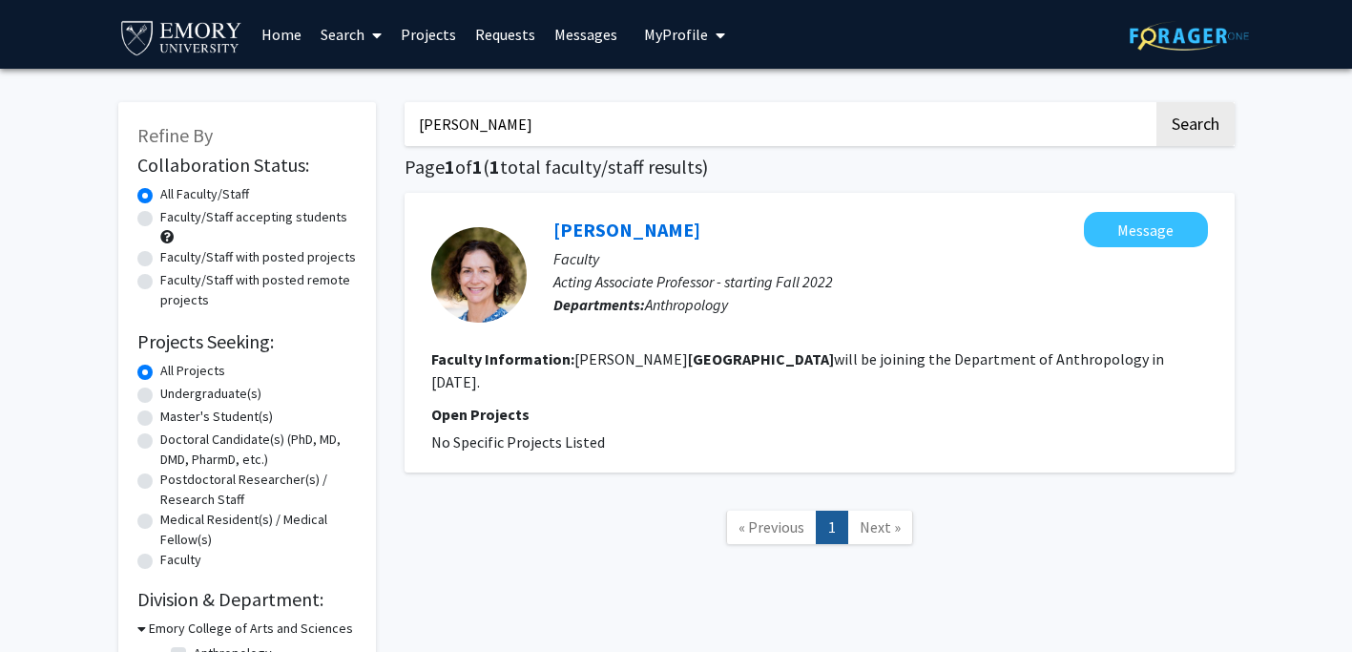
drag, startPoint x: 543, startPoint y: 122, endPoint x: 409, endPoint y: 108, distance: 134.3
click at [409, 108] on input "[PERSON_NAME]" at bounding box center [778, 124] width 749 height 44
type input "[PERSON_NAME]"
click at [1156, 102] on button "Search" at bounding box center [1195, 124] width 78 height 44
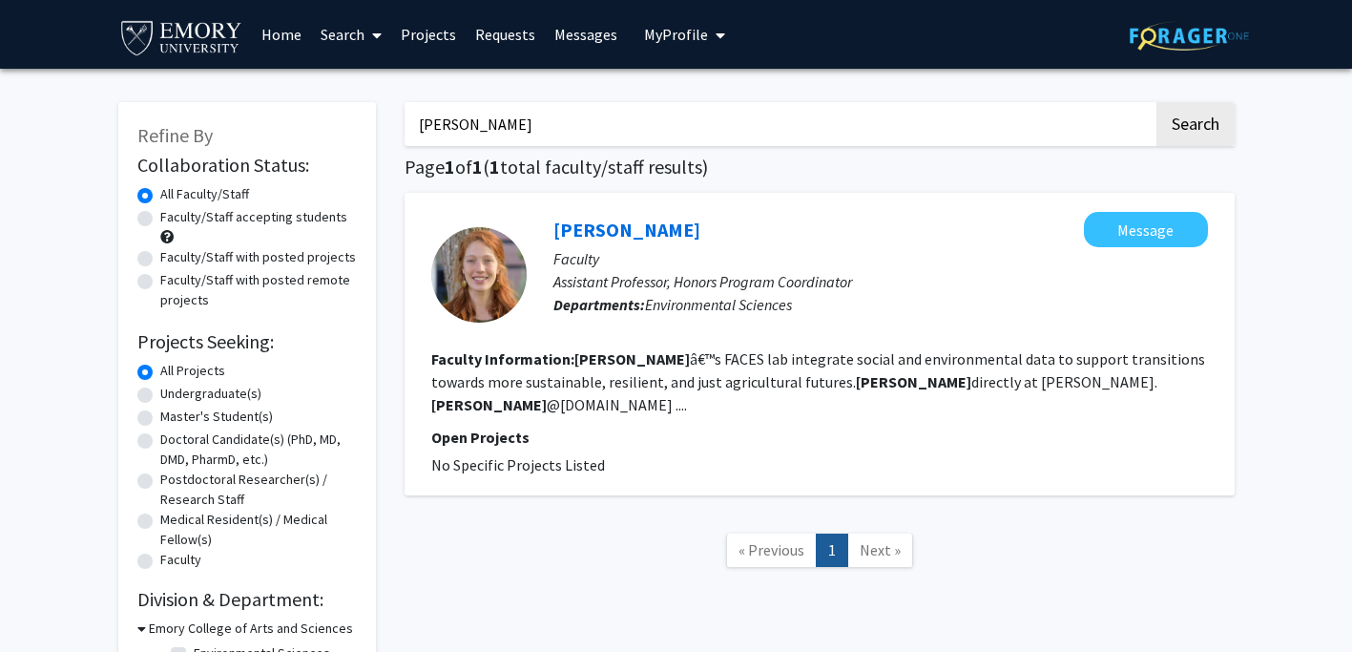
click at [203, 35] on img at bounding box center [181, 36] width 127 height 43
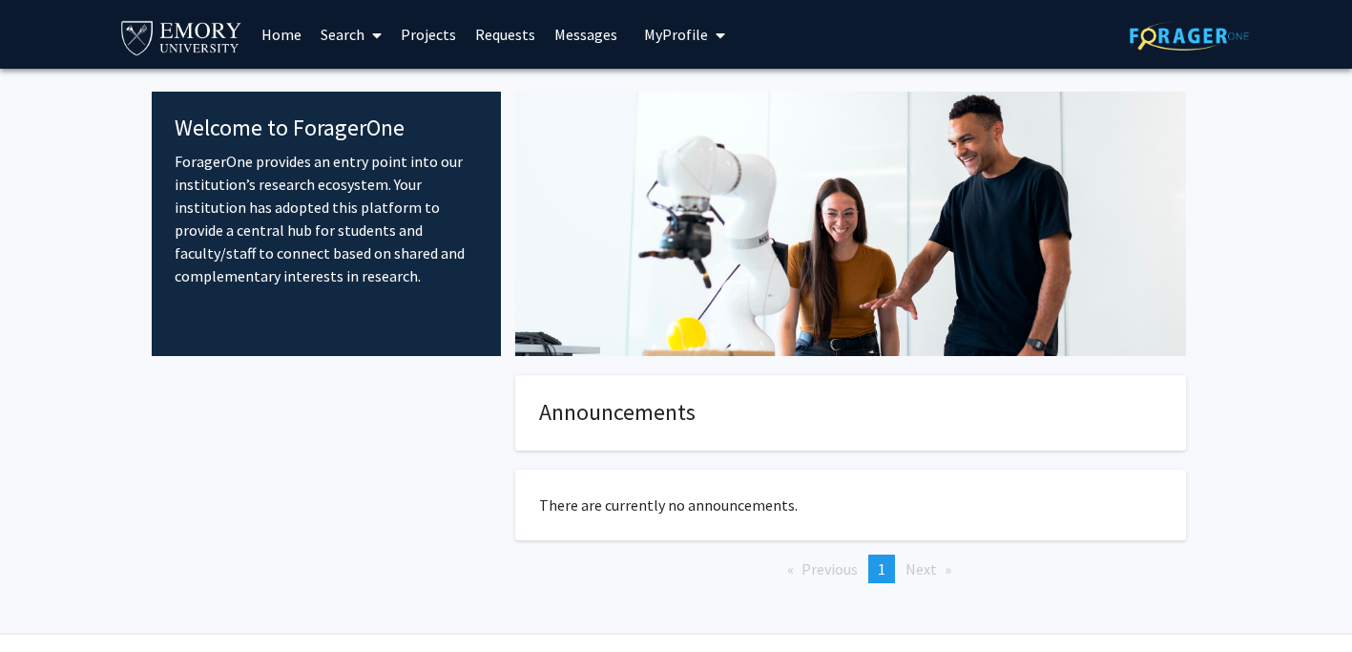
click at [672, 33] on span "My Profile" at bounding box center [676, 34] width 64 height 19
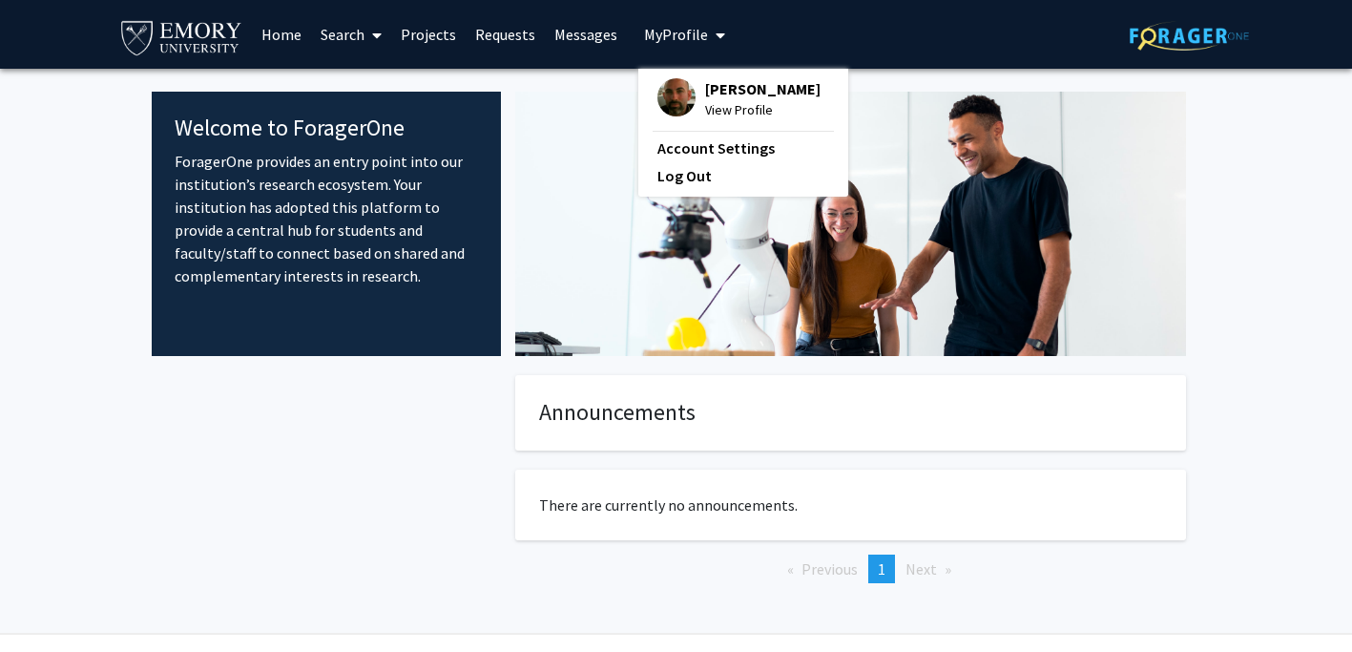
click at [674, 84] on img at bounding box center [676, 97] width 38 height 38
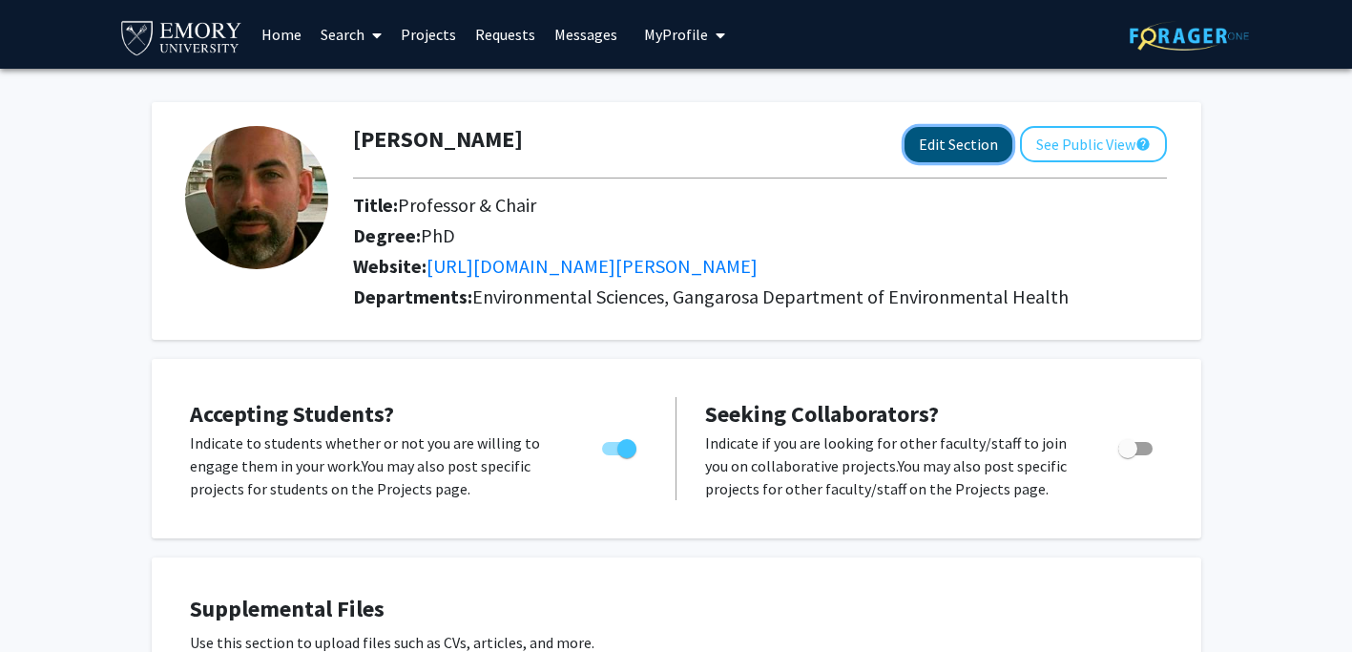
click at [970, 148] on button "Edit Section" at bounding box center [958, 144] width 108 height 35
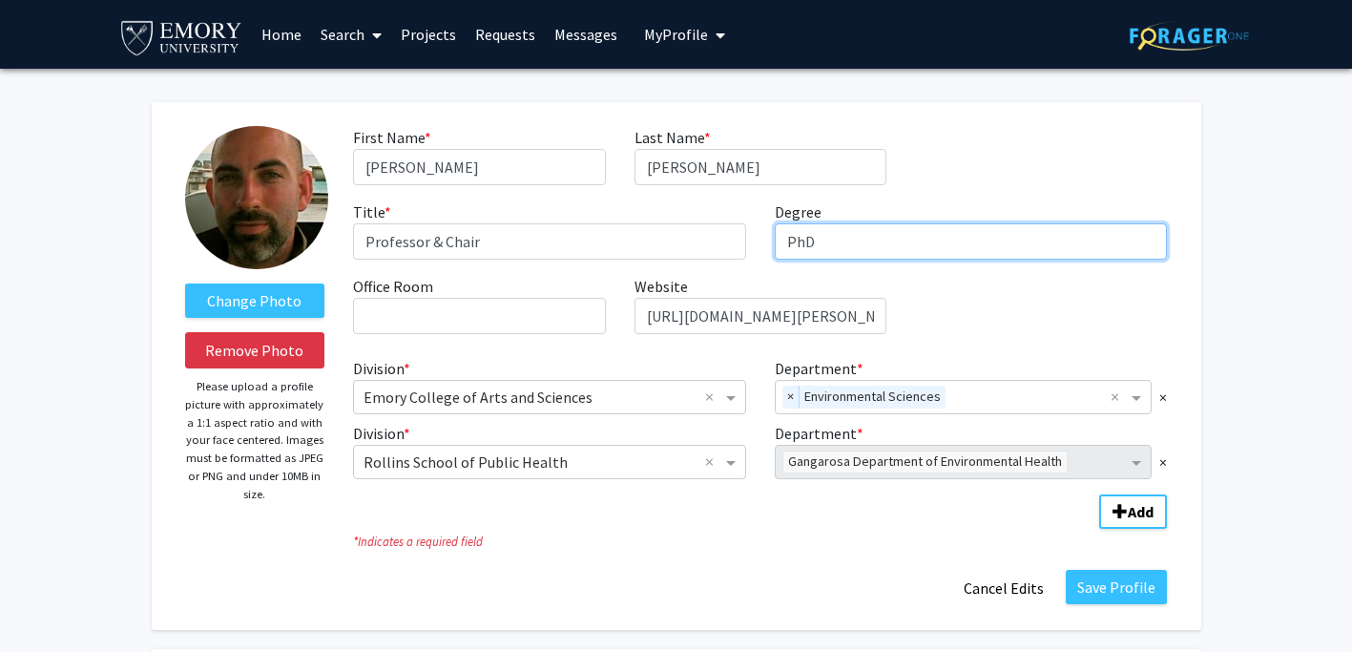
click at [886, 229] on input "PhD" at bounding box center [971, 241] width 393 height 36
click at [880, 249] on input "PhD" at bounding box center [971, 241] width 393 height 36
type input "P"
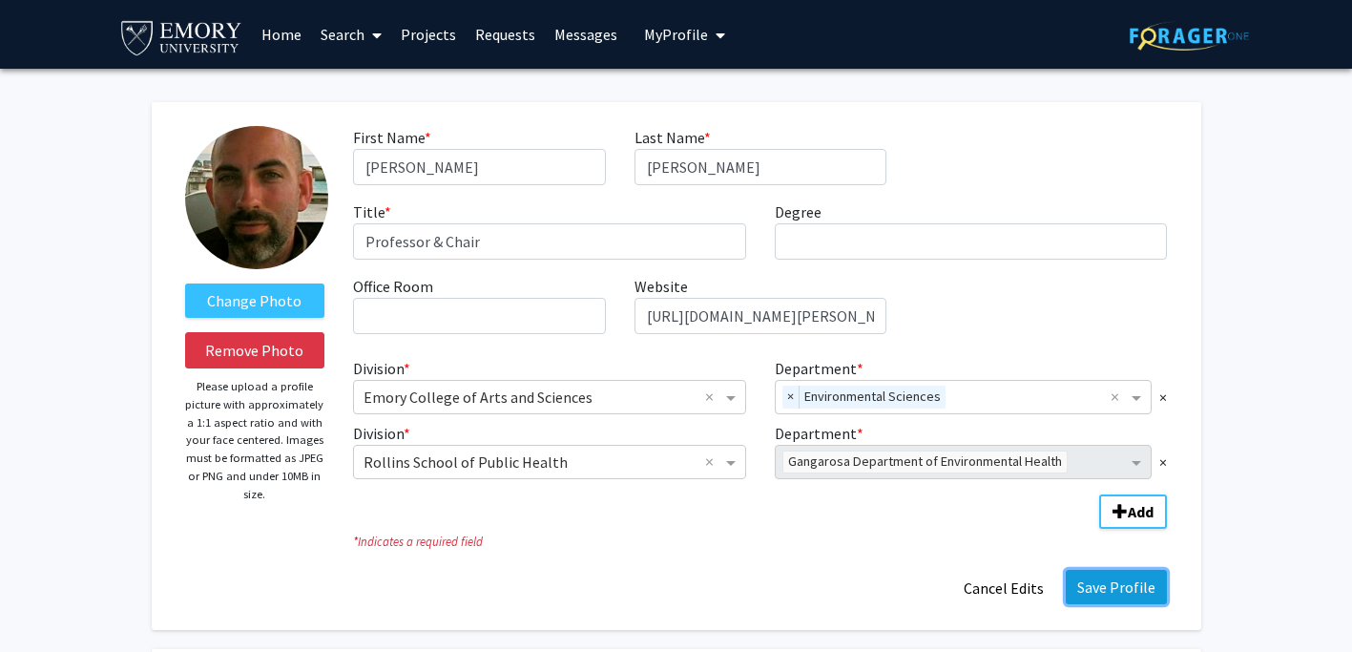
click at [1118, 597] on button "Save Profile" at bounding box center [1116, 587] width 101 height 34
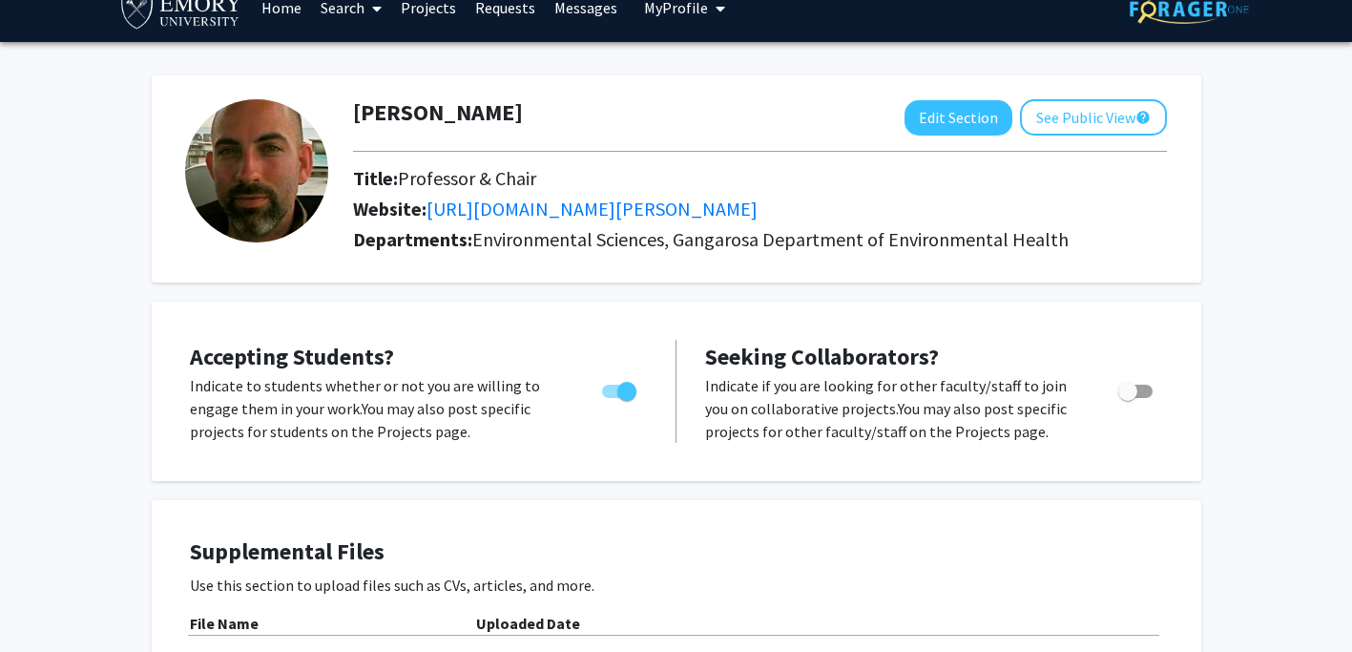
scroll to position [22, 0]
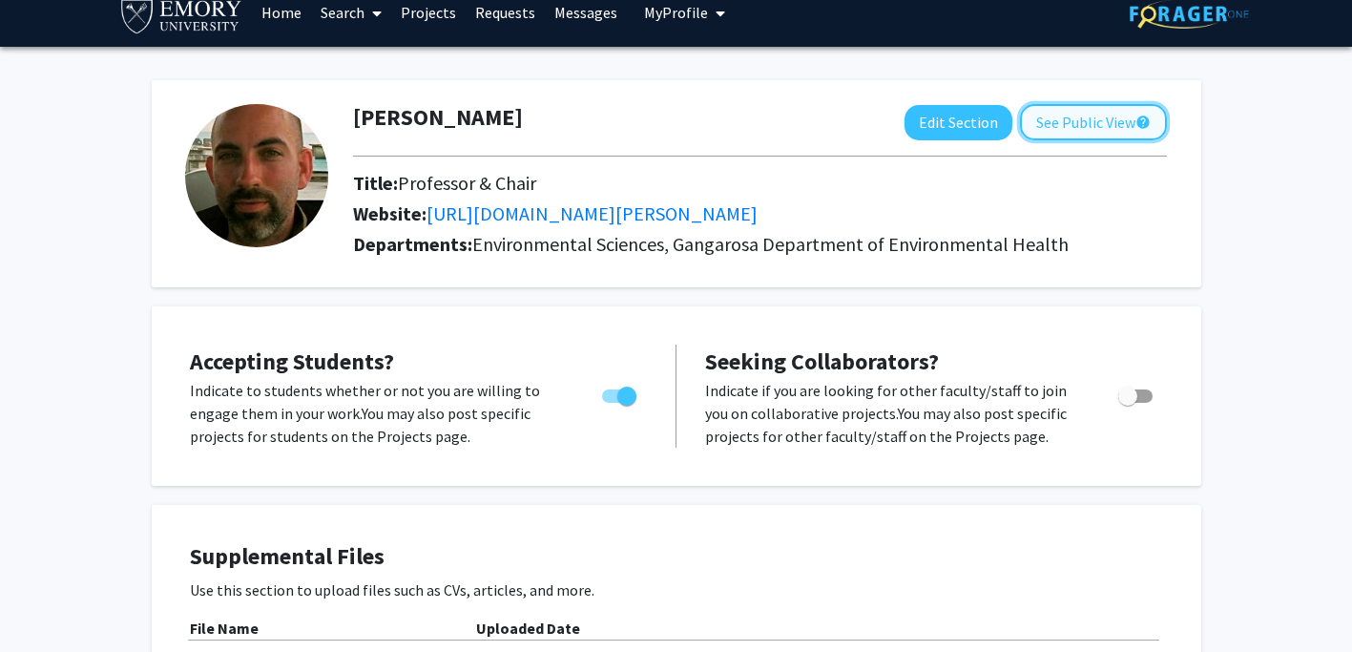
click at [1101, 132] on button "See Public View help" at bounding box center [1093, 122] width 147 height 36
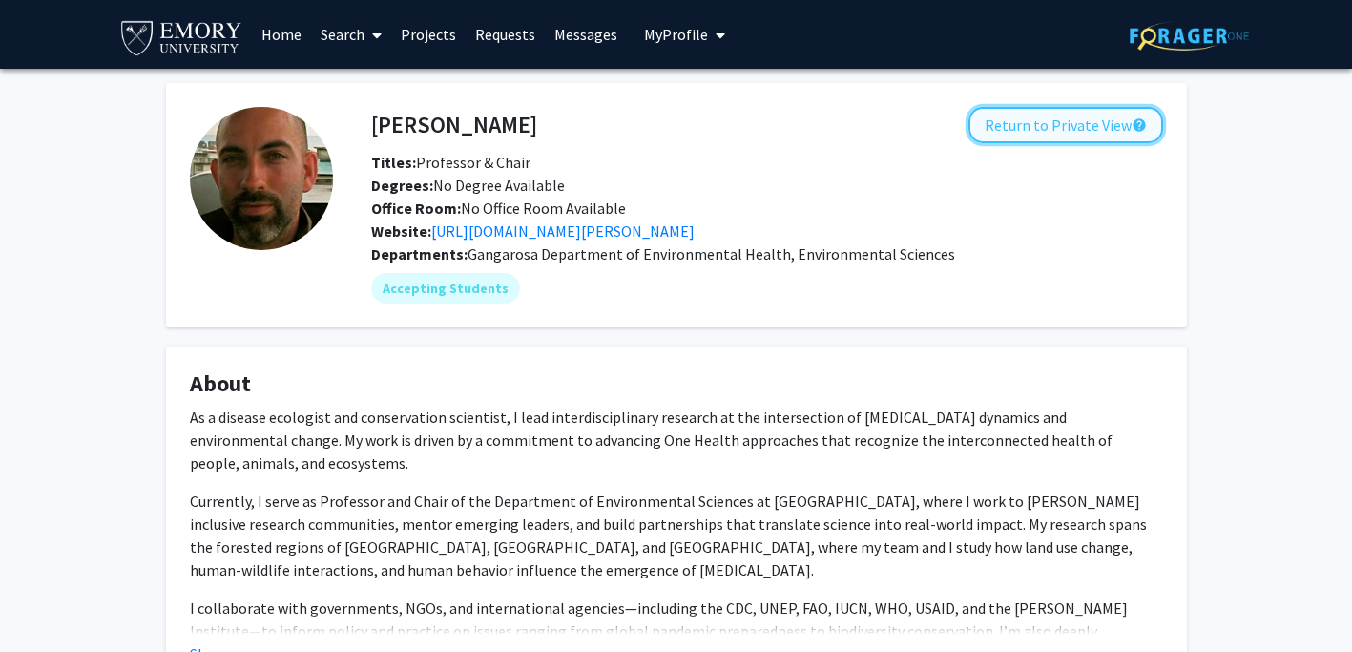
click at [1087, 122] on button "Return to Private View help" at bounding box center [1065, 125] width 195 height 36
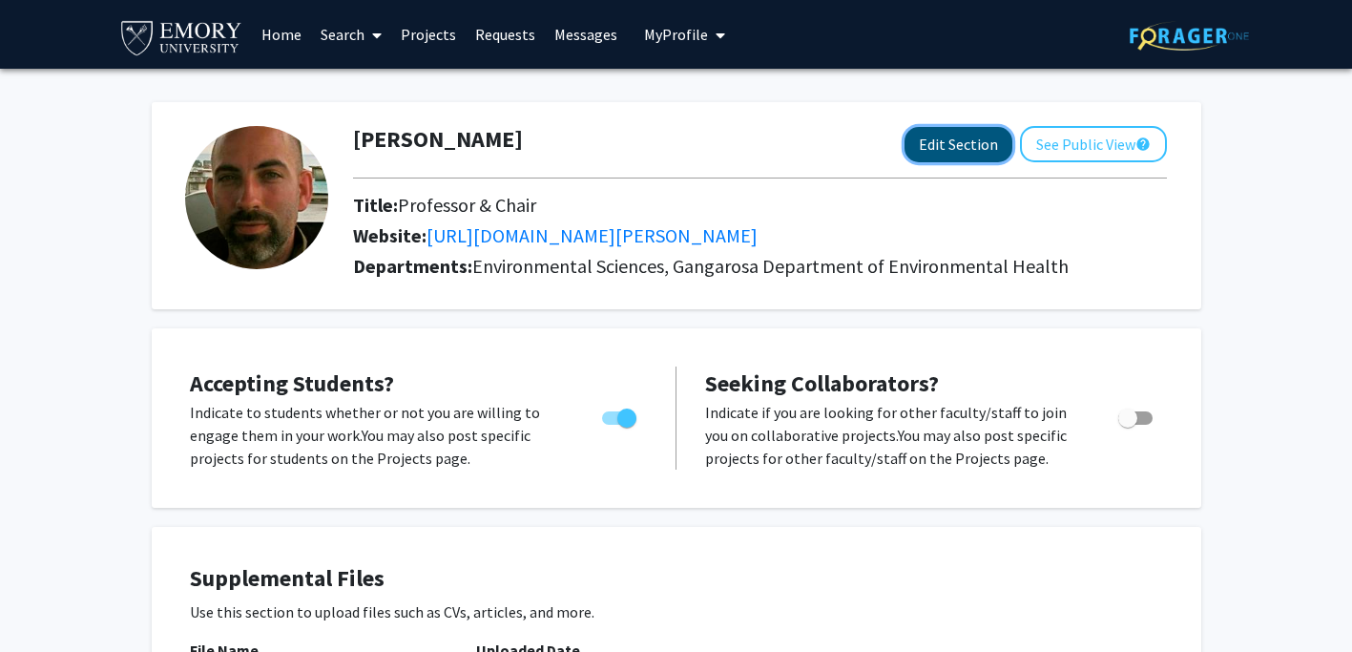
click at [976, 148] on button "Edit Section" at bounding box center [958, 144] width 108 height 35
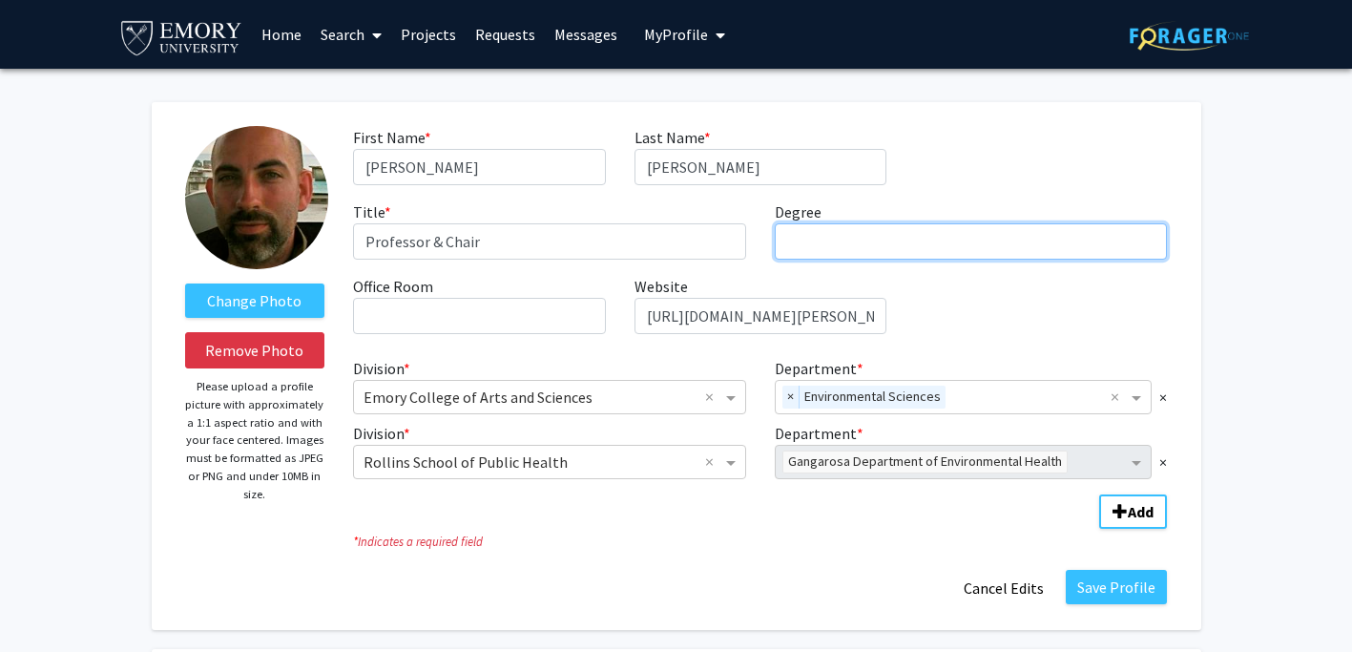
click at [874, 247] on input "Degree required" at bounding box center [971, 241] width 393 height 36
type input "MS, PhD"
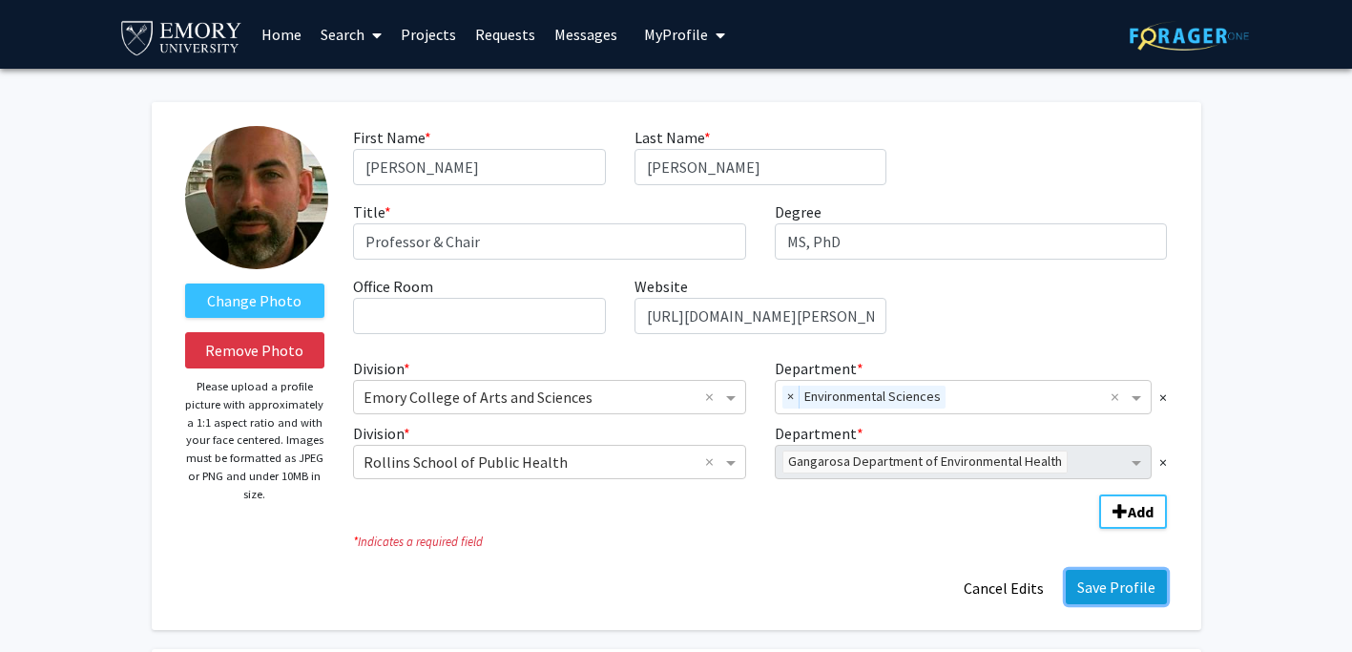
click at [1109, 591] on button "Save Profile" at bounding box center [1116, 587] width 101 height 34
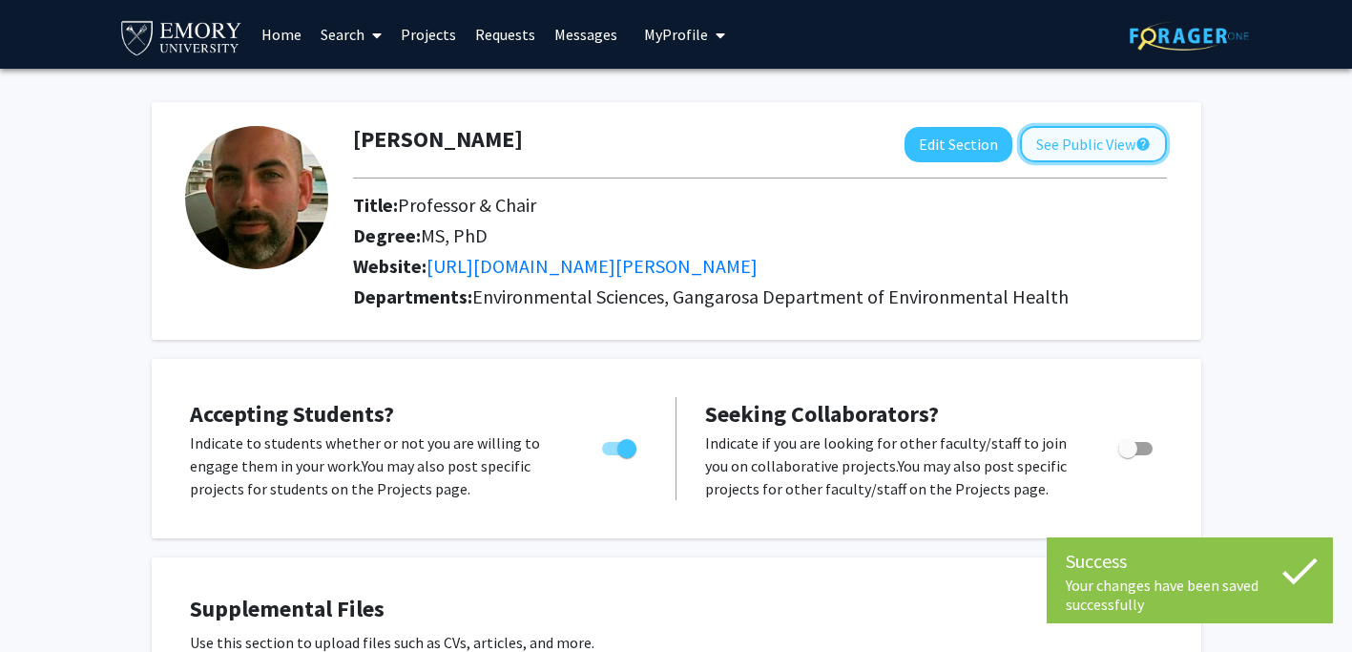
click at [1101, 146] on button "See Public View help" at bounding box center [1093, 144] width 147 height 36
